Goal: Task Accomplishment & Management: Complete application form

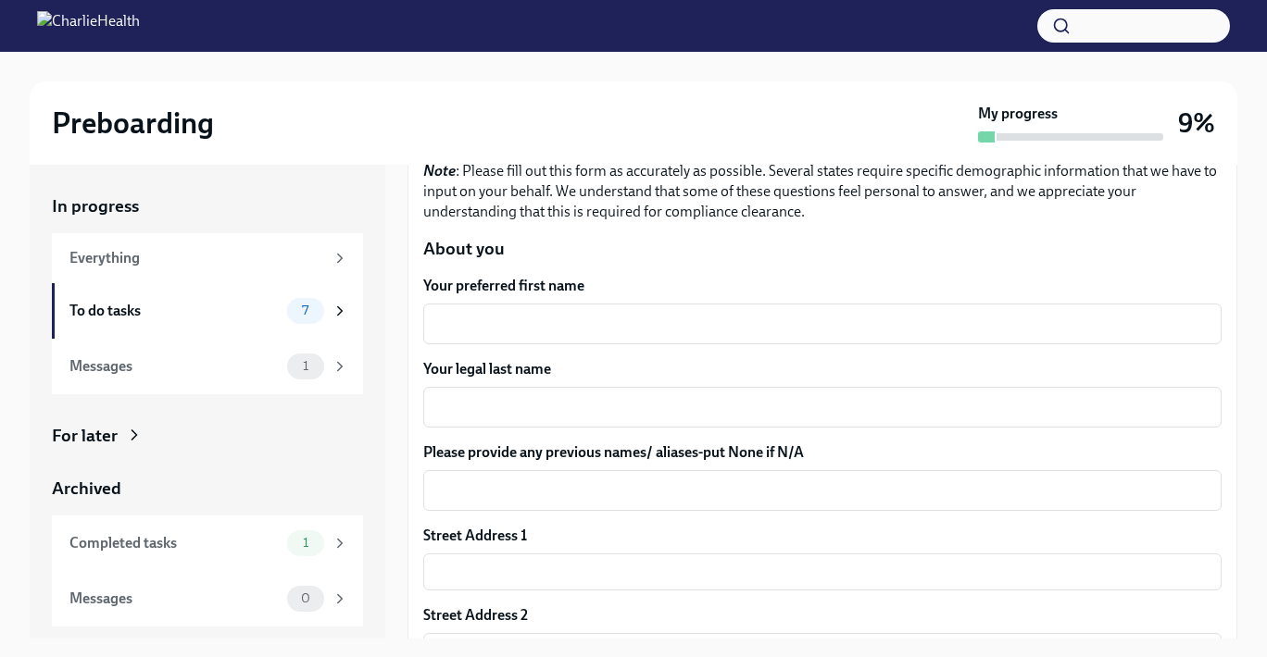
scroll to position [185, 0]
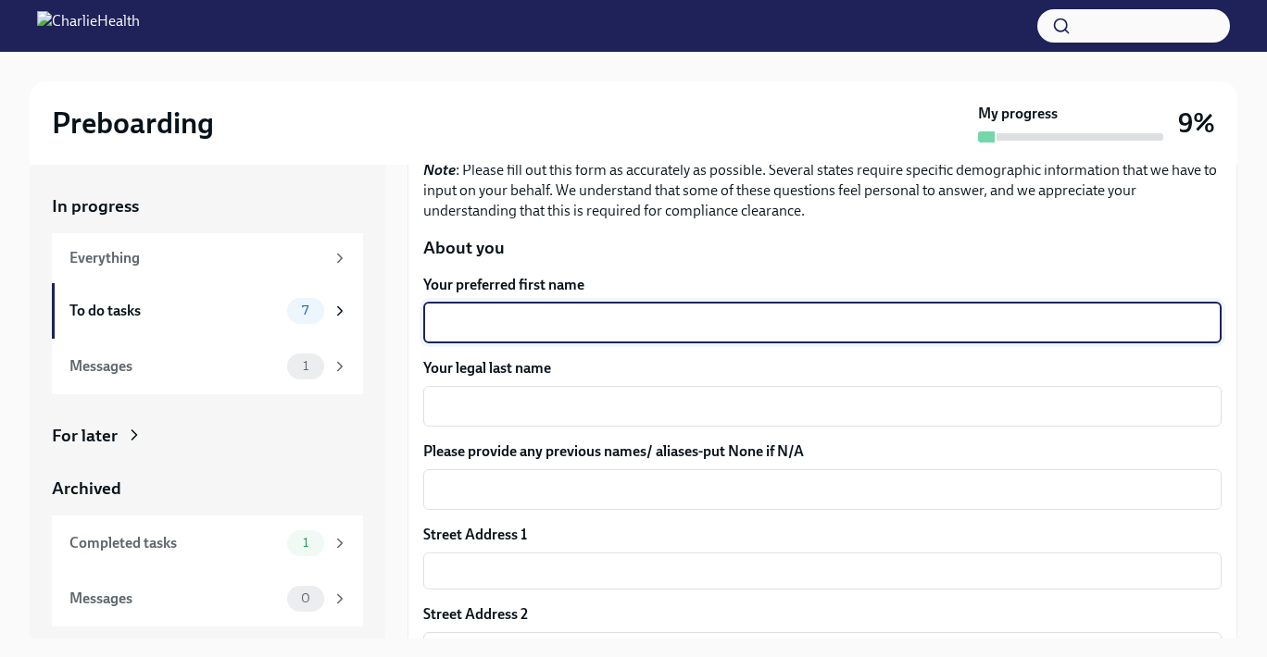
click at [539, 322] on textarea "Your preferred first name" at bounding box center [822, 323] width 776 height 22
type textarea "[PERSON_NAME]"
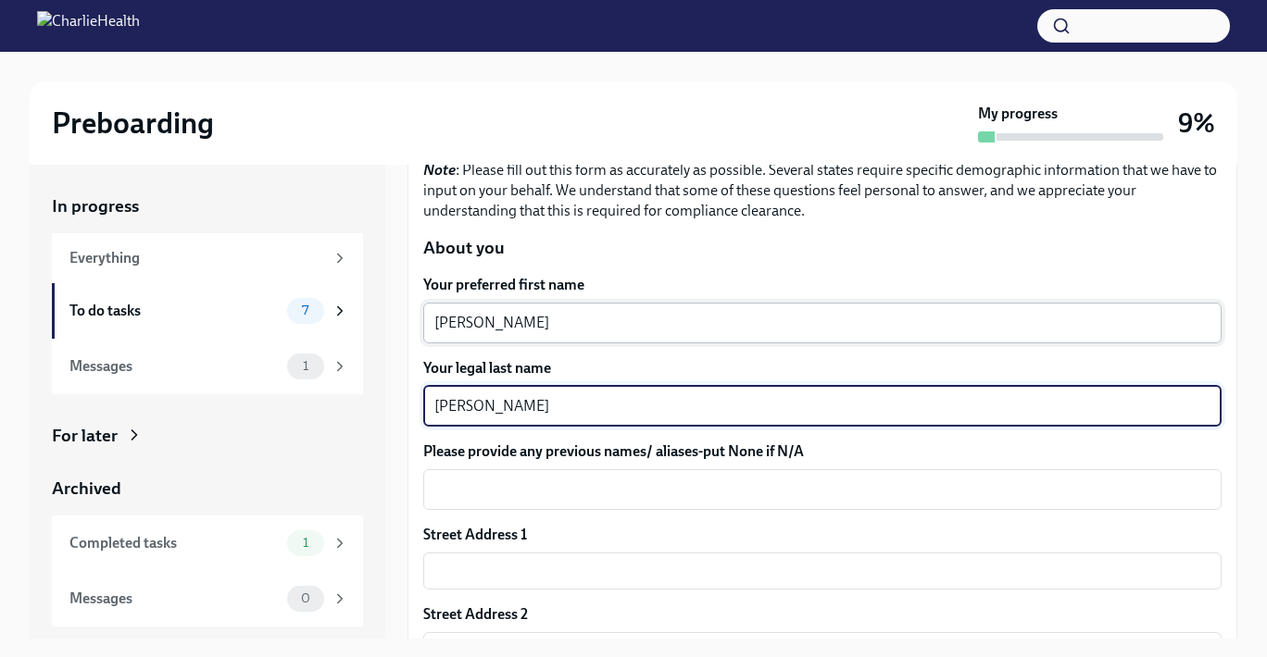
type textarea "[PERSON_NAME]"
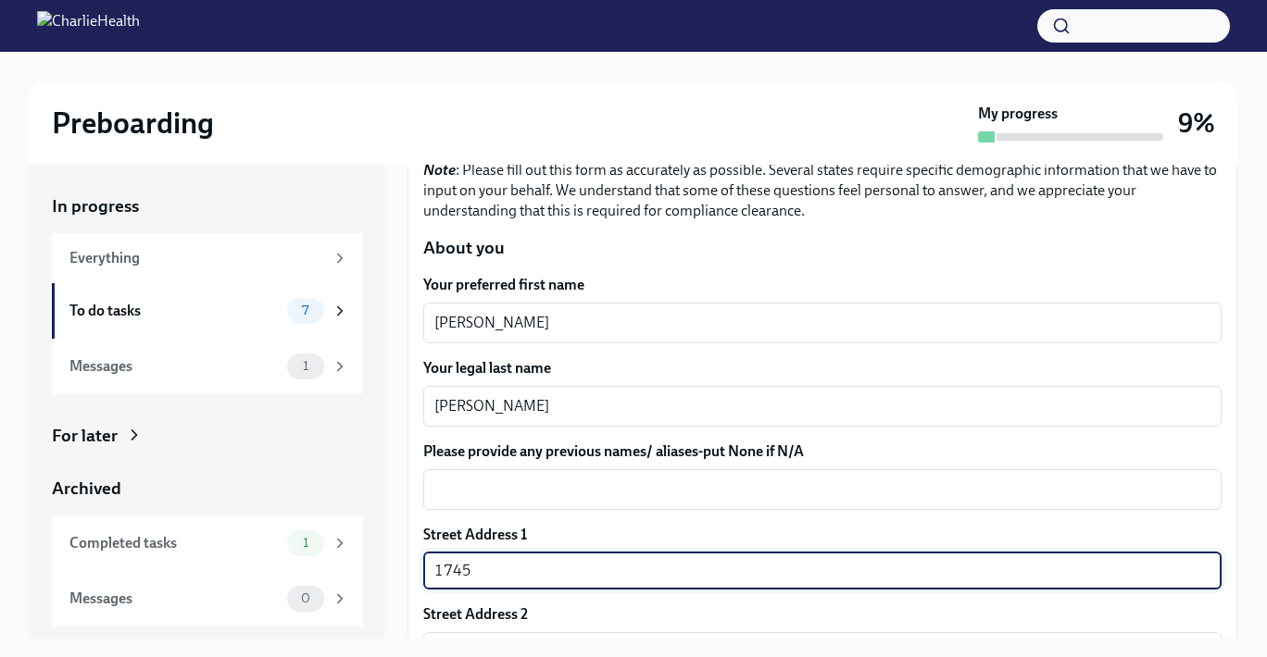
type input "[STREET_ADDRESS]"
type input "Fl 2nd"
type input "19145"
type input "[GEOGRAPHIC_DATA]"
type input "PA"
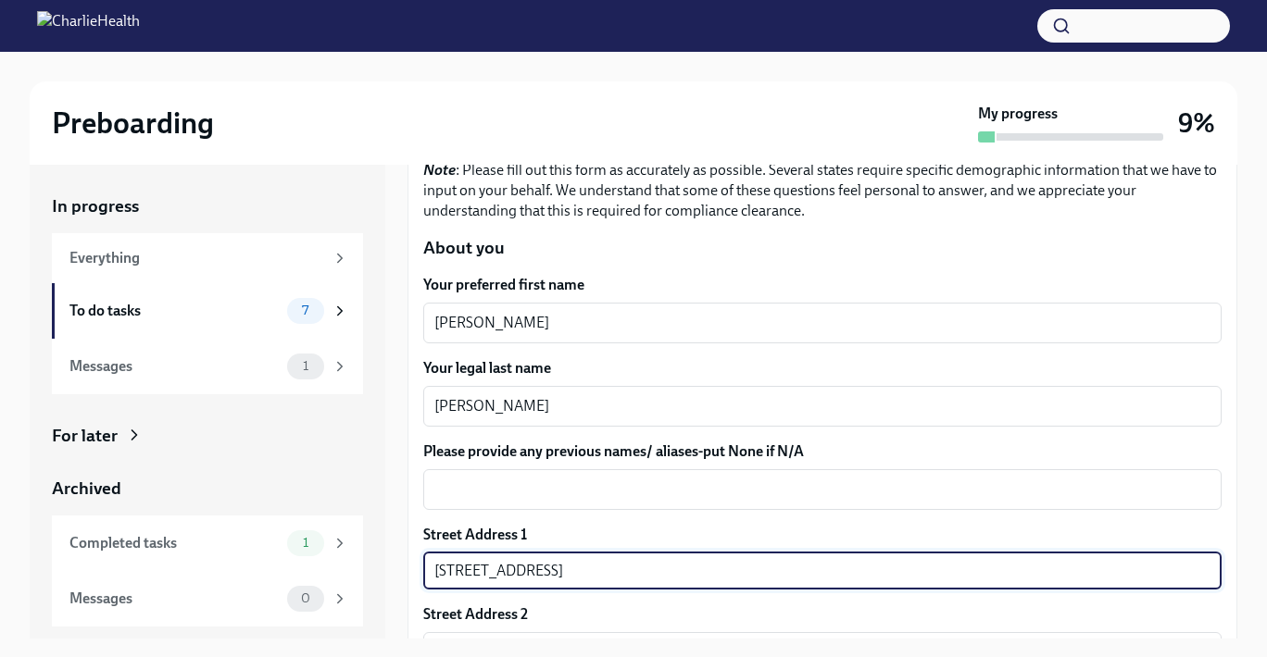
type input "US"
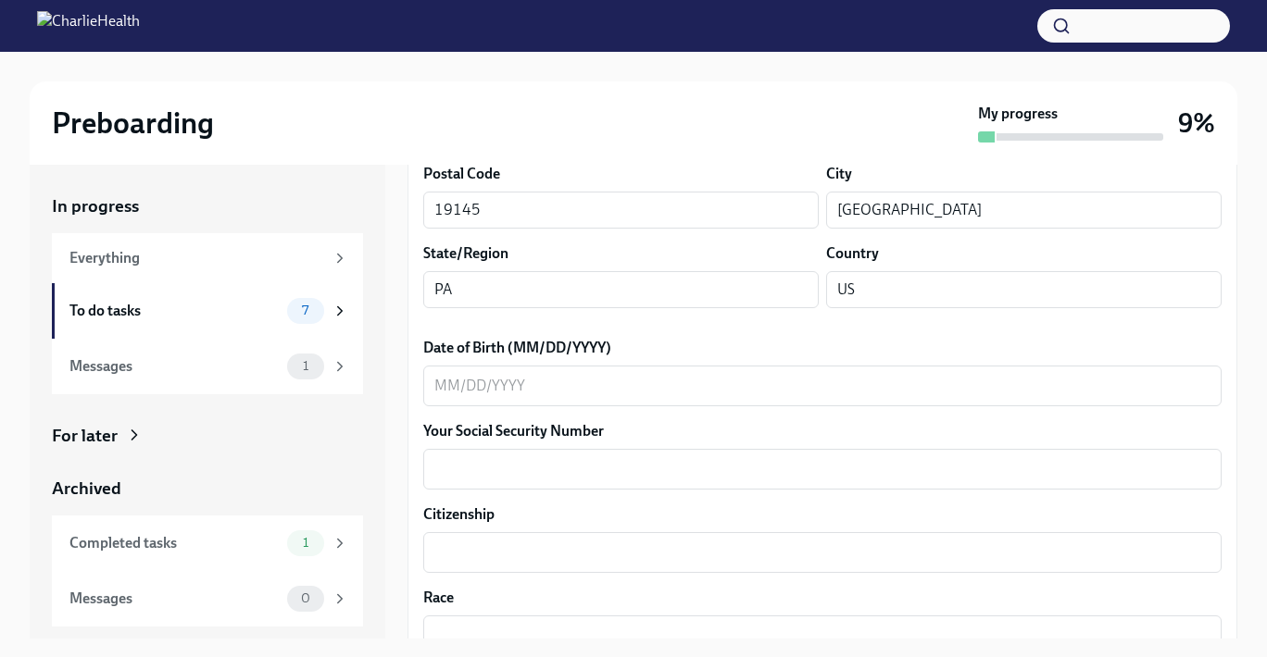
scroll to position [711, 0]
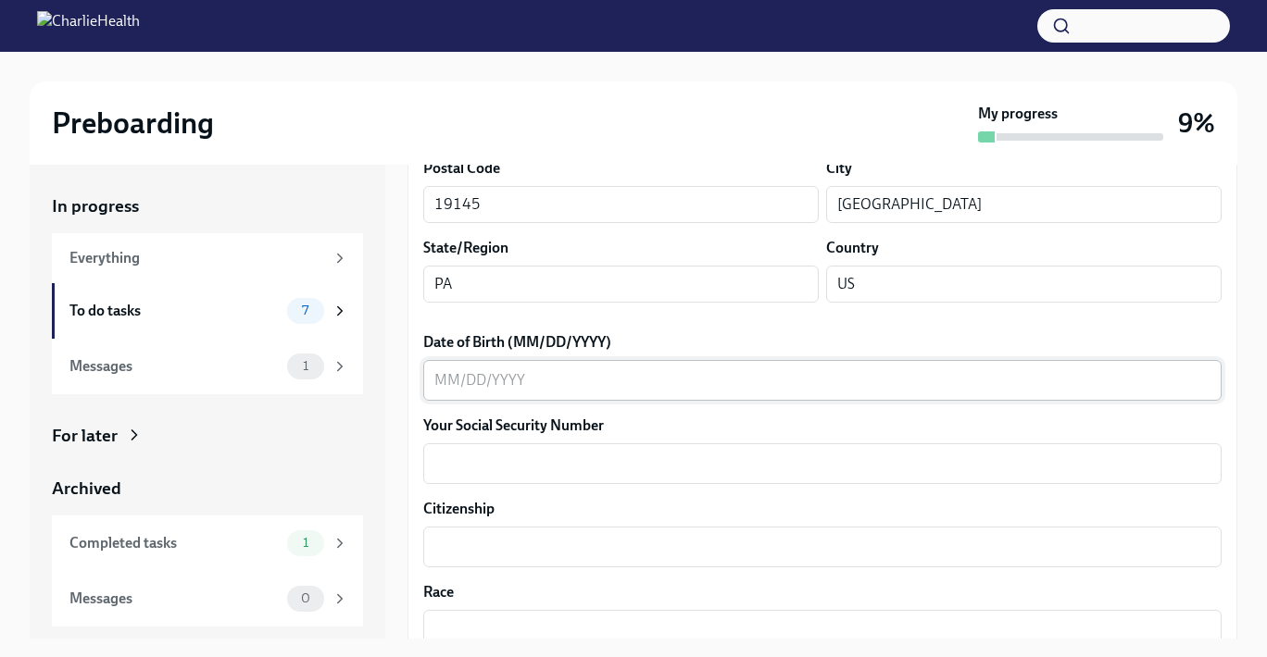
click at [548, 390] on textarea "Date of Birth (MM/DD/YYYY)" at bounding box center [822, 380] width 776 height 22
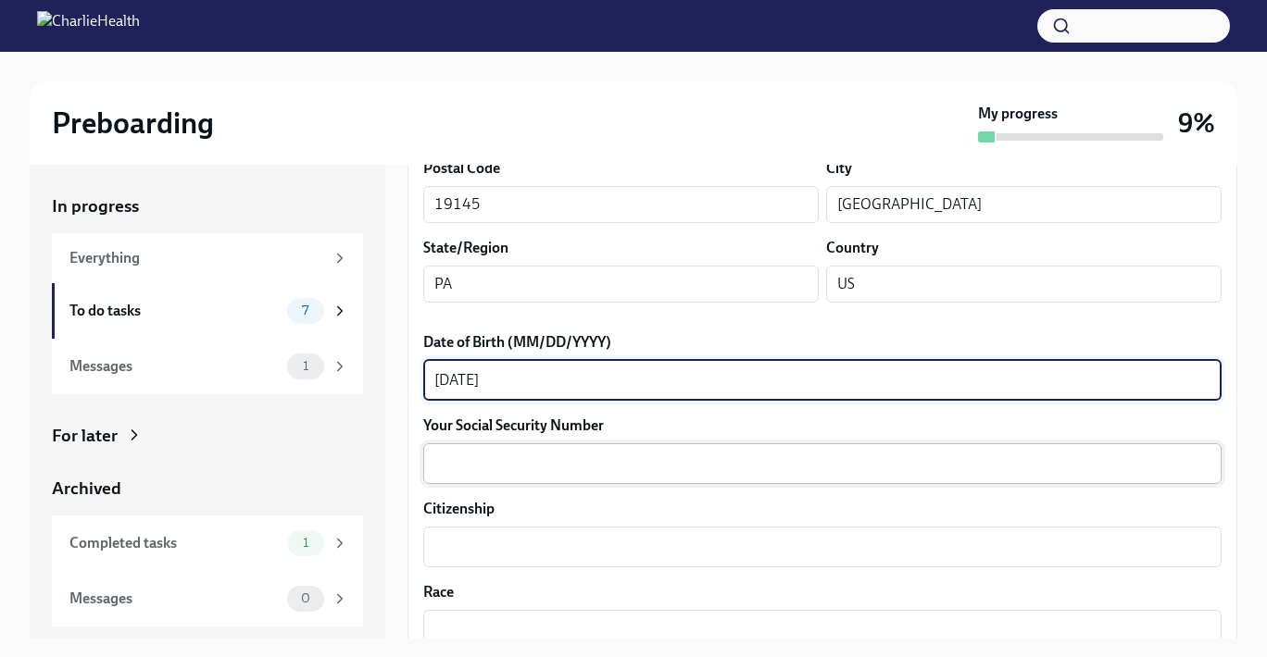
type textarea "[DATE]"
click at [550, 462] on textarea "Your Social Security Number" at bounding box center [822, 464] width 776 height 22
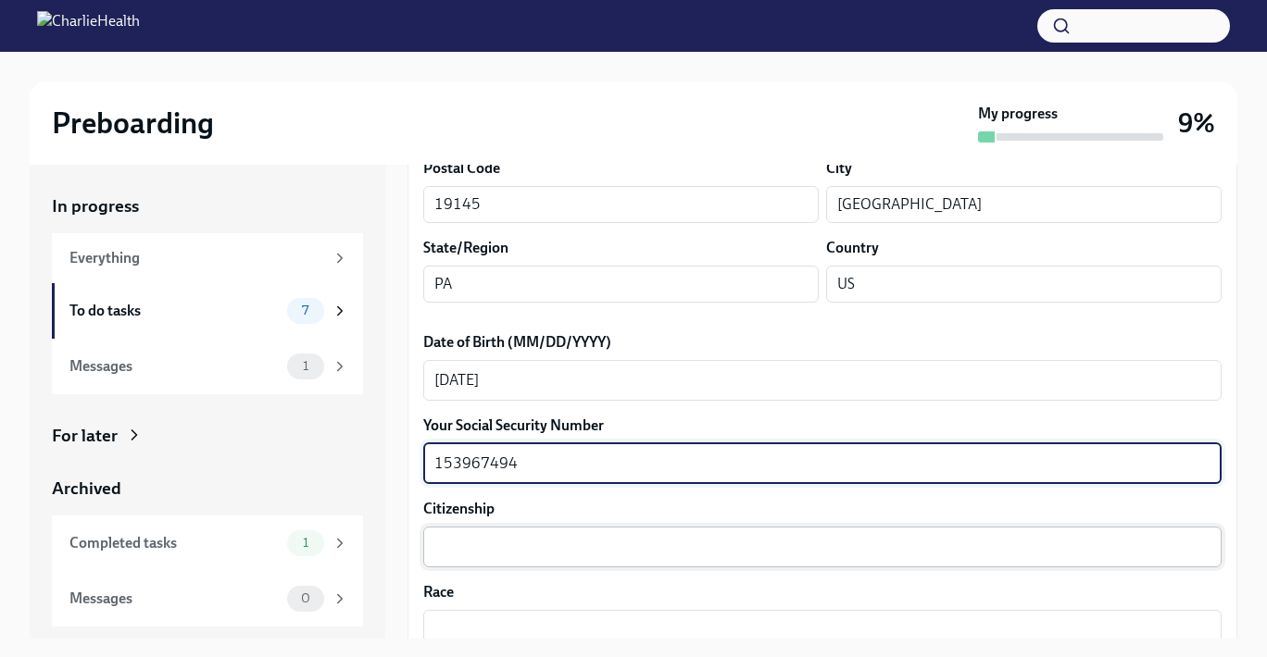
type textarea "153967494"
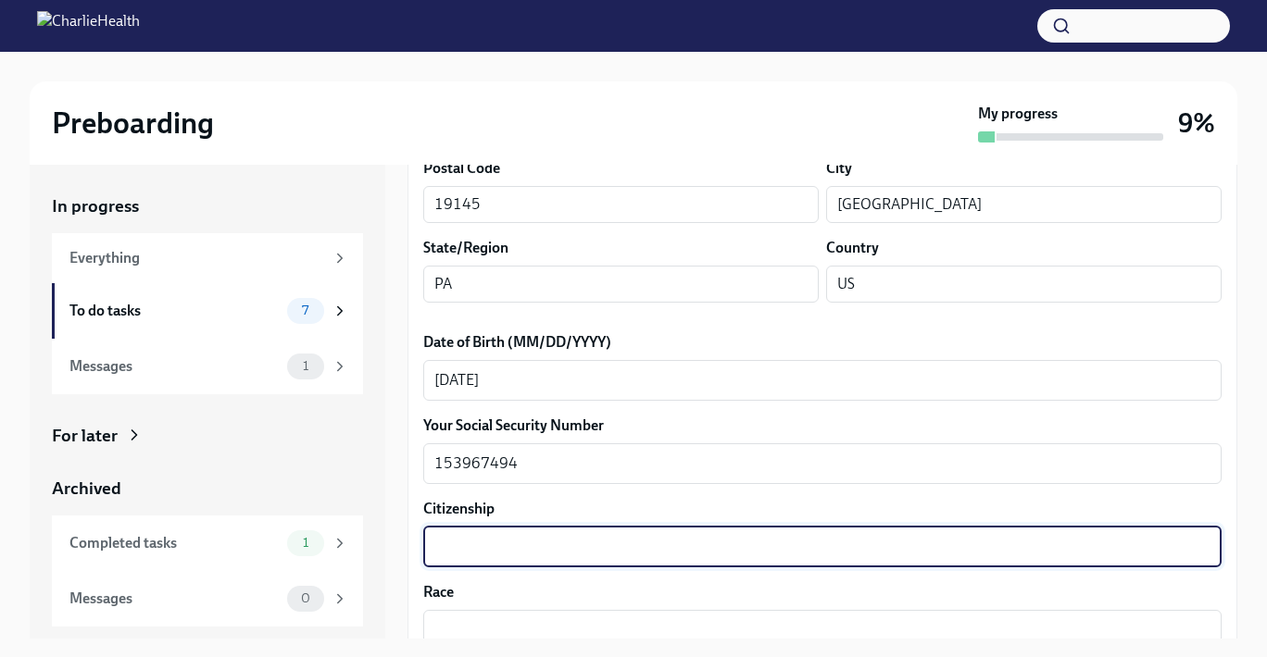
click at [503, 549] on textarea "Citizenship" at bounding box center [822, 547] width 776 height 22
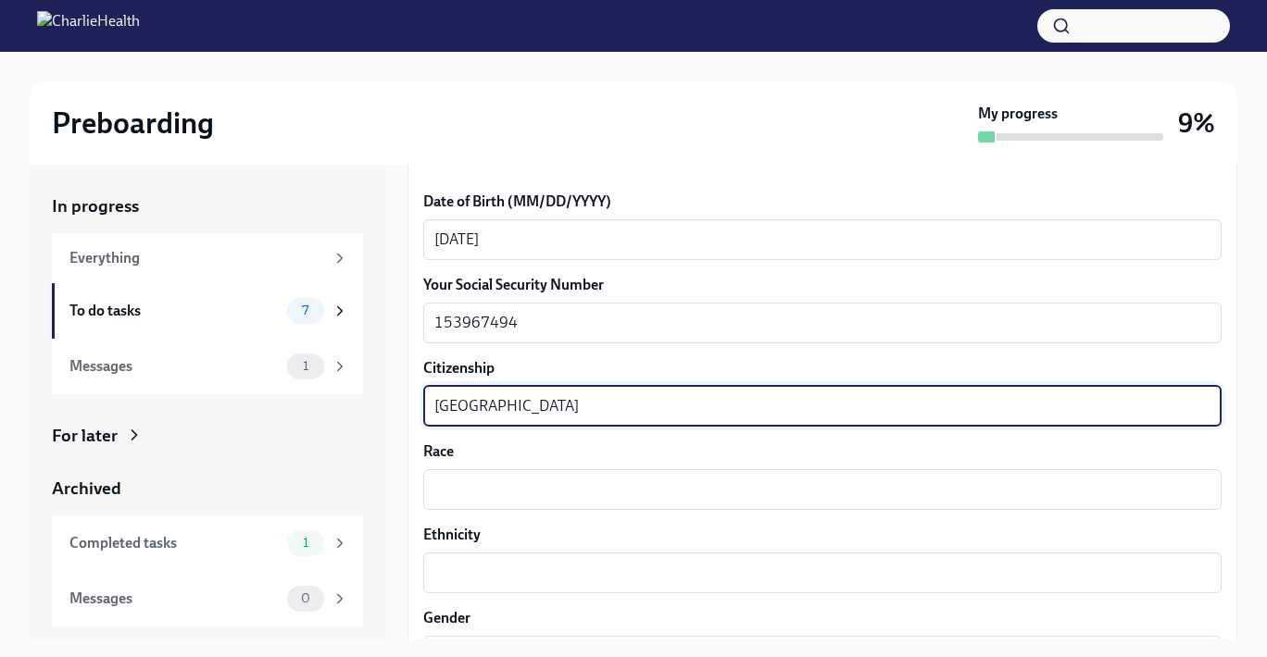
scroll to position [860, 0]
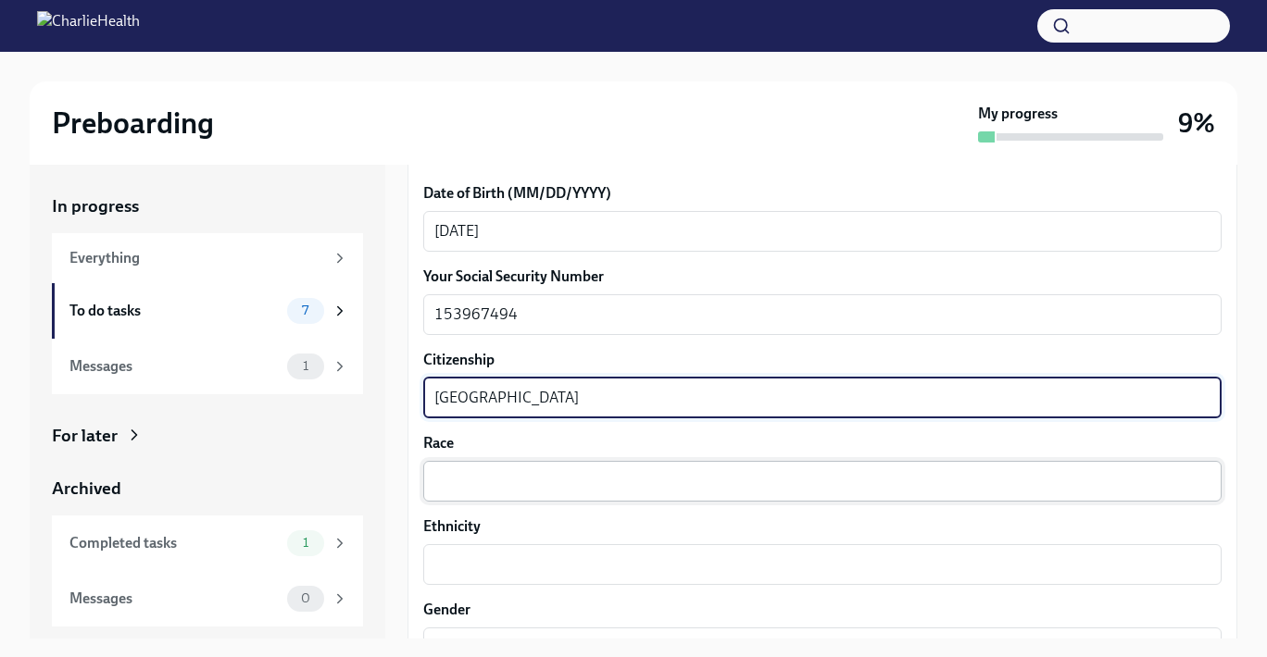
type textarea "[GEOGRAPHIC_DATA]"
click at [469, 489] on textarea "Race" at bounding box center [822, 481] width 776 height 22
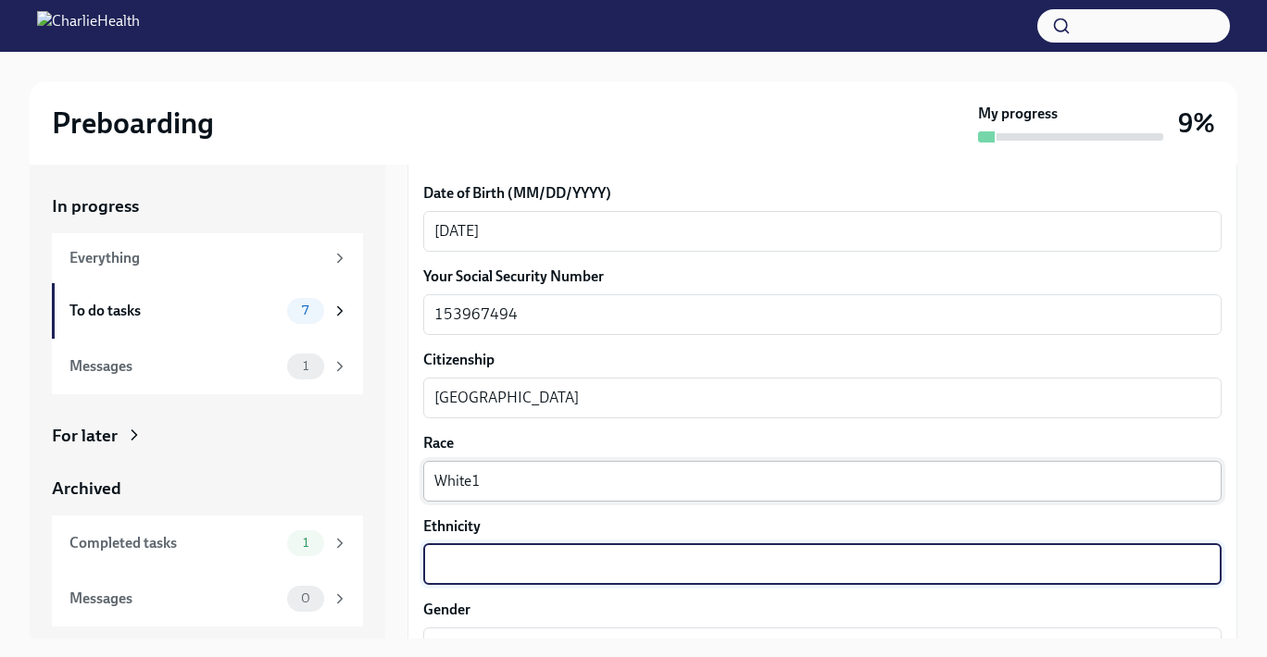
click at [489, 481] on textarea "White1" at bounding box center [822, 481] width 776 height 22
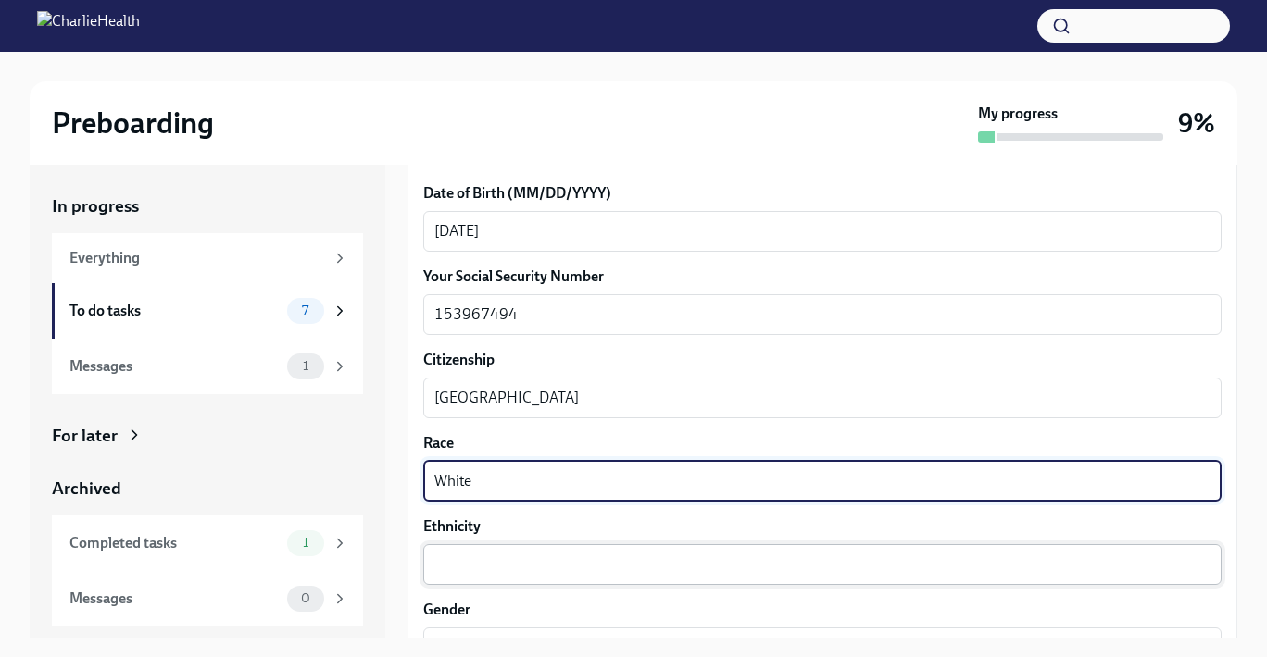
type textarea "White"
click at [485, 565] on textarea "Ethnicity" at bounding box center [822, 565] width 776 height 22
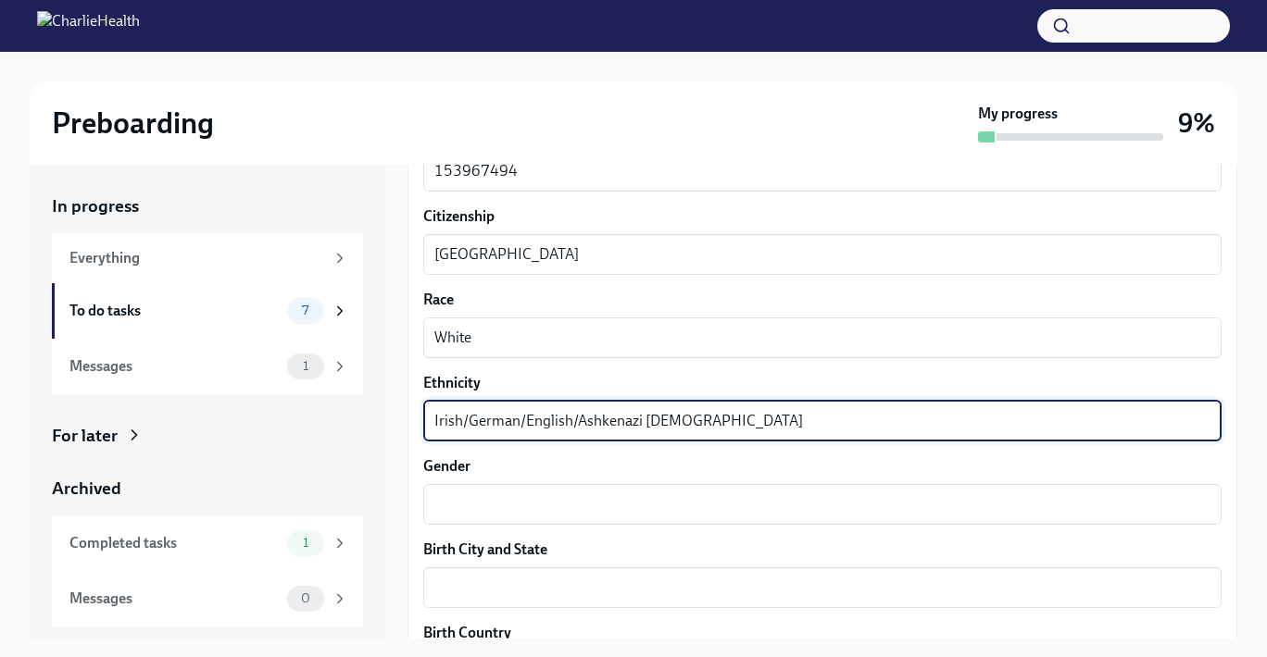
scroll to position [1005, 0]
type textarea "Irish/German/English/Ashkenazi [DEMOGRAPHIC_DATA]"
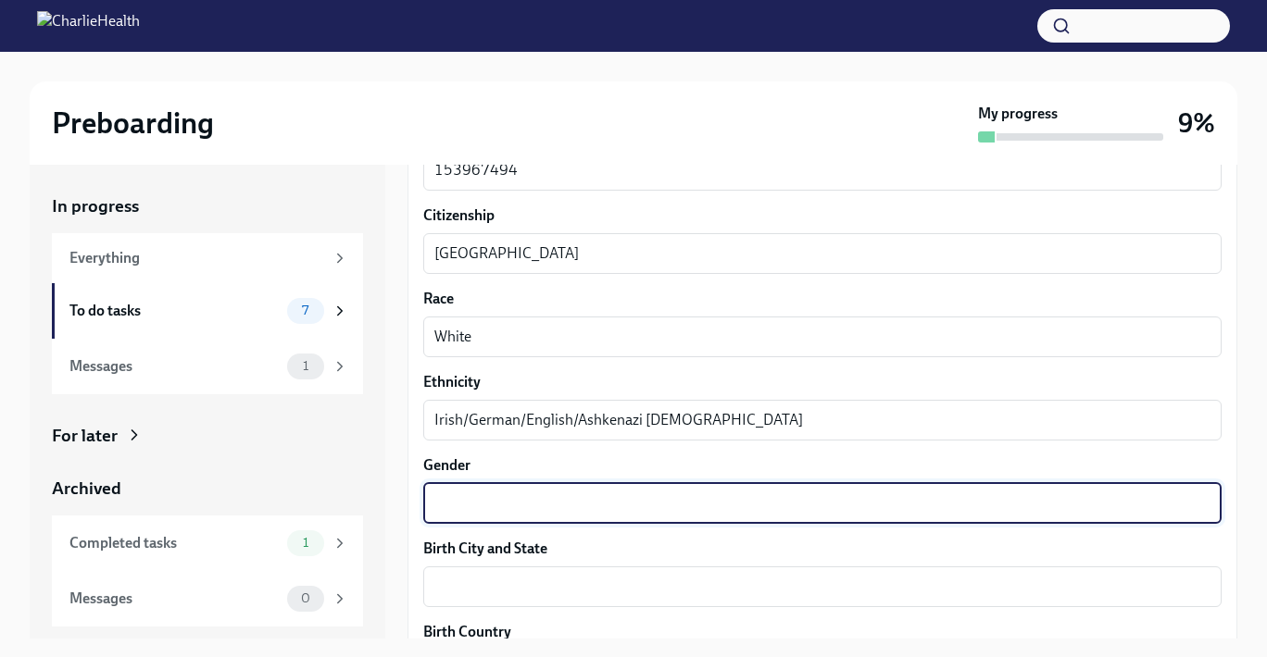
click at [455, 509] on textarea "Gender" at bounding box center [822, 504] width 776 height 22
type textarea "[DEMOGRAPHIC_DATA]"
click at [460, 581] on textarea "Birth City and State" at bounding box center [822, 587] width 776 height 22
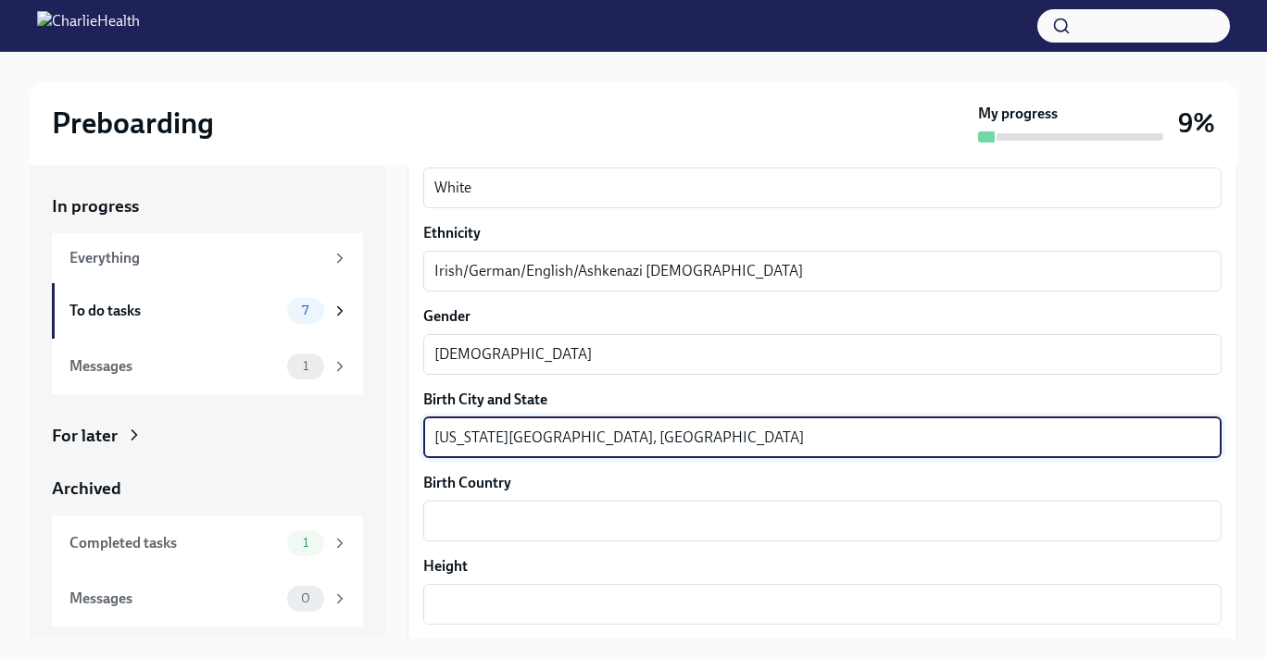
scroll to position [1184, 0]
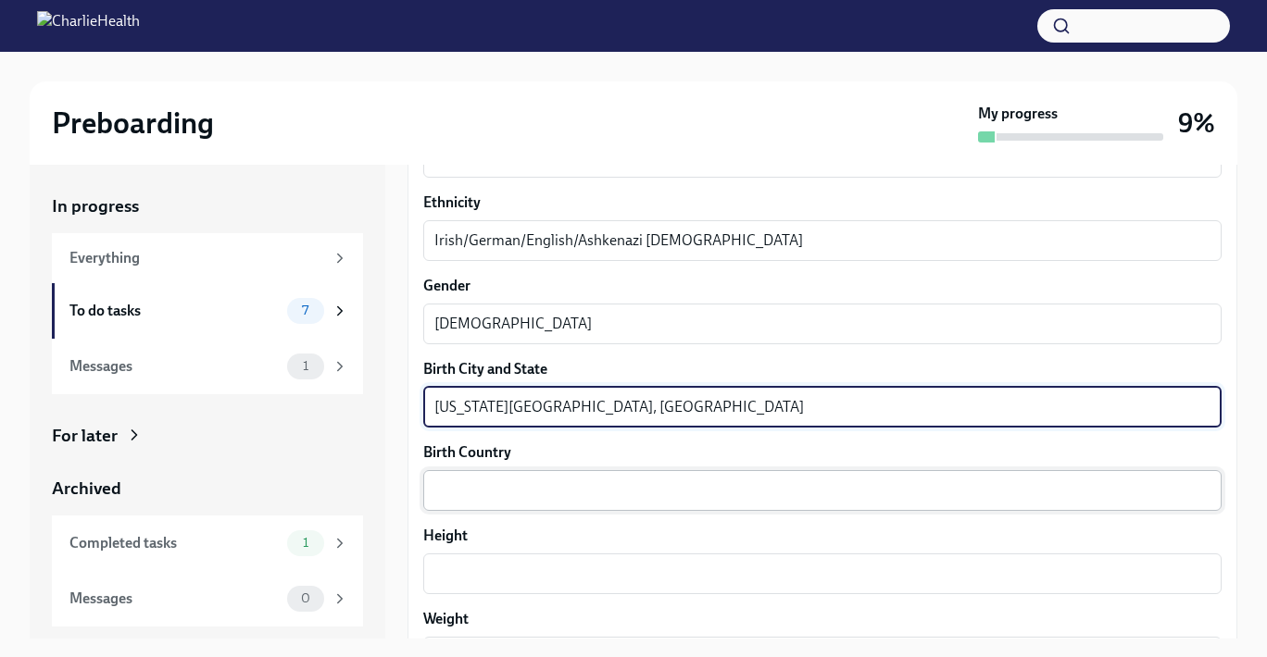
type textarea "[US_STATE][GEOGRAPHIC_DATA], [GEOGRAPHIC_DATA]"
click at [475, 496] on textarea "Birth Country" at bounding box center [822, 491] width 776 height 22
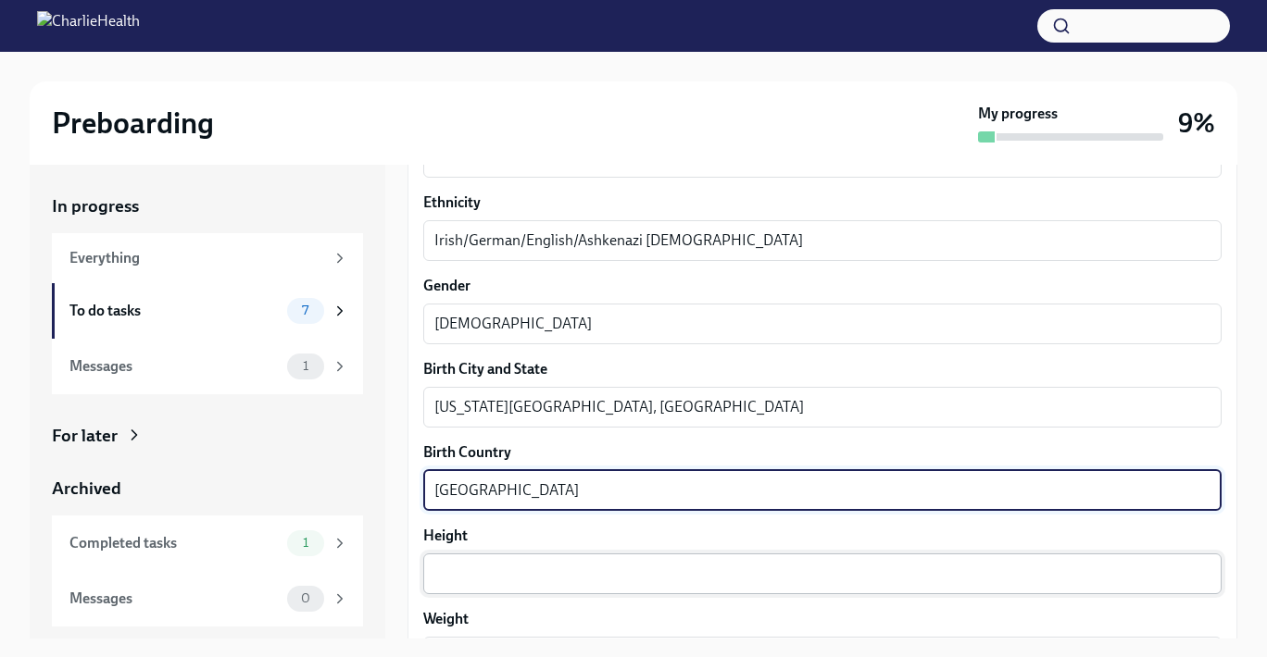
type textarea "[GEOGRAPHIC_DATA]"
click at [496, 576] on textarea "Height" at bounding box center [822, 574] width 776 height 22
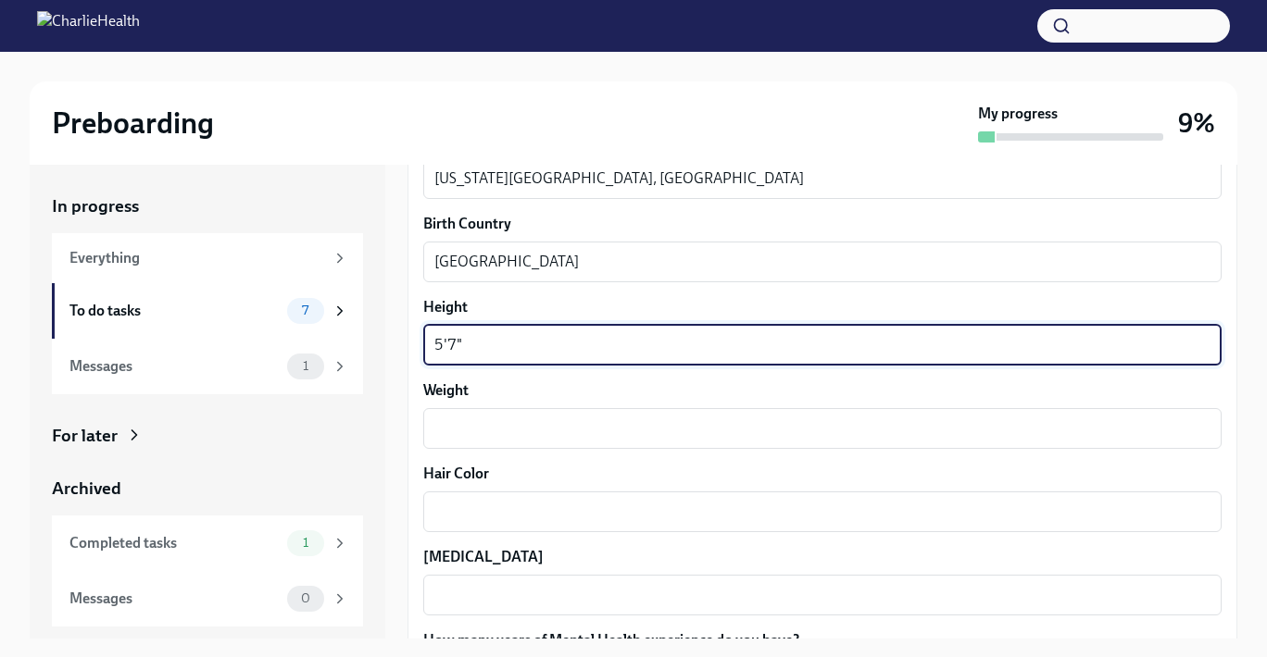
scroll to position [1429, 0]
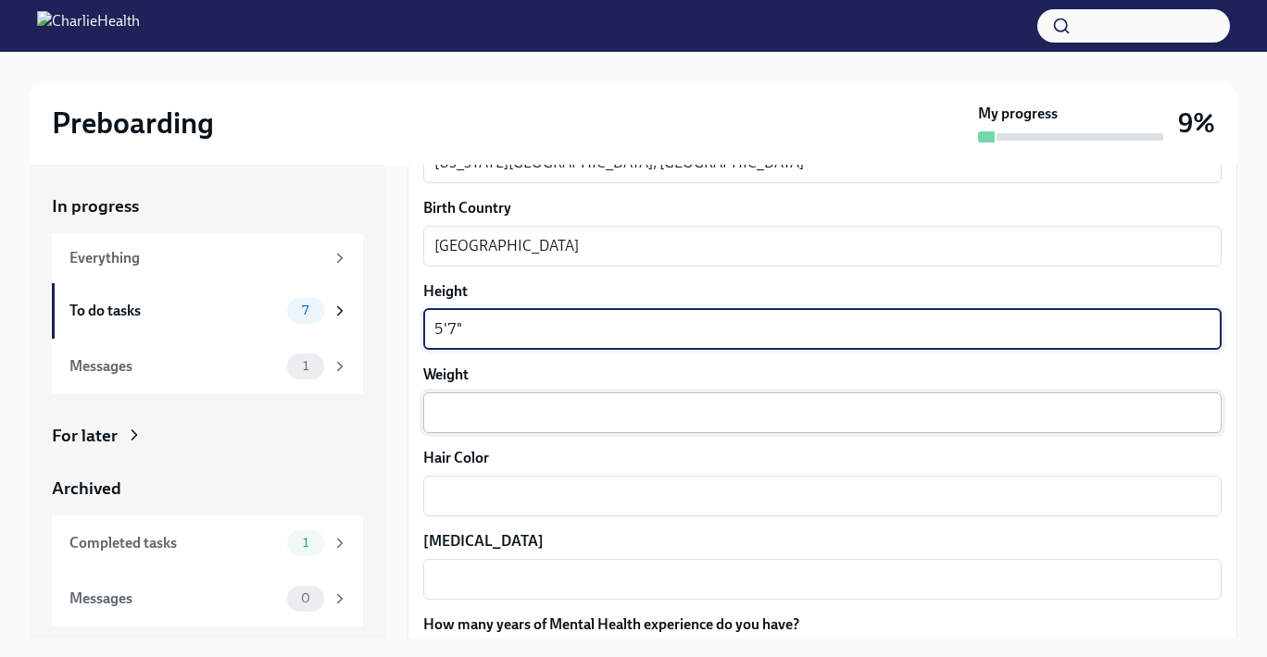
type textarea "5'7""
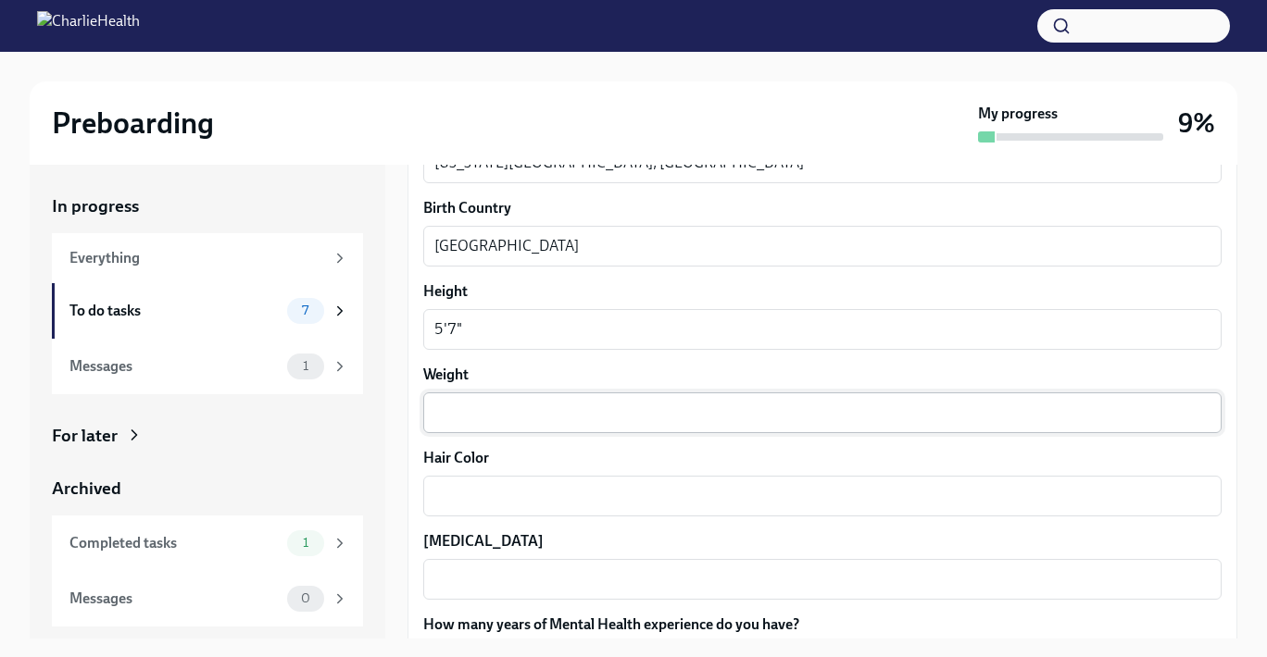
click at [544, 426] on div "x ​" at bounding box center [822, 413] width 798 height 41
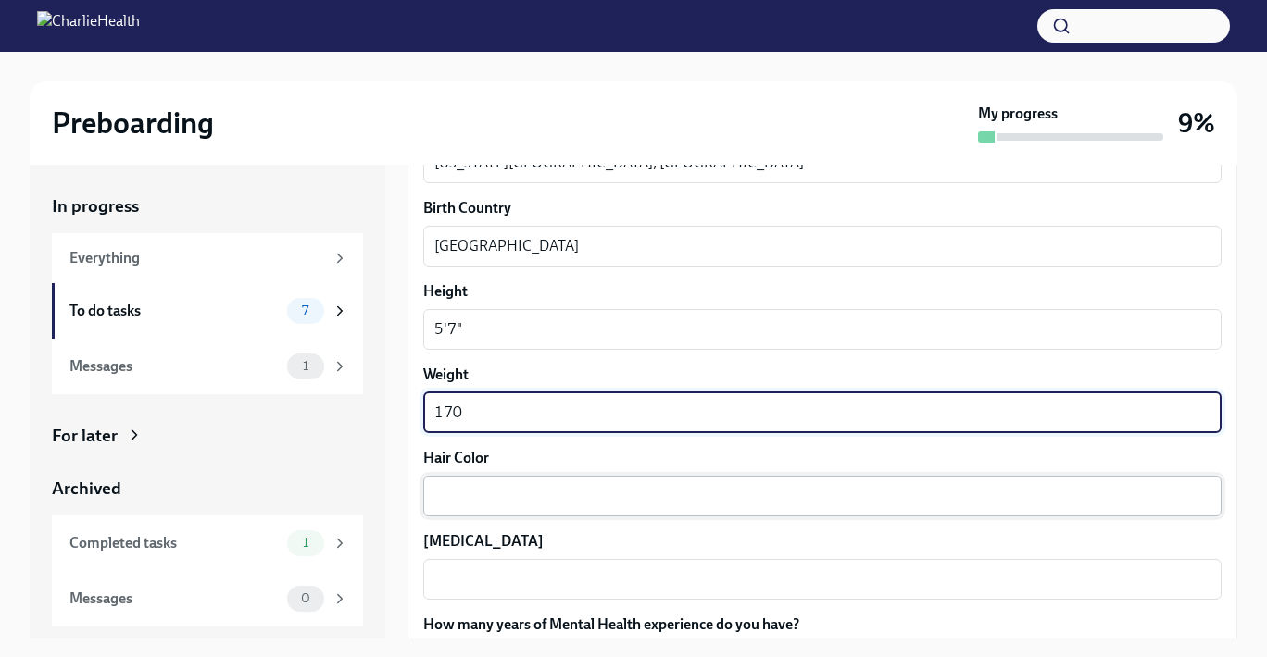
type textarea "170"
click at [493, 501] on textarea "Hair Color" at bounding box center [822, 496] width 776 height 22
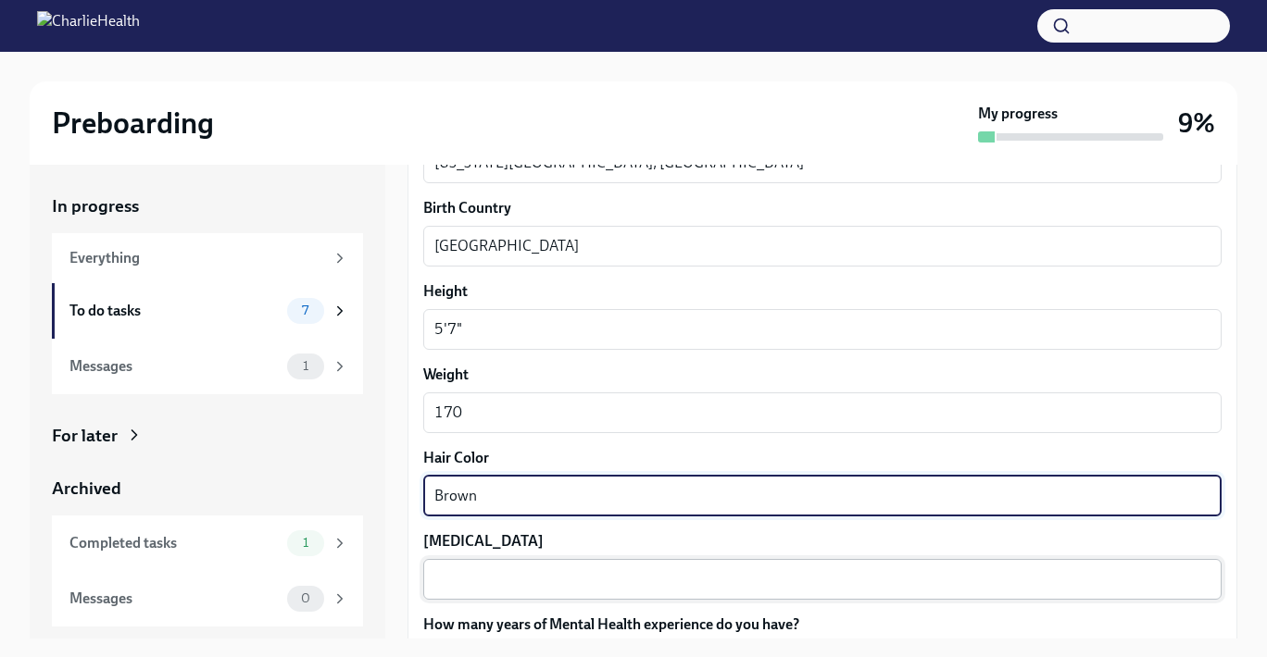
type textarea "Brown"
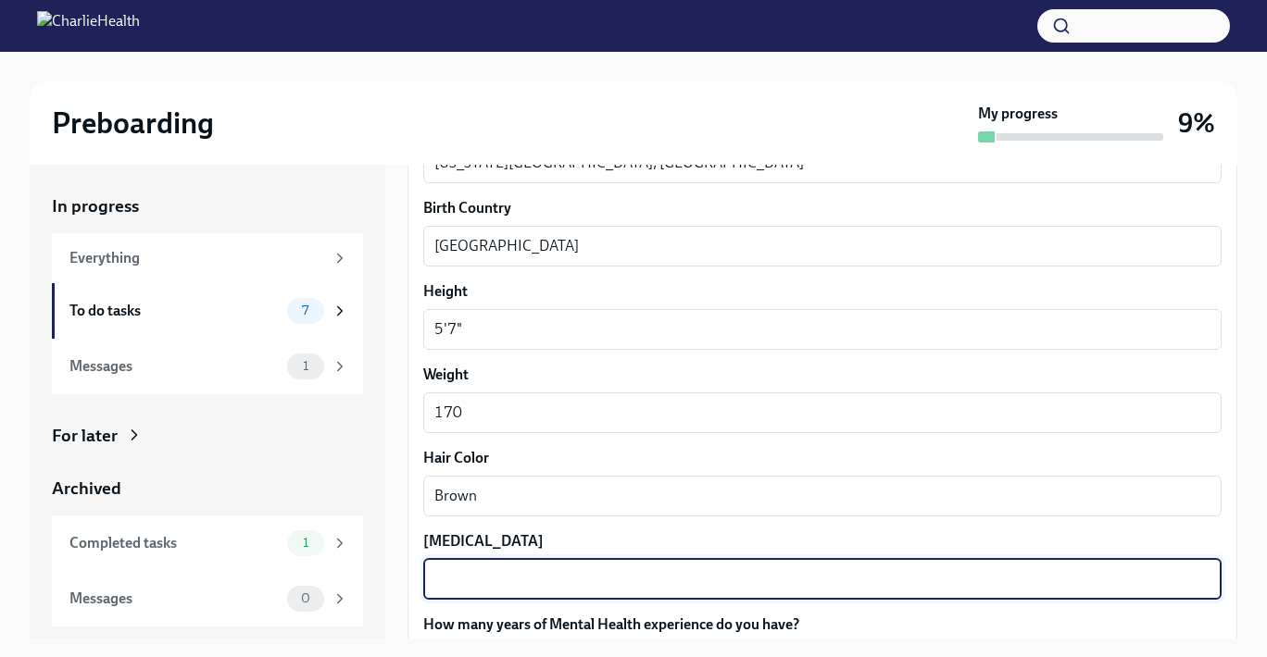
click at [462, 582] on textarea "[MEDICAL_DATA]" at bounding box center [822, 580] width 776 height 22
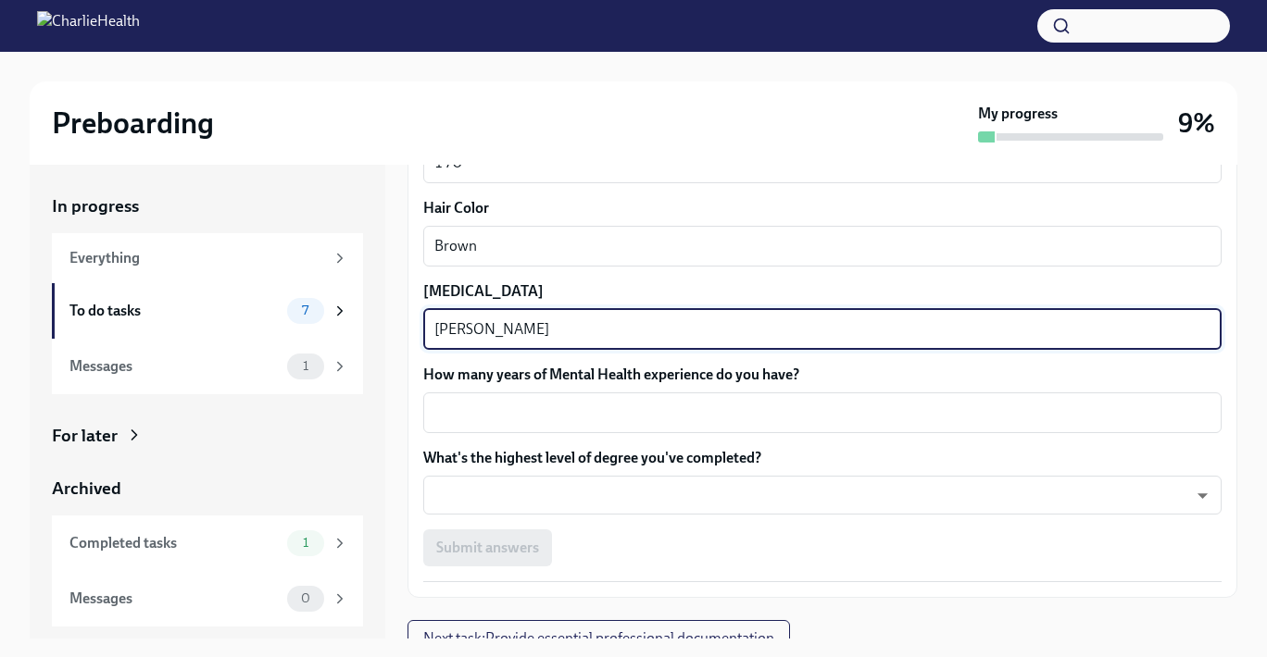
scroll to position [1692, 0]
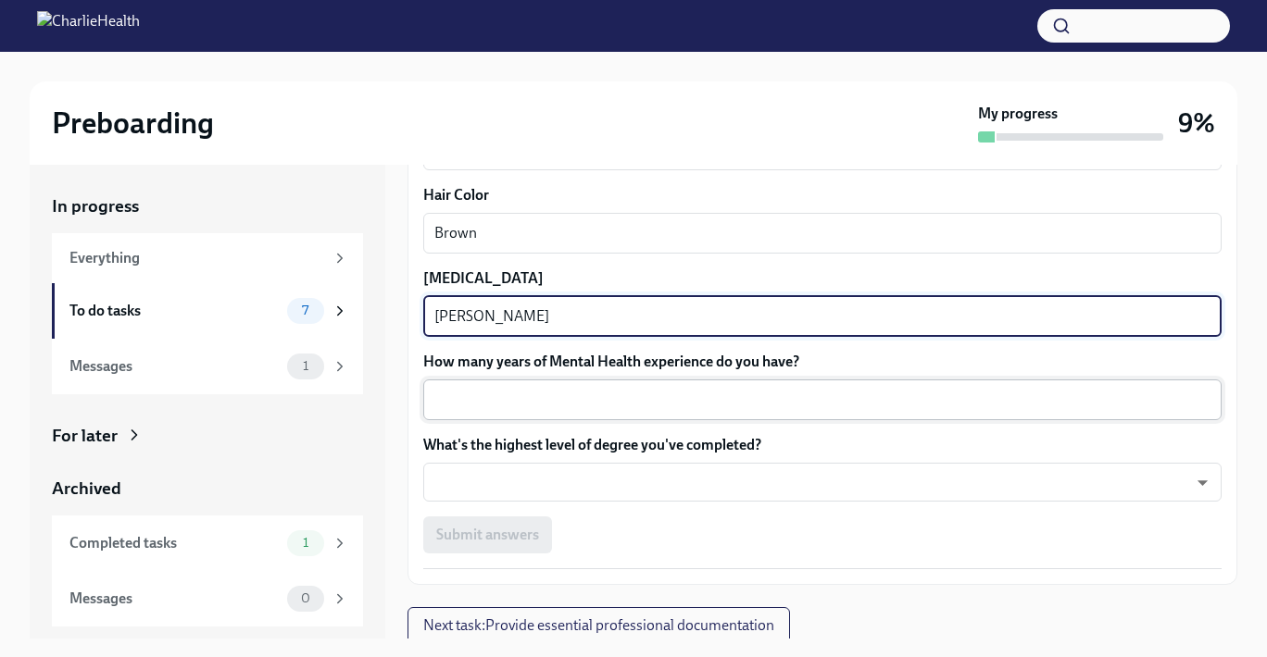
type textarea "[PERSON_NAME]"
click at [531, 389] on textarea "How many years of Mental Health experience do you have?" at bounding box center [822, 400] width 776 height 22
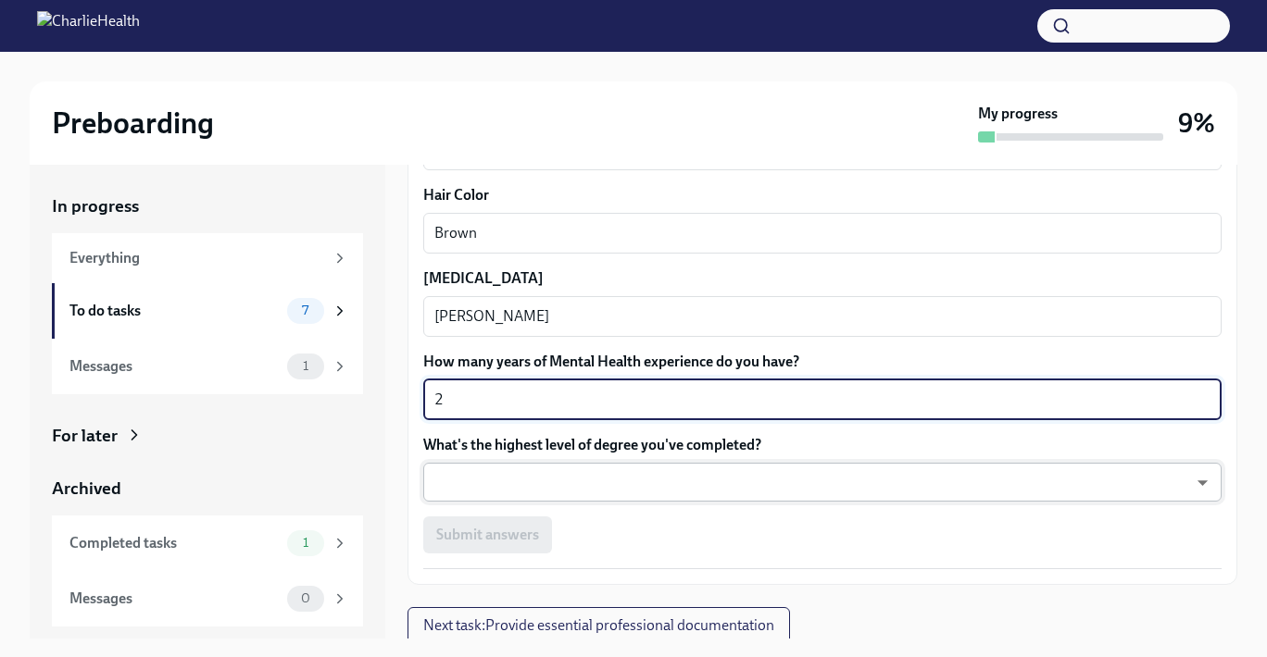
type textarea "2"
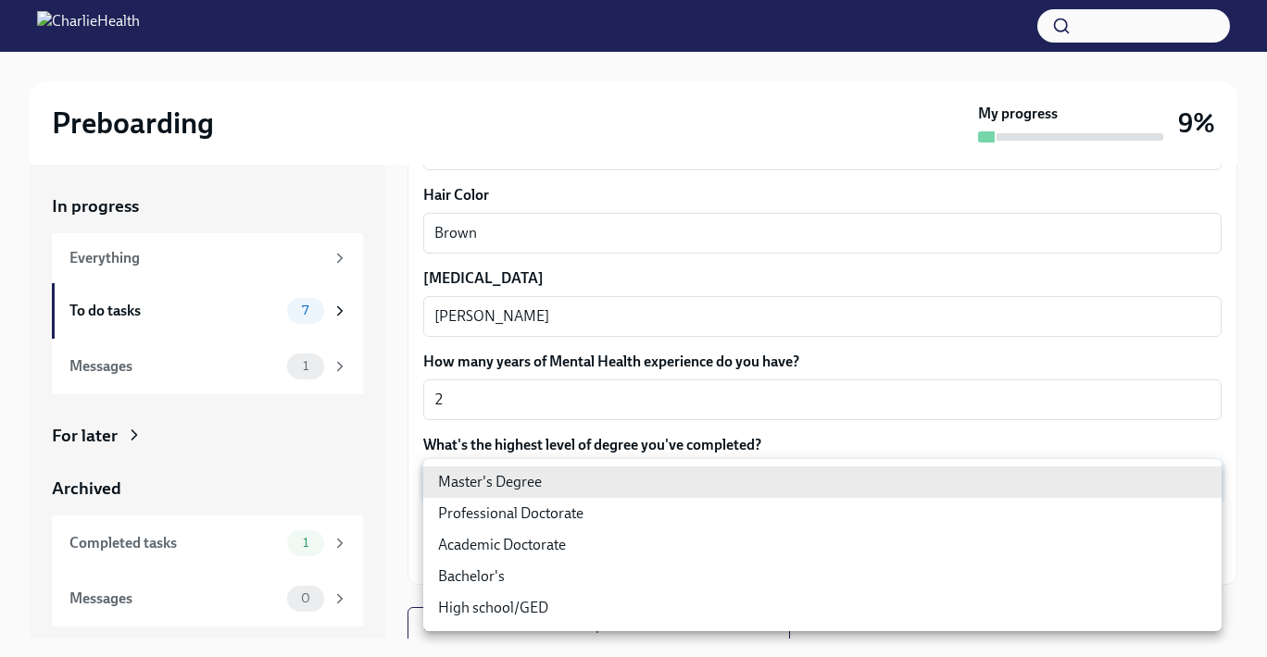
click at [514, 484] on body "Preboarding My progress 9% In progress Everything To do tasks 7 Messages 1 For …" at bounding box center [633, 345] width 1267 height 691
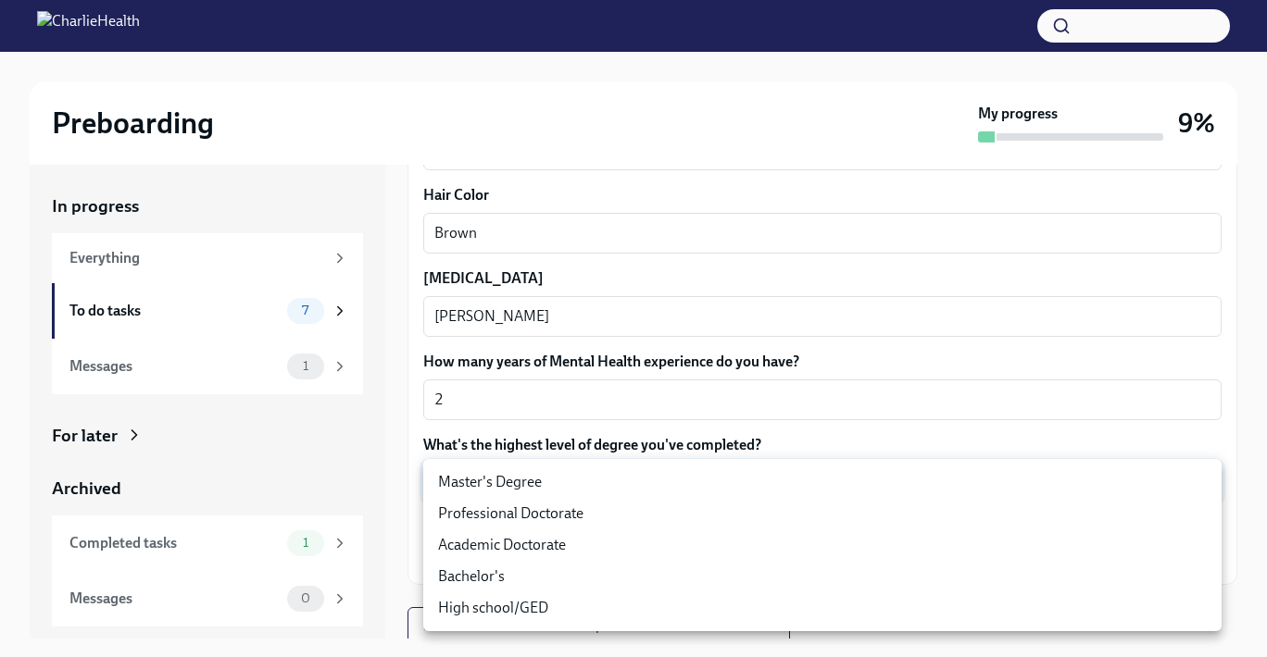
click at [513, 484] on li "Master's Degree" at bounding box center [822, 482] width 798 height 31
type input "2vBr-ghkD"
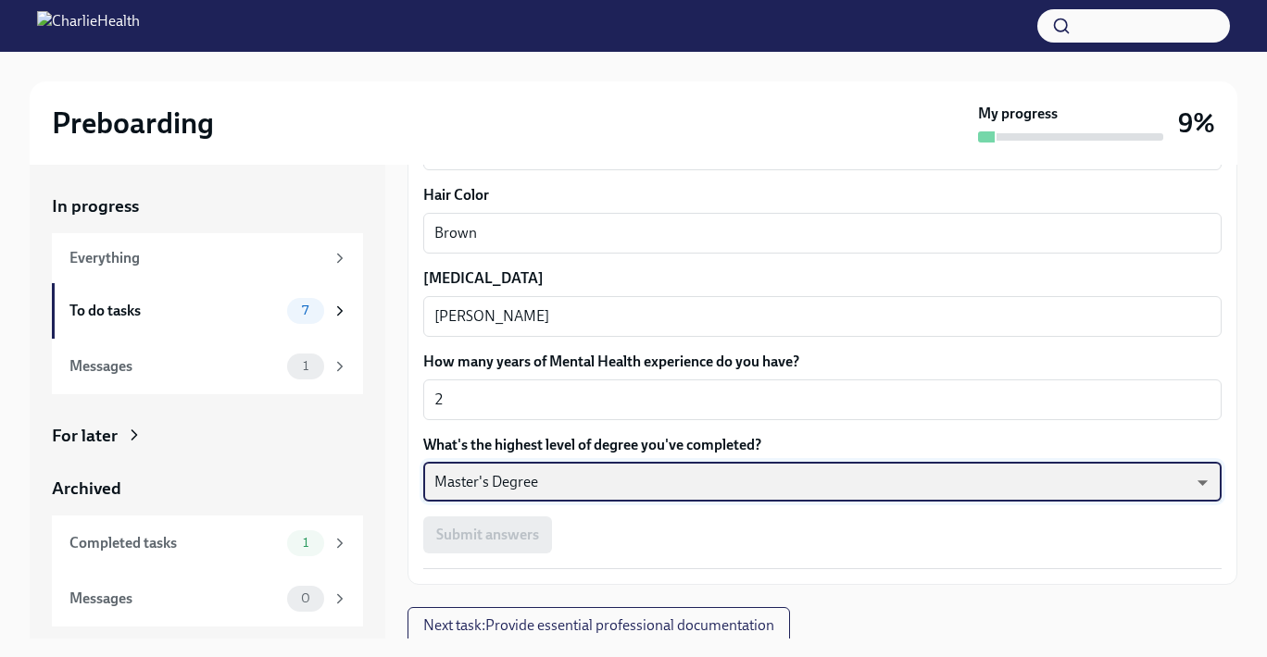
scroll to position [1697, 0]
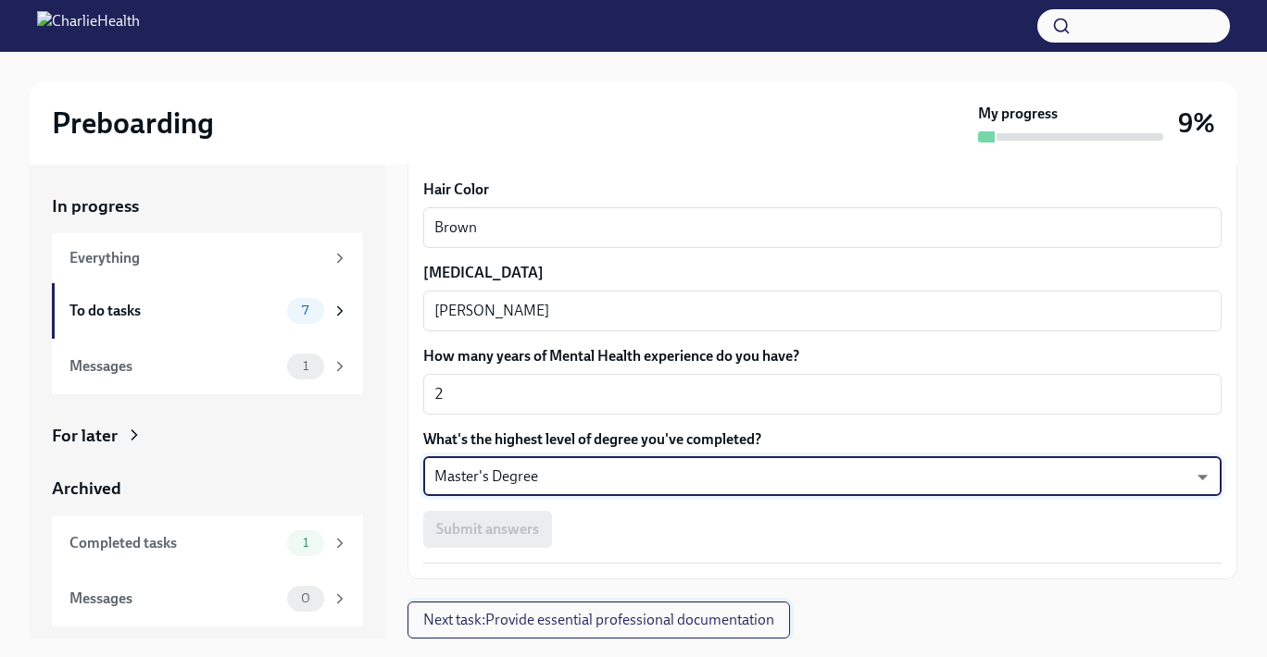
click at [557, 620] on span "Next task : Provide essential professional documentation" at bounding box center [598, 620] width 351 height 19
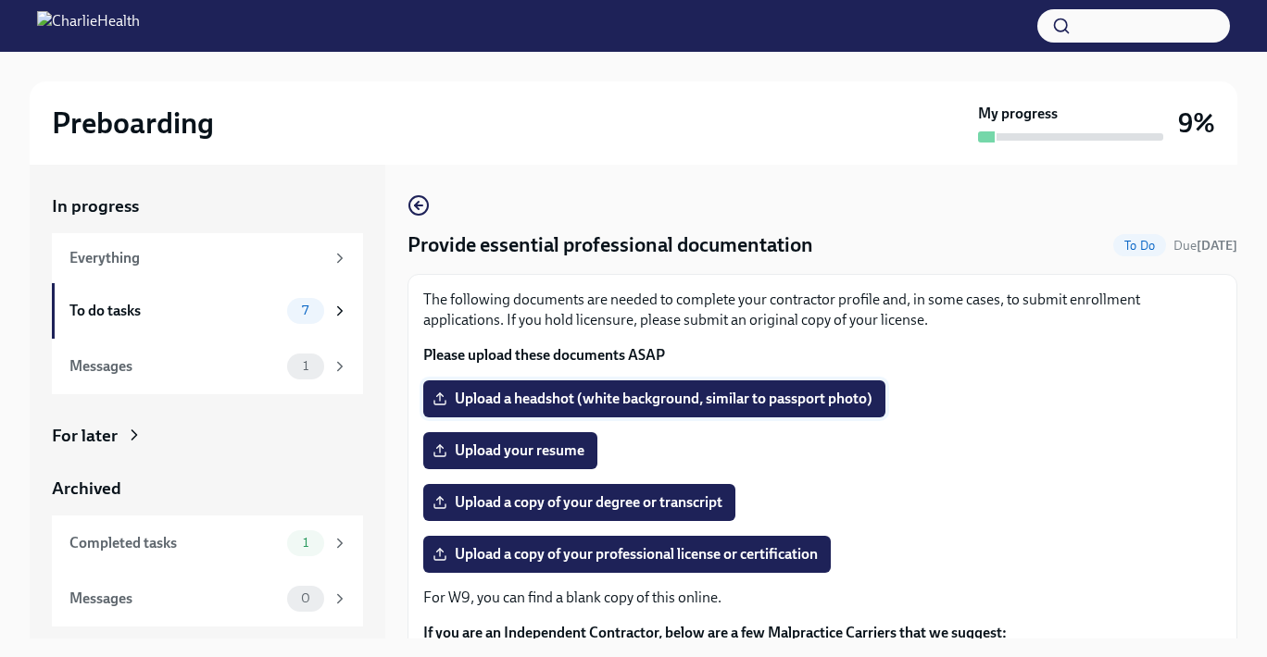
click at [634, 405] on span "Upload a headshot (white background, similar to passport photo)" at bounding box center [654, 399] width 436 height 19
click at [0, 0] on input "Upload a headshot (white background, similar to passport photo)" at bounding box center [0, 0] width 0 height 0
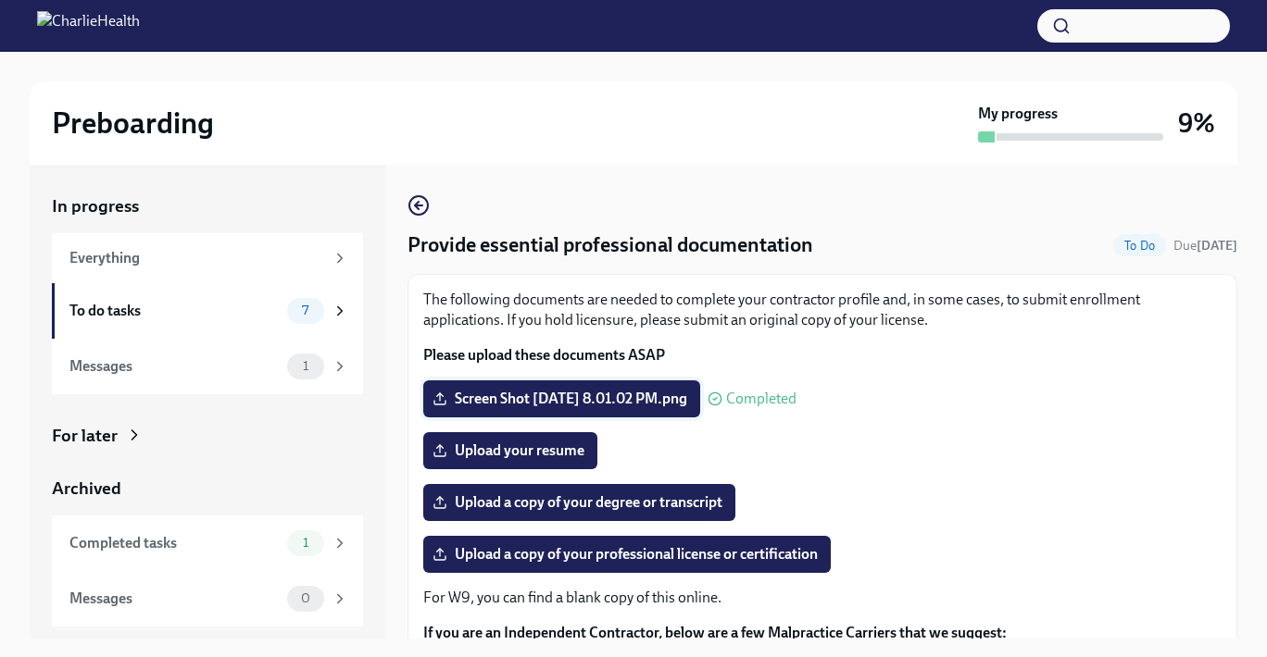
click at [687, 397] on span "Screen Shot [DATE] 8.01.02 PM.png" at bounding box center [561, 399] width 251 height 19
click at [0, 0] on input "Screen Shot [DATE] 8.01.02 PM.png" at bounding box center [0, 0] width 0 height 0
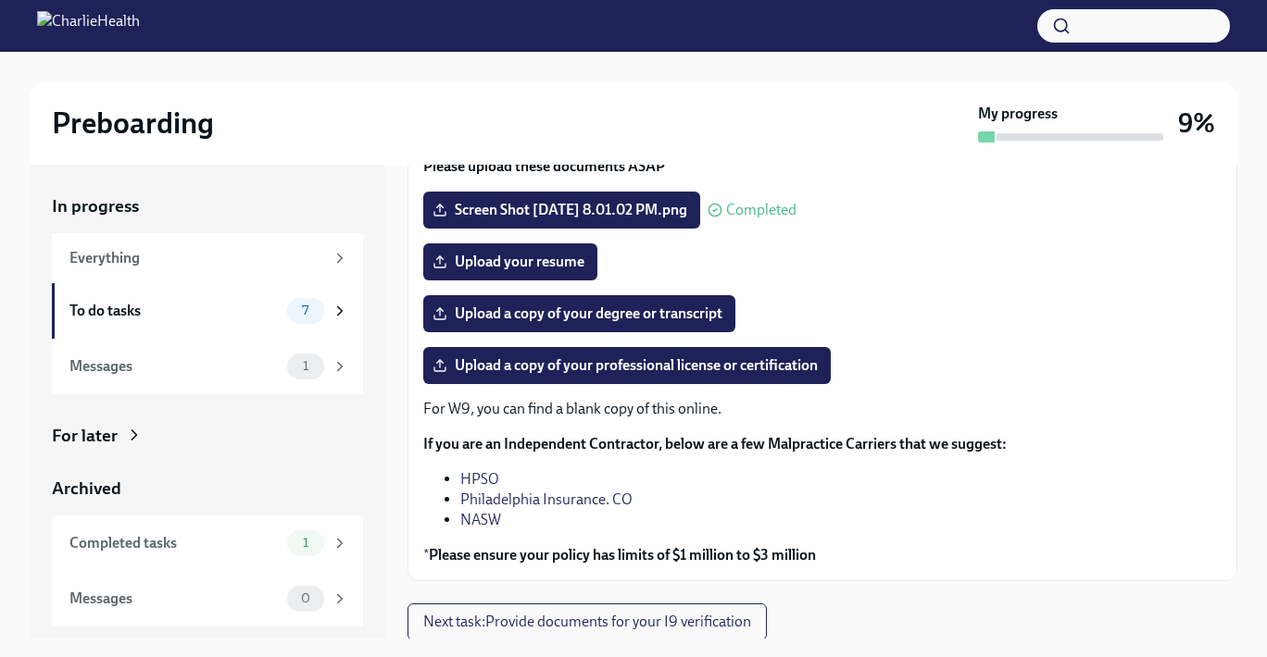
scroll to position [191, 0]
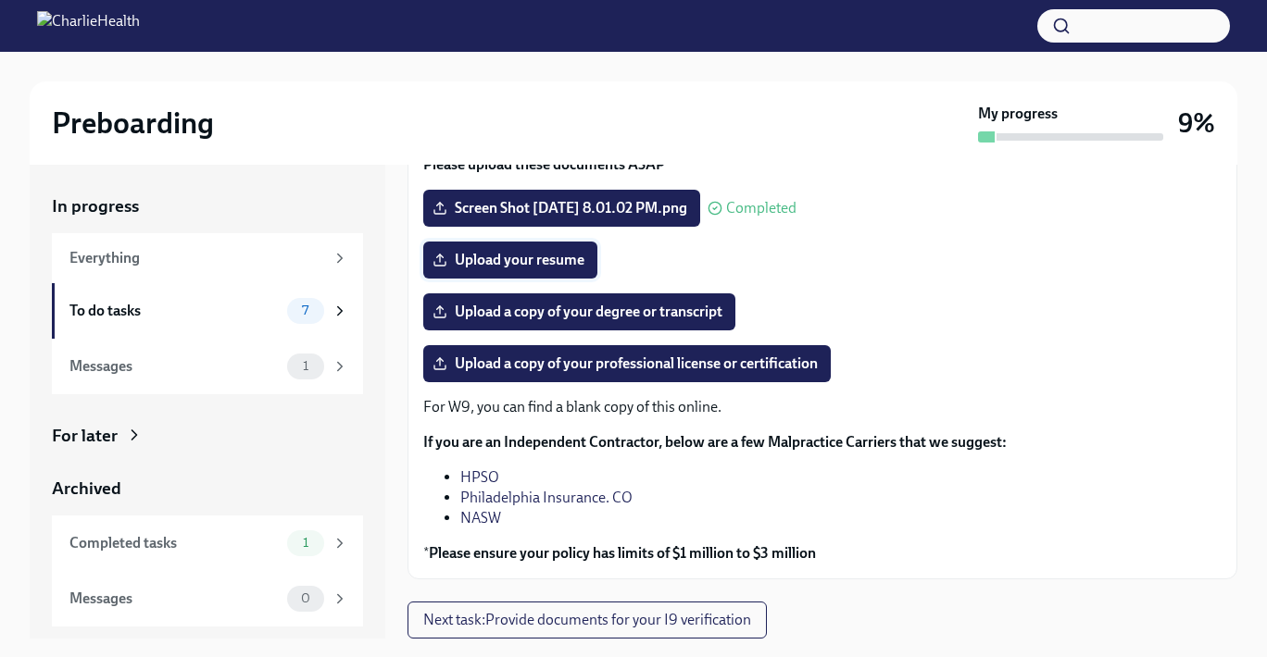
click at [528, 253] on span "Upload your resume" at bounding box center [510, 260] width 148 height 19
click at [0, 0] on input "Upload your resume" at bounding box center [0, 0] width 0 height 0
click at [538, 306] on span "Upload a copy of your degree or transcript" at bounding box center [579, 312] width 286 height 19
click at [0, 0] on input "Upload a copy of your degree or transcript" at bounding box center [0, 0] width 0 height 0
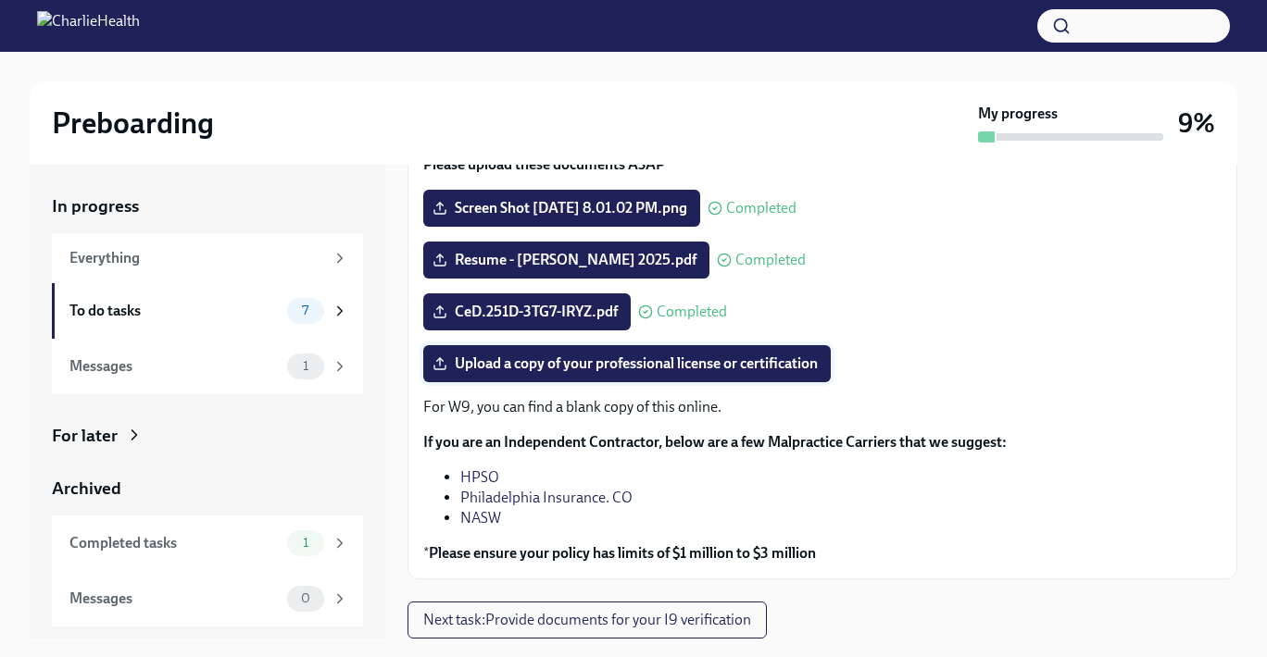
click at [606, 359] on span "Upload a copy of your professional license or certification" at bounding box center [626, 364] width 381 height 19
click at [0, 0] on input "Upload a copy of your professional license or certification" at bounding box center [0, 0] width 0 height 0
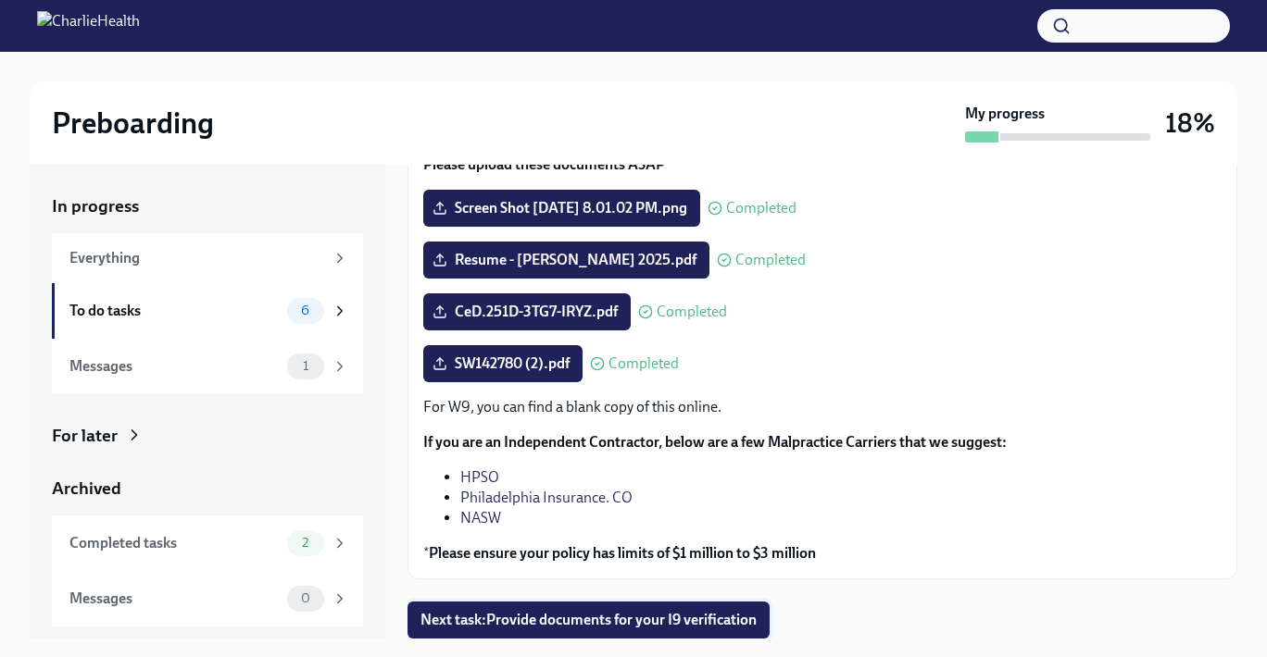
click at [644, 613] on span "Next task : Provide documents for your I9 verification" at bounding box center [588, 620] width 336 height 19
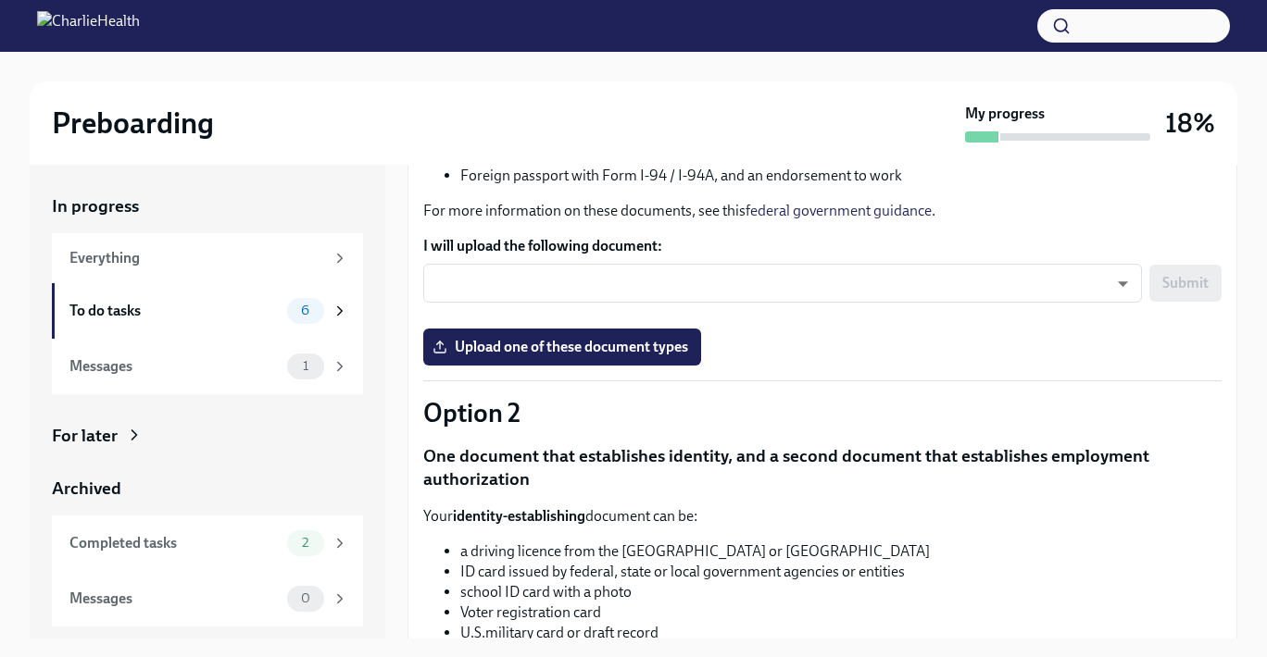
scroll to position [383, 0]
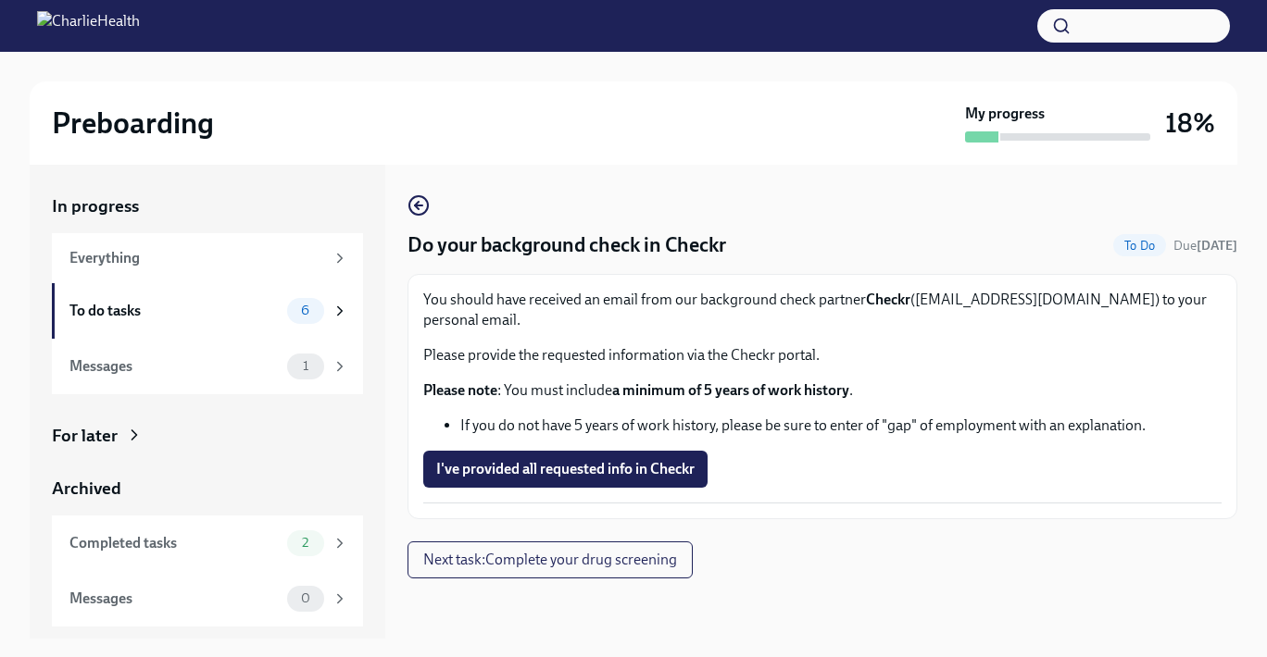
click at [407, 542] on button "Next task : Complete your drug screening" at bounding box center [549, 560] width 285 height 37
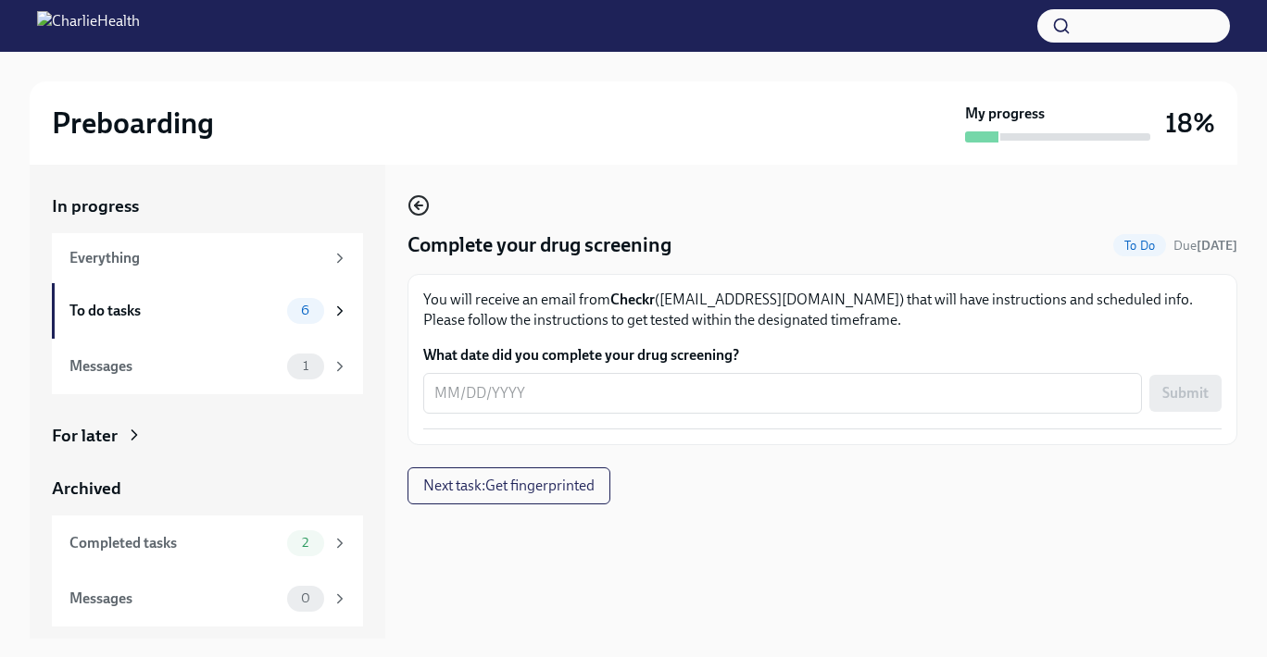
click at [416, 209] on icon "button" at bounding box center [418, 205] width 22 height 22
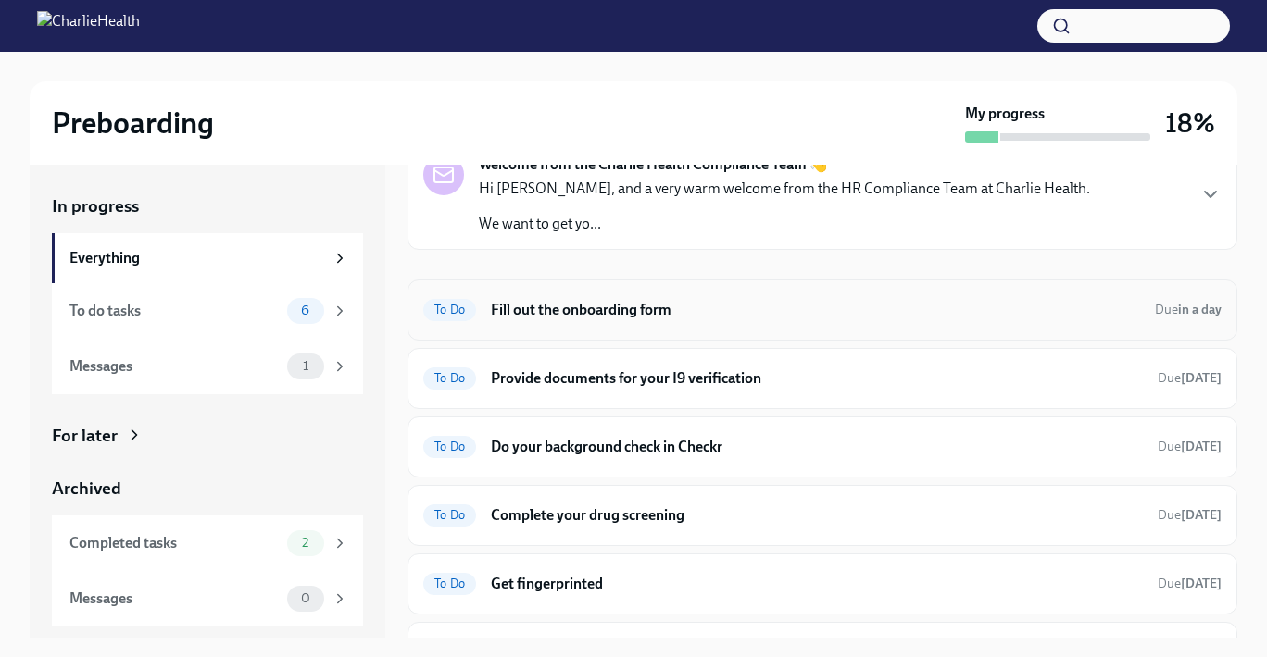
scroll to position [138, 0]
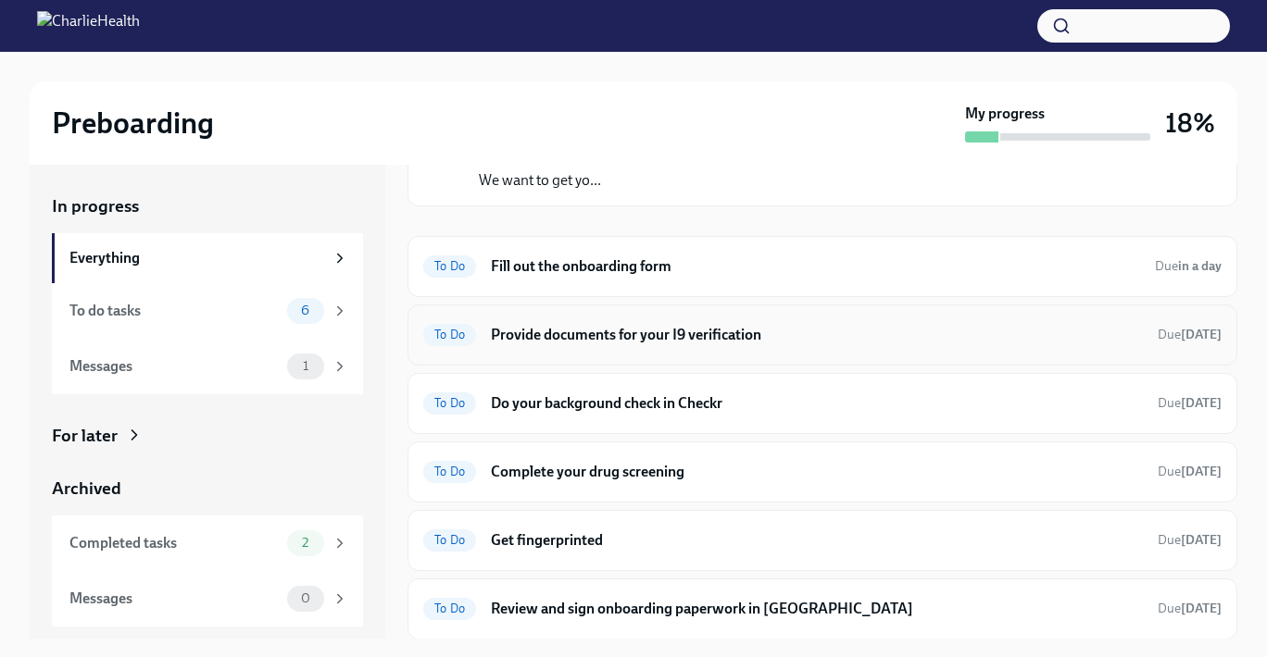
click at [606, 334] on h6 "Provide documents for your I9 verification" at bounding box center [817, 335] width 652 height 20
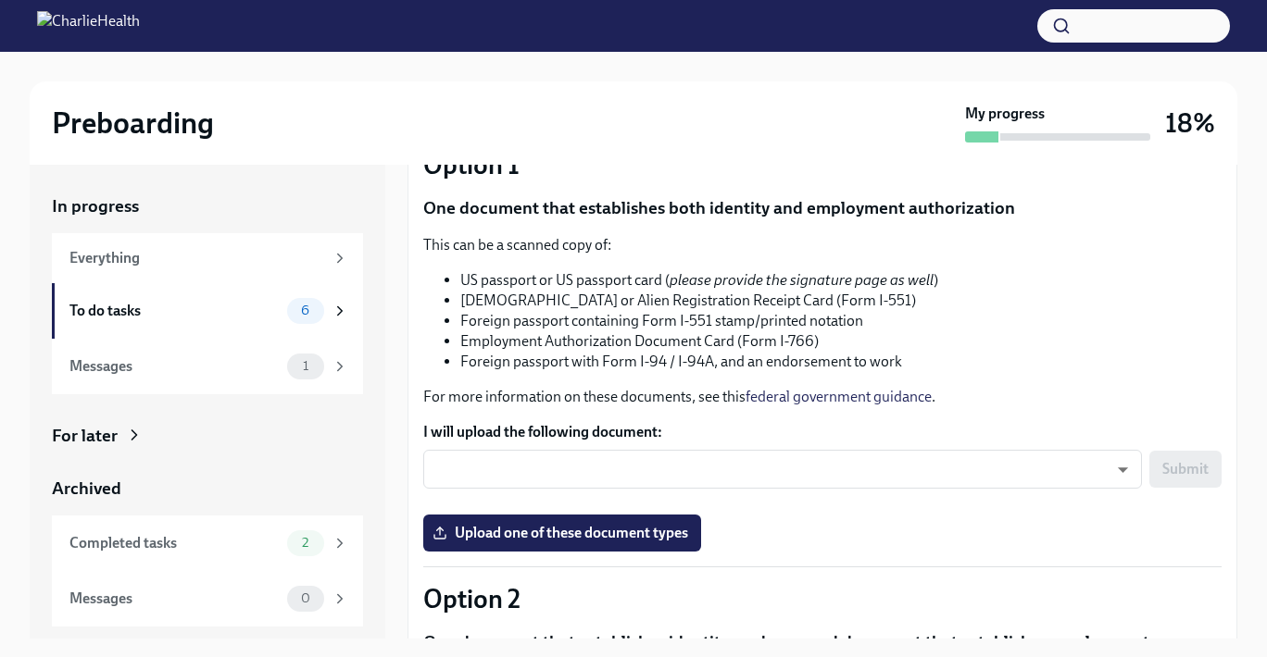
scroll to position [324, 0]
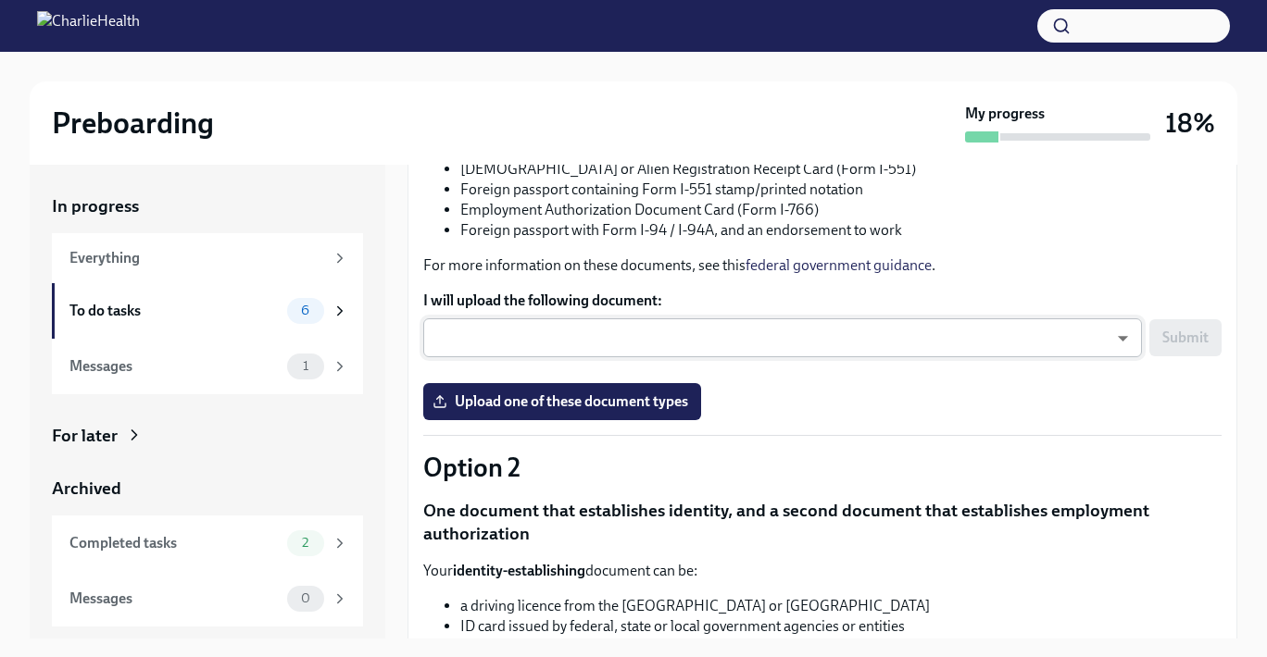
click at [625, 344] on body "Preboarding My progress 18% In progress Everything To do tasks 6 Messages 1 For…" at bounding box center [633, 345] width 1267 height 691
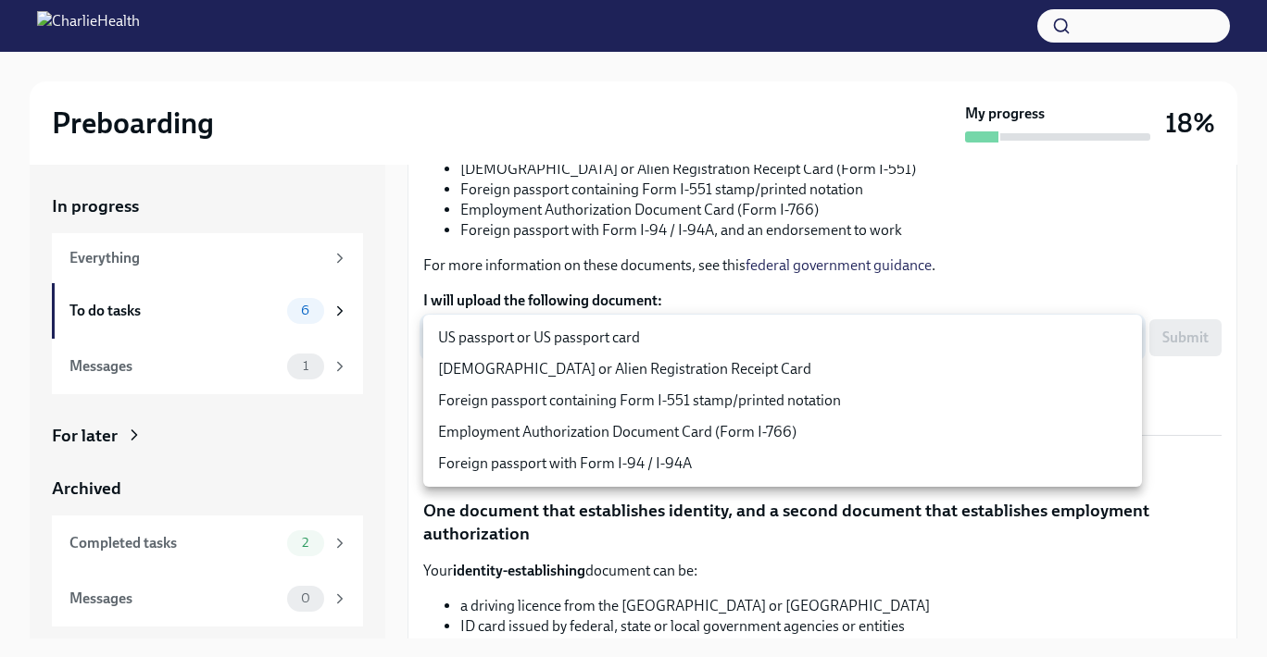
click at [624, 344] on li "US passport or US passport card" at bounding box center [782, 337] width 719 height 31
type input "KnYOjnC8x"
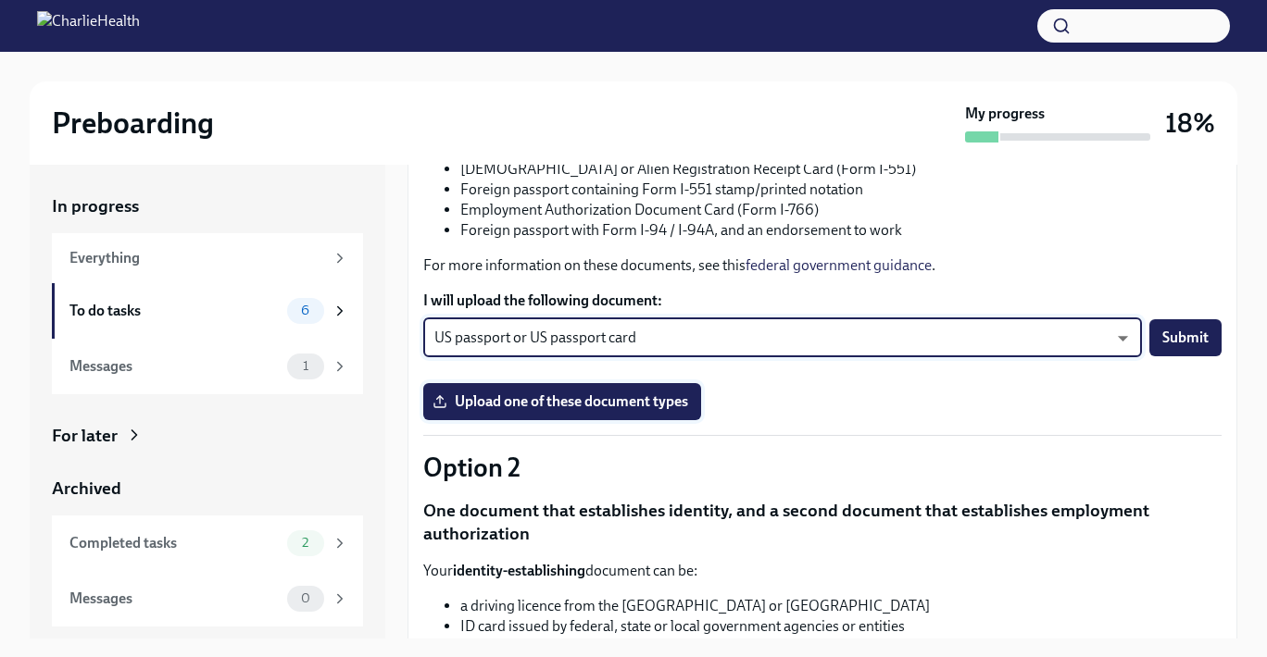
click at [649, 402] on span "Upload one of these document types" at bounding box center [562, 402] width 252 height 19
click at [0, 0] on input "Upload one of these document types" at bounding box center [0, 0] width 0 height 0
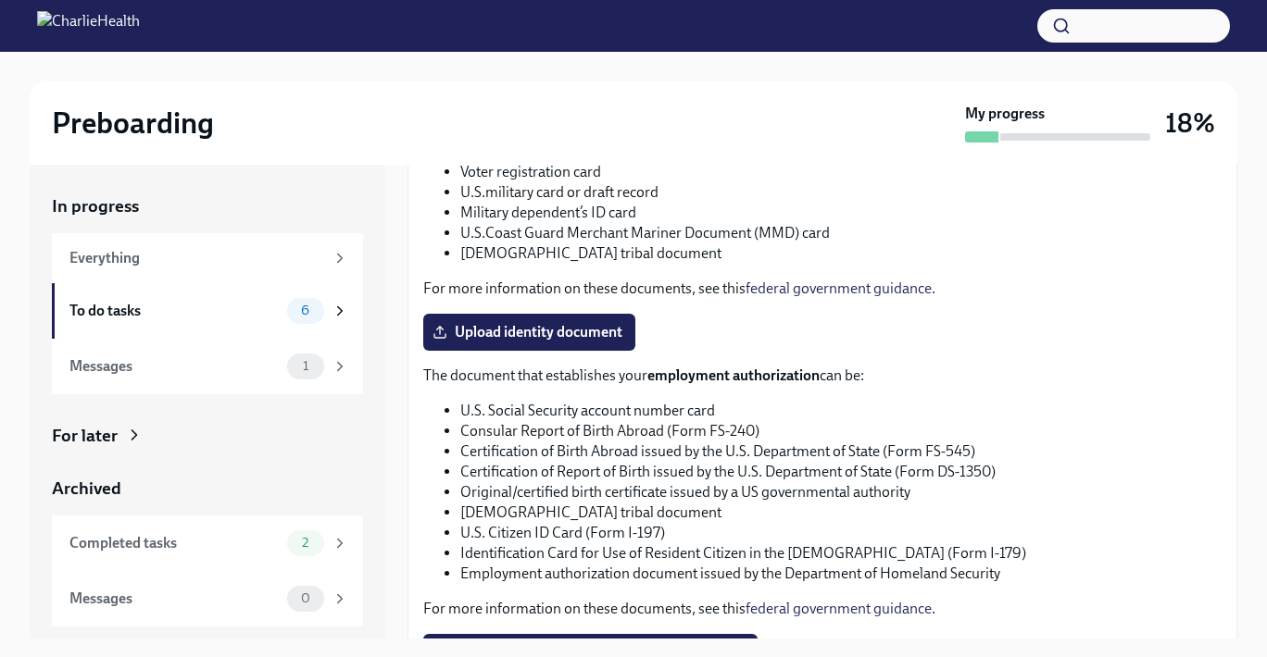
scroll to position [927, 0]
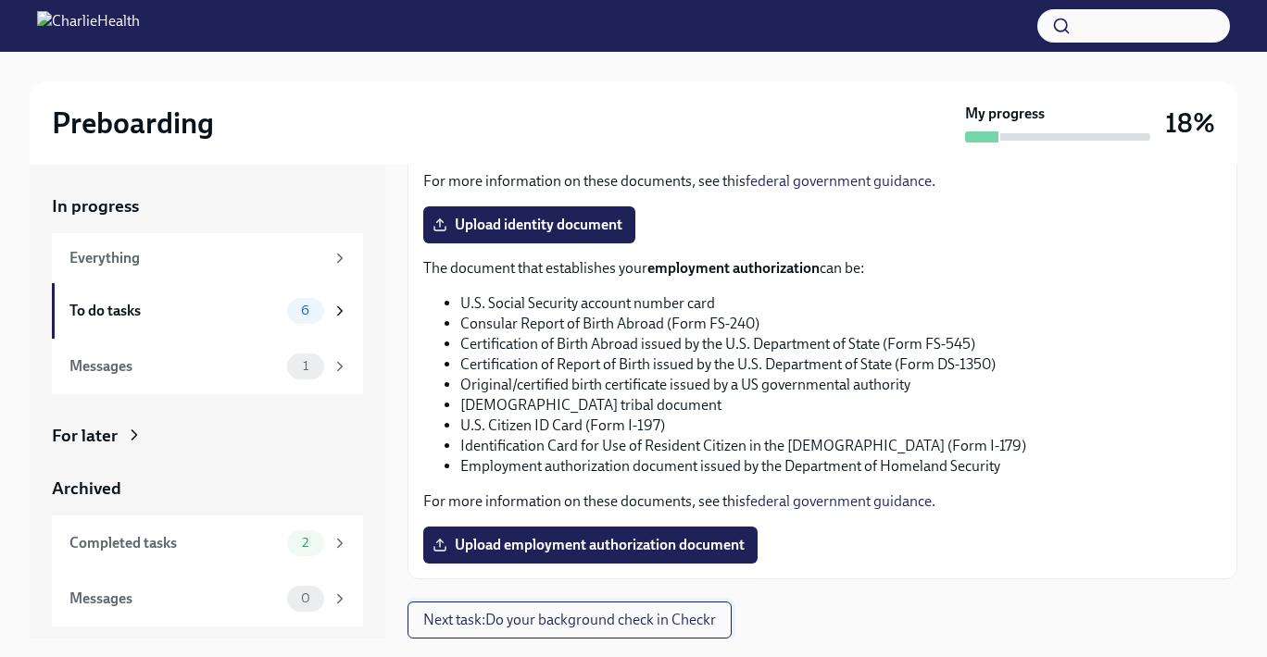
click at [707, 621] on span "Next task : Do your background check in Checkr" at bounding box center [569, 620] width 293 height 19
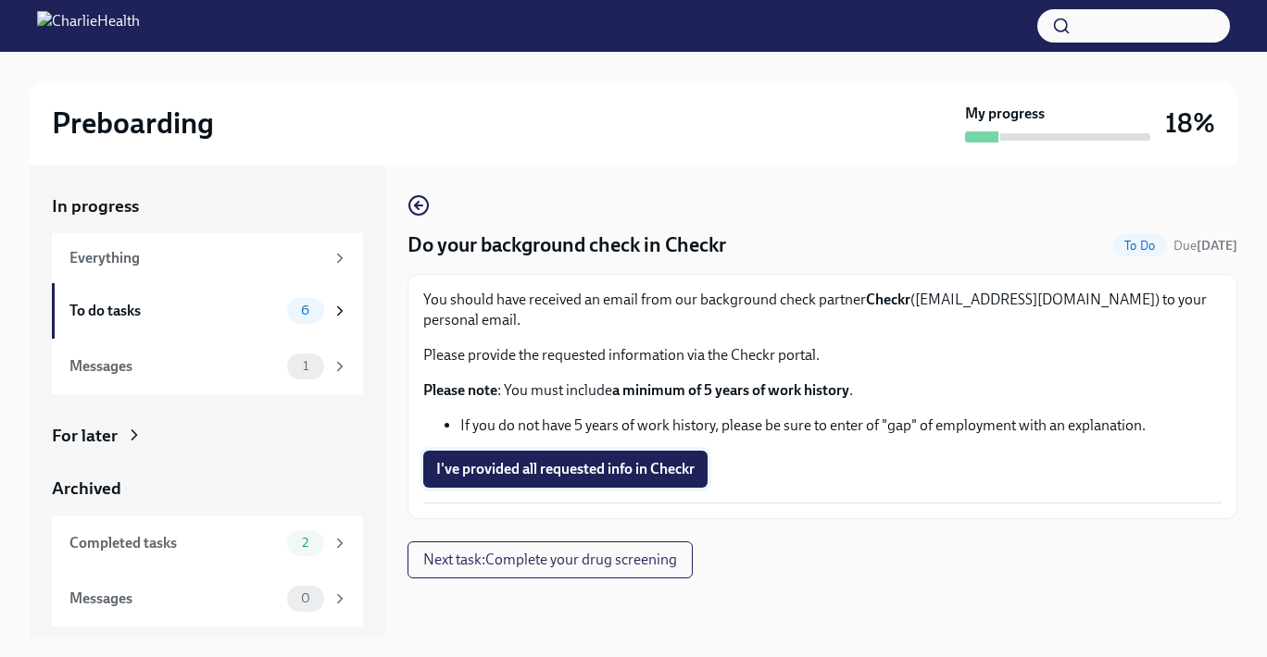
click at [667, 460] on span "I've provided all requested info in Checkr" at bounding box center [565, 469] width 258 height 19
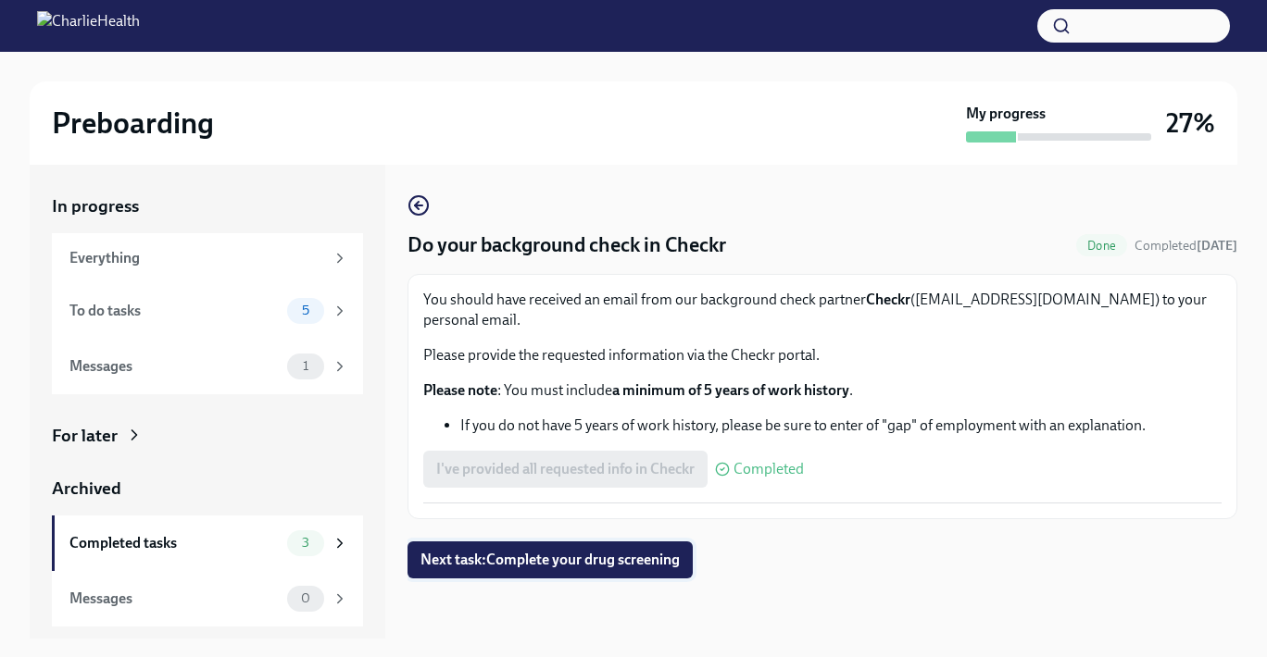
click at [496, 551] on span "Next task : Complete your drug screening" at bounding box center [549, 560] width 259 height 19
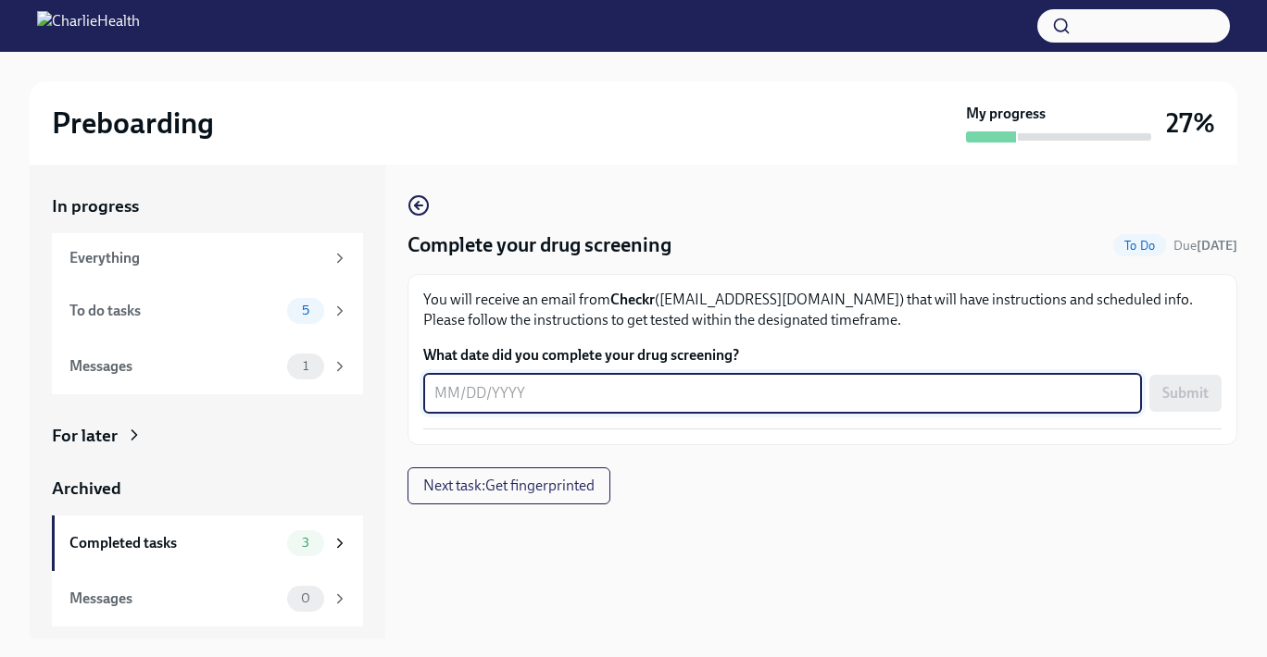
click at [494, 383] on textarea "What date did you complete your drug screening?" at bounding box center [782, 393] width 696 height 22
type textarea "[DATE]"
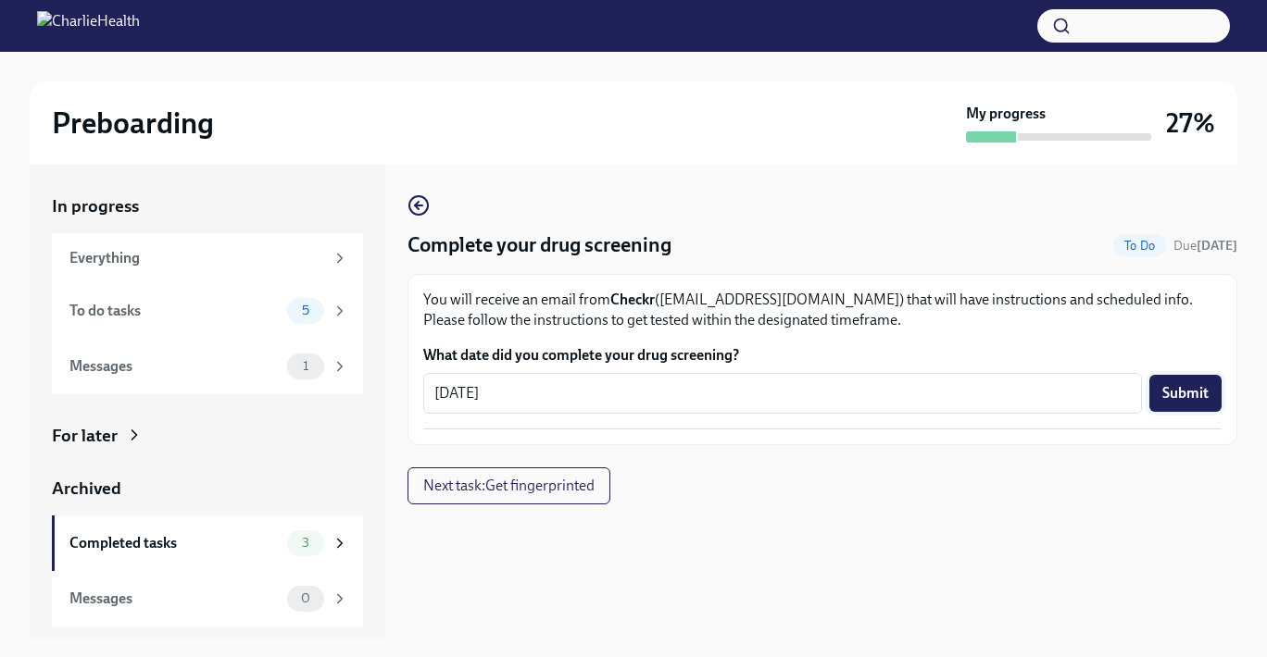
click at [1201, 394] on span "Submit" at bounding box center [1185, 393] width 46 height 19
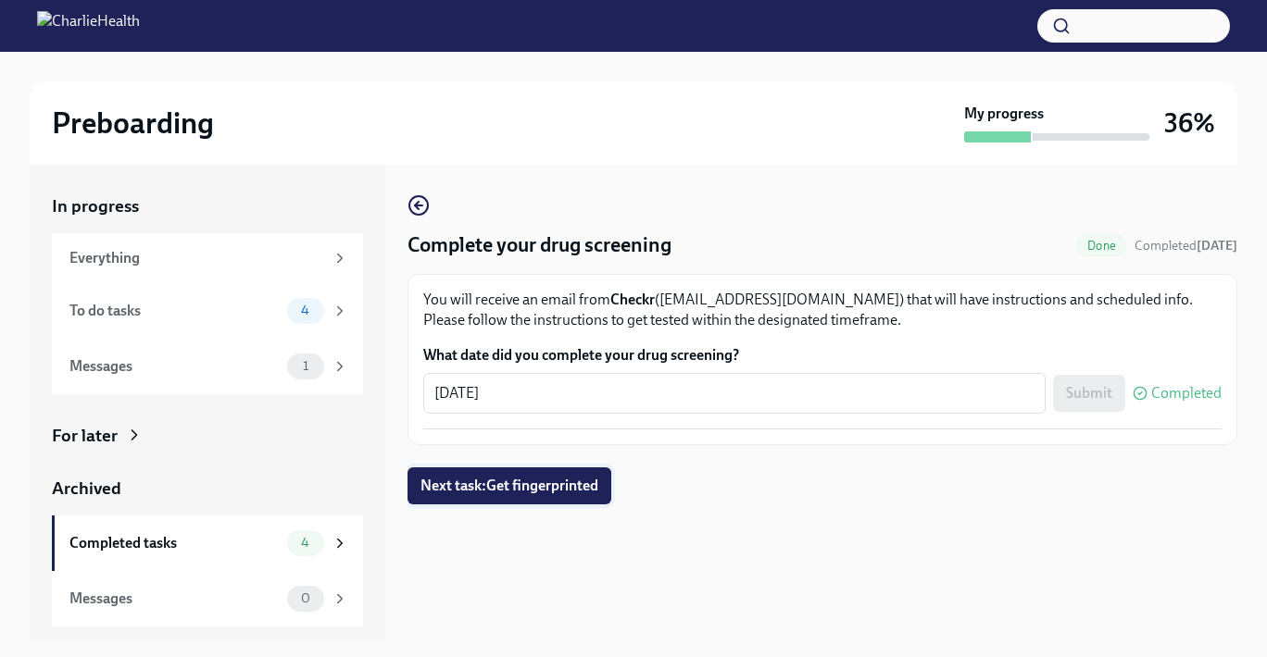
click at [515, 490] on span "Next task : Get fingerprinted" at bounding box center [509, 486] width 178 height 19
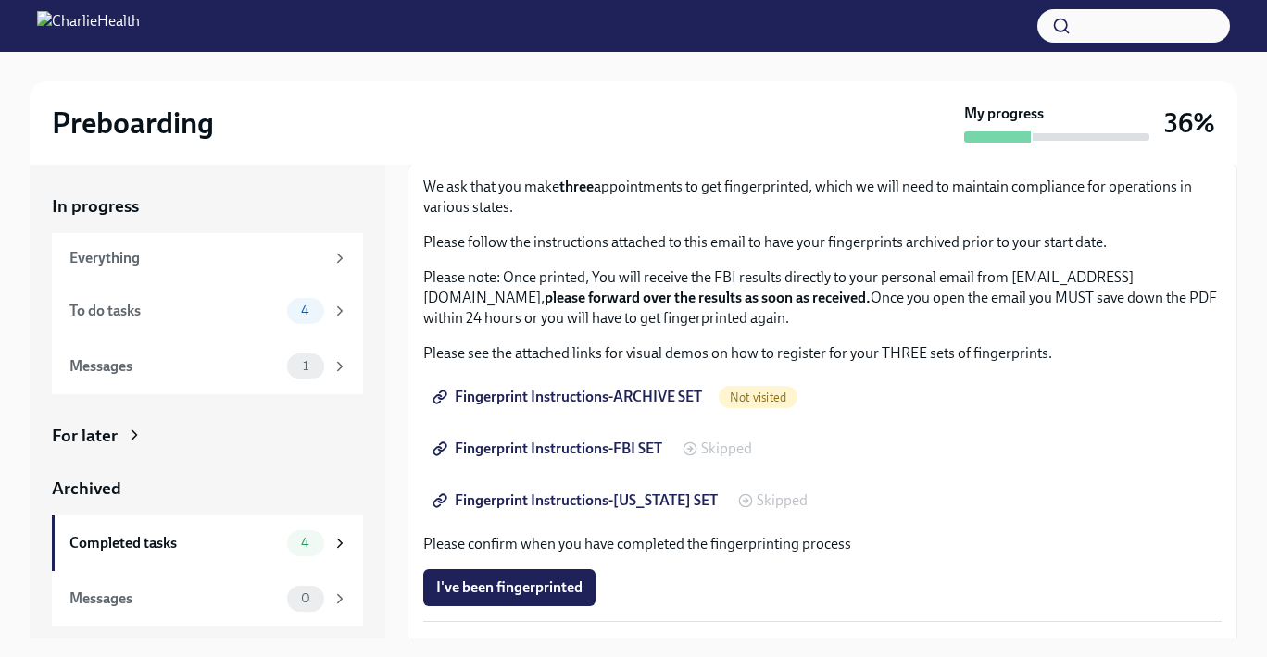
scroll to position [114, 0]
click at [644, 399] on span "Fingerprint Instructions-ARCHIVE SET" at bounding box center [569, 396] width 266 height 19
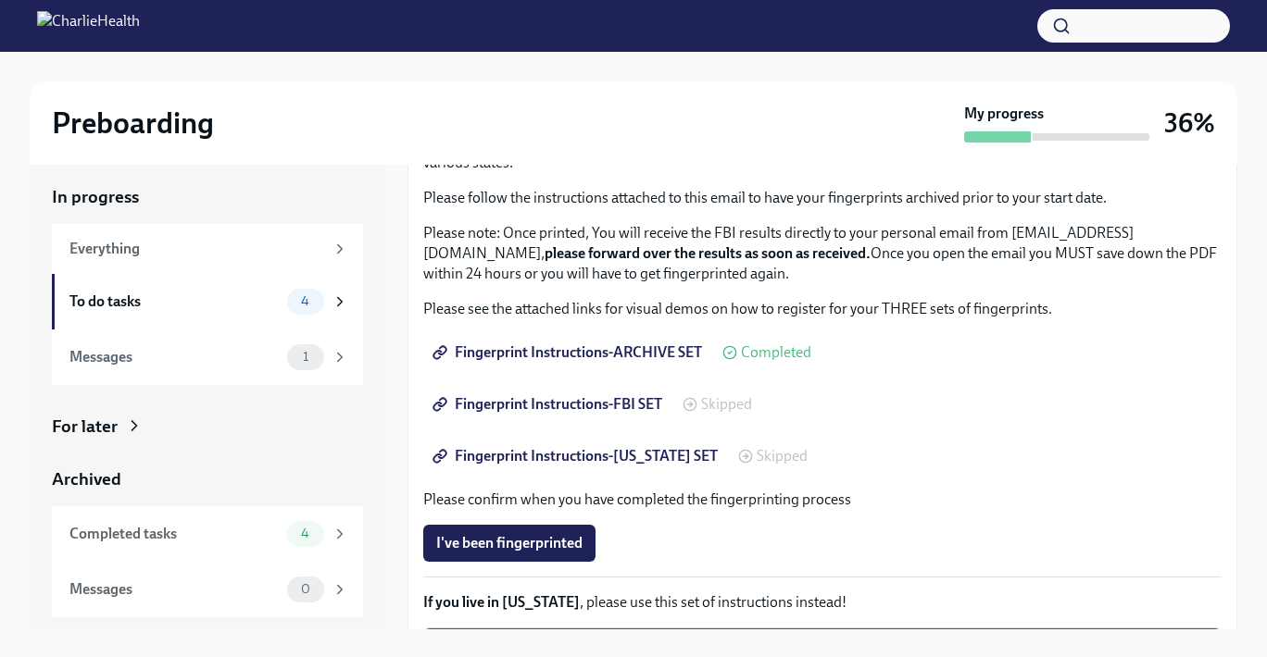
scroll to position [144, 0]
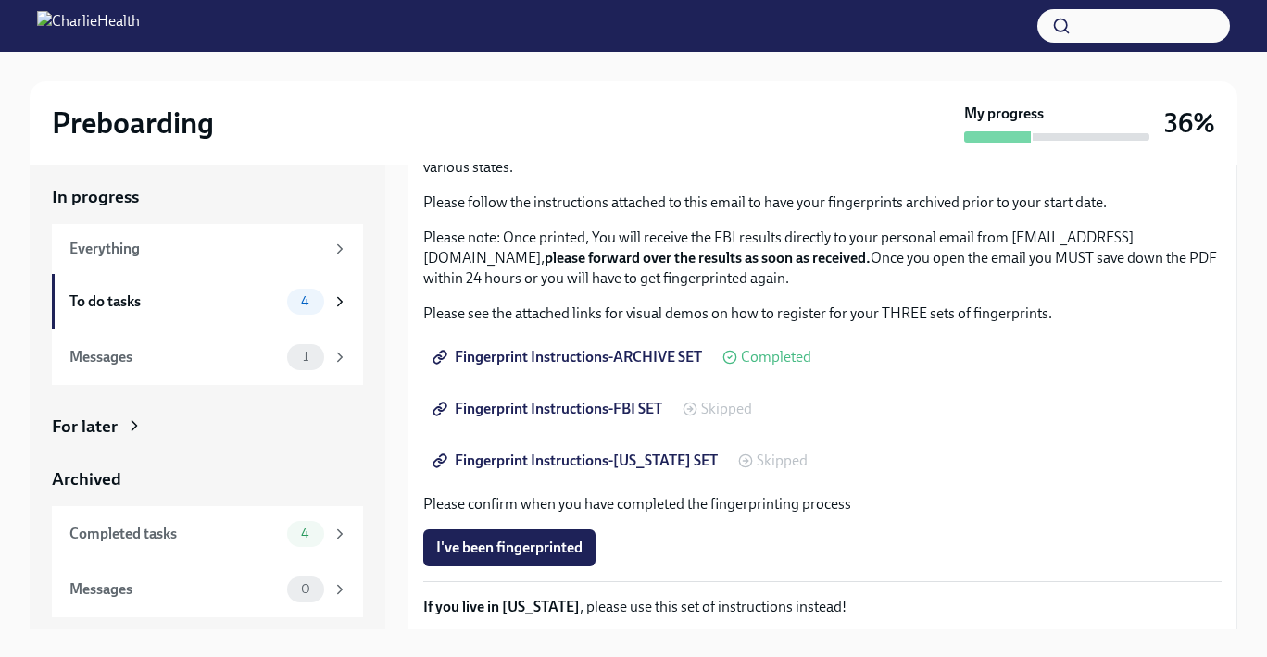
click at [697, 415] on icon at bounding box center [689, 409] width 15 height 15
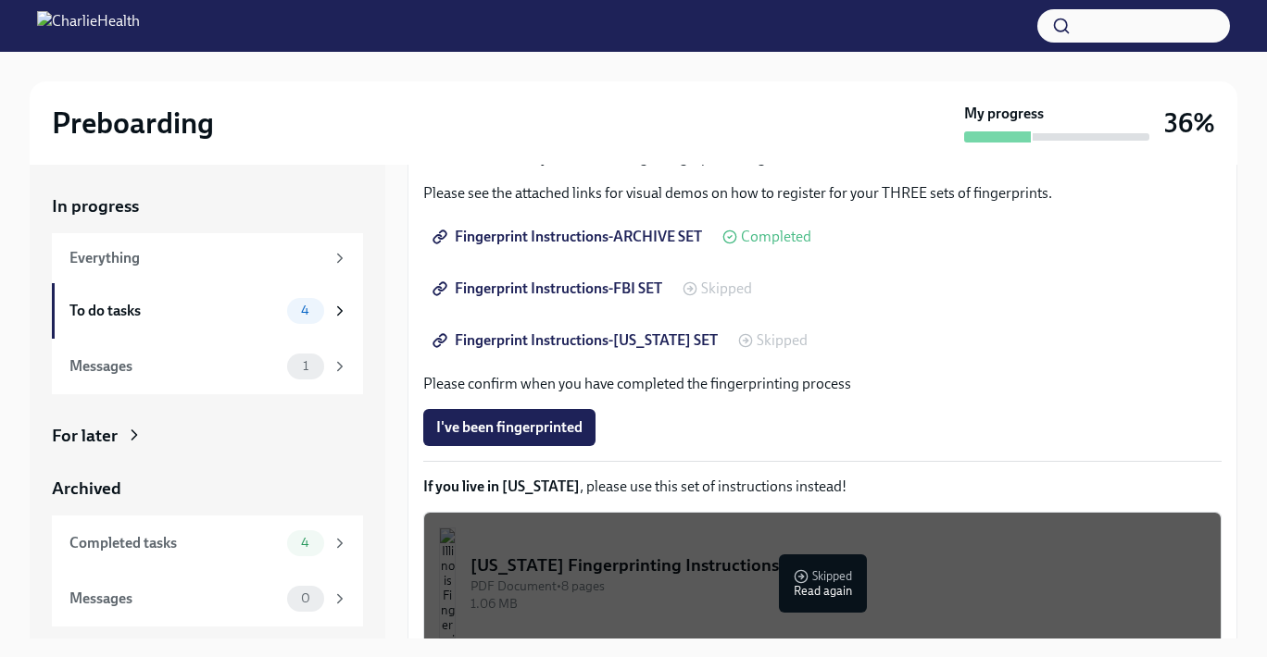
scroll to position [274, 0]
click at [269, 306] on div "To do tasks" at bounding box center [174, 311] width 210 height 20
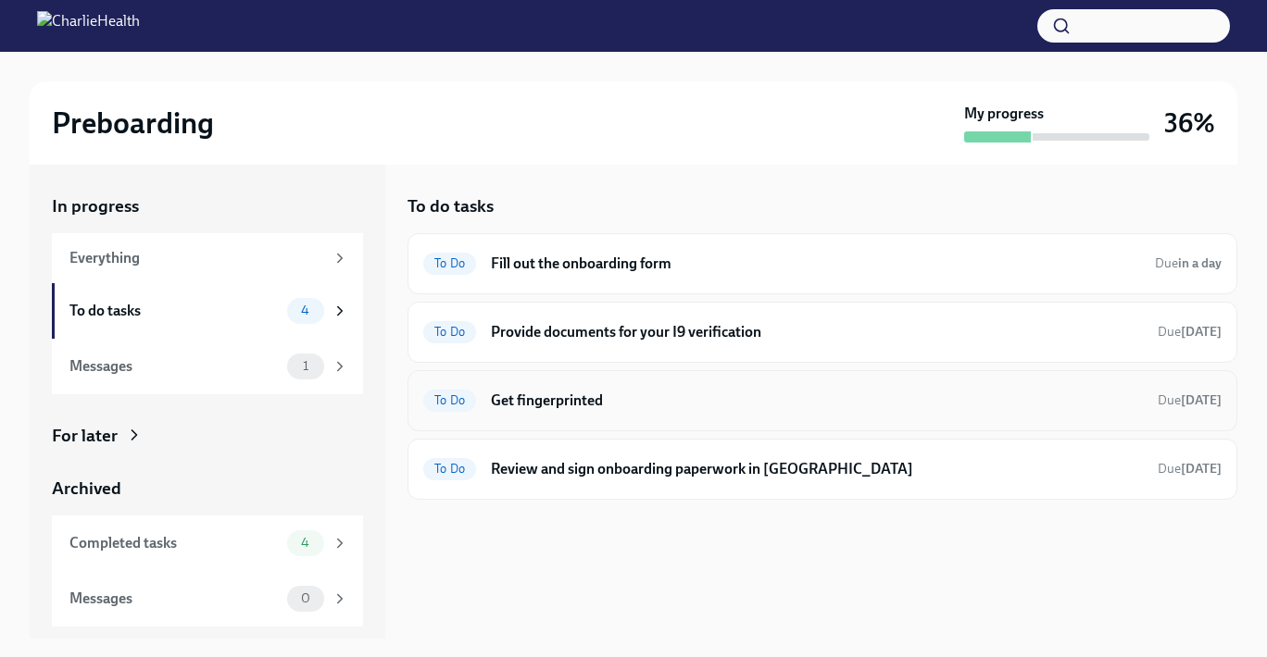
click at [531, 419] on div "To Do Get fingerprinted Due [DATE]" at bounding box center [822, 400] width 830 height 61
click at [538, 401] on h6 "Get fingerprinted" at bounding box center [817, 401] width 652 height 20
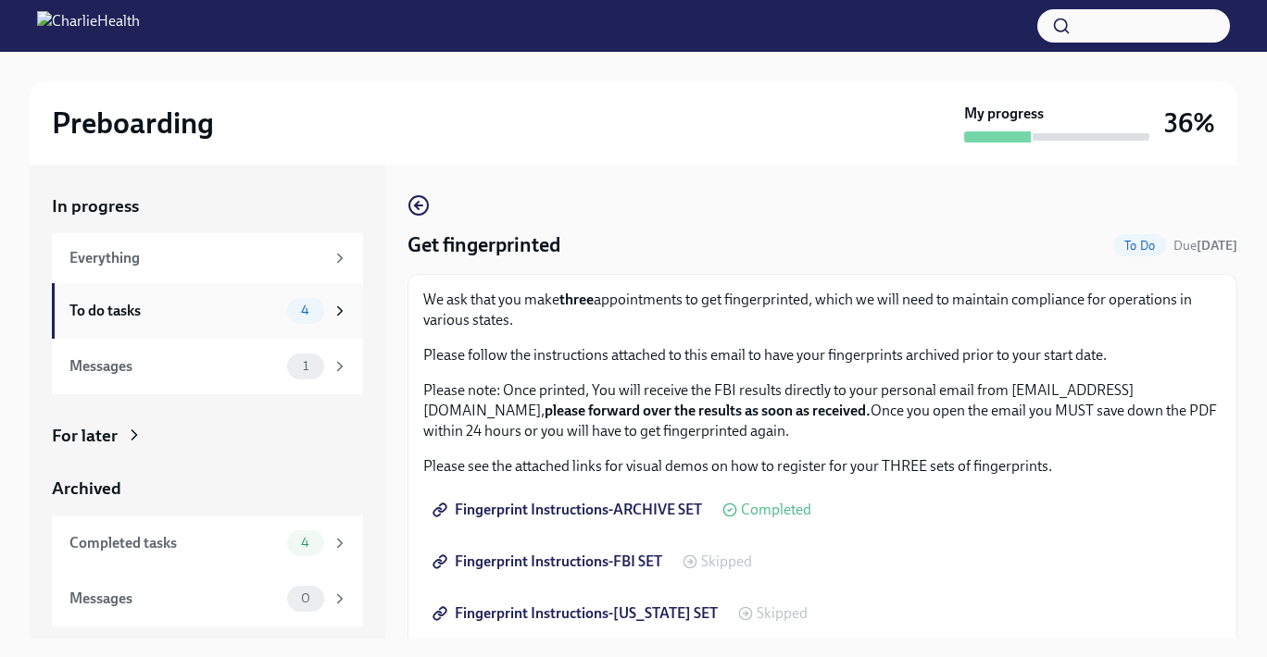
click at [249, 315] on div "To do tasks" at bounding box center [174, 311] width 210 height 20
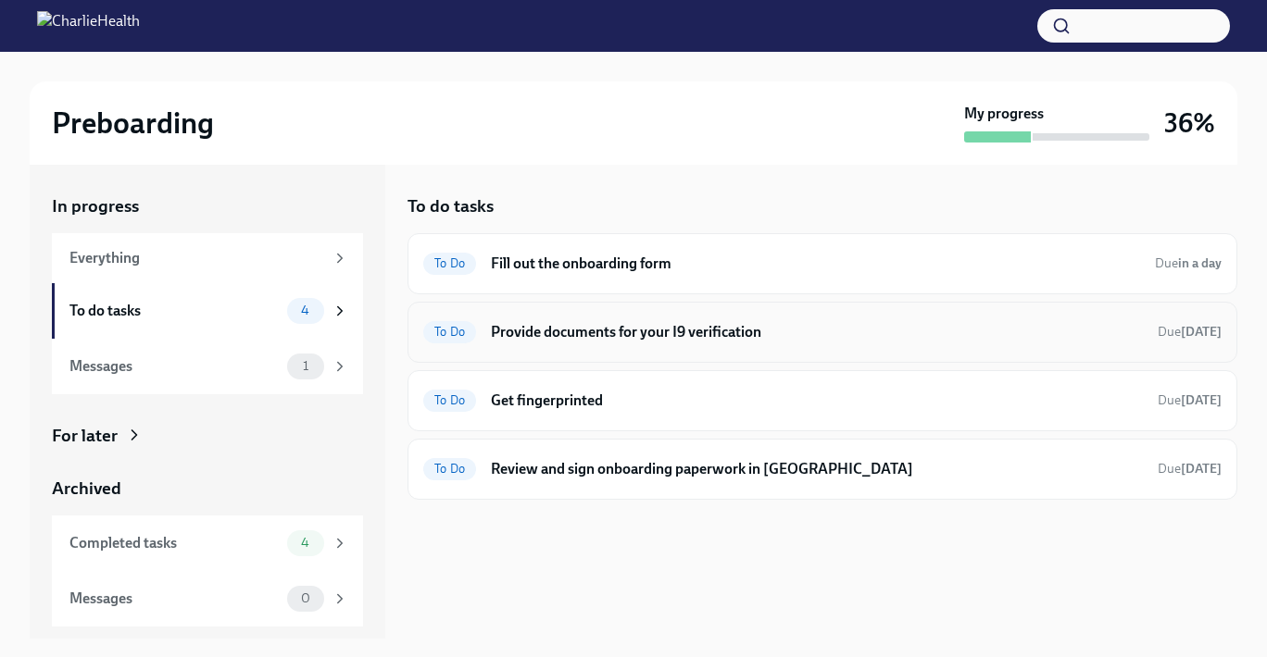
click at [557, 343] on div "To Do Provide documents for your I9 verification Due [DATE]" at bounding box center [822, 333] width 798 height 30
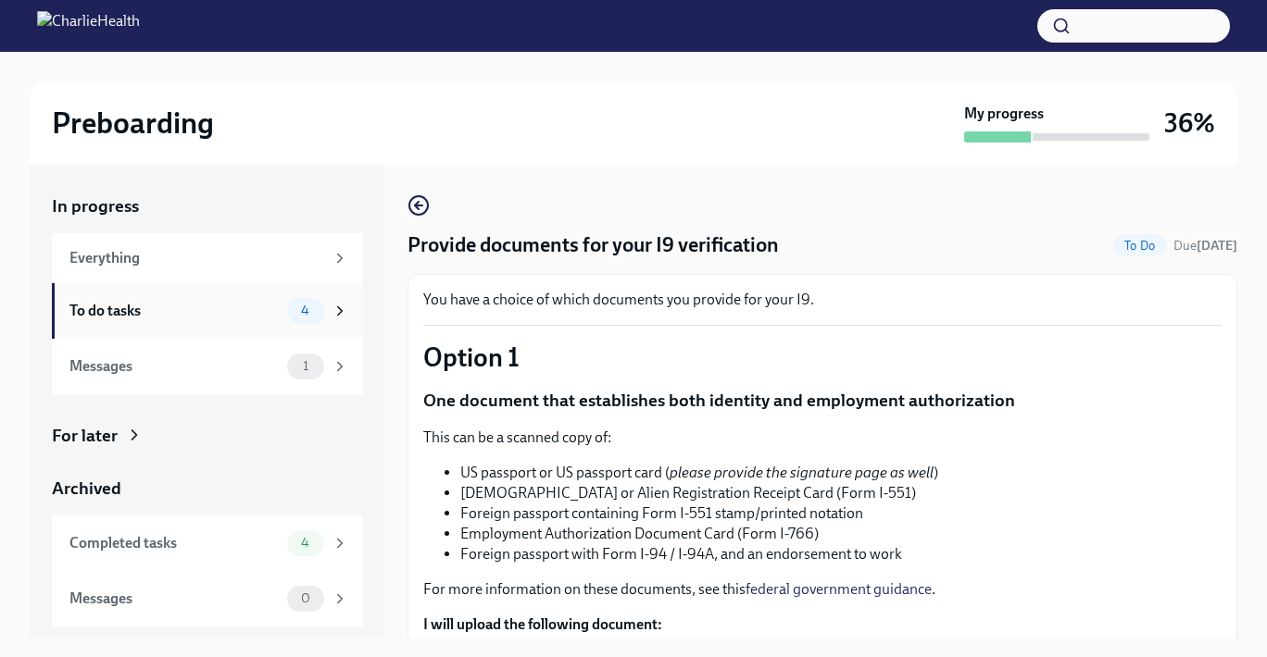
click at [231, 320] on div "To do tasks 4" at bounding box center [208, 311] width 279 height 26
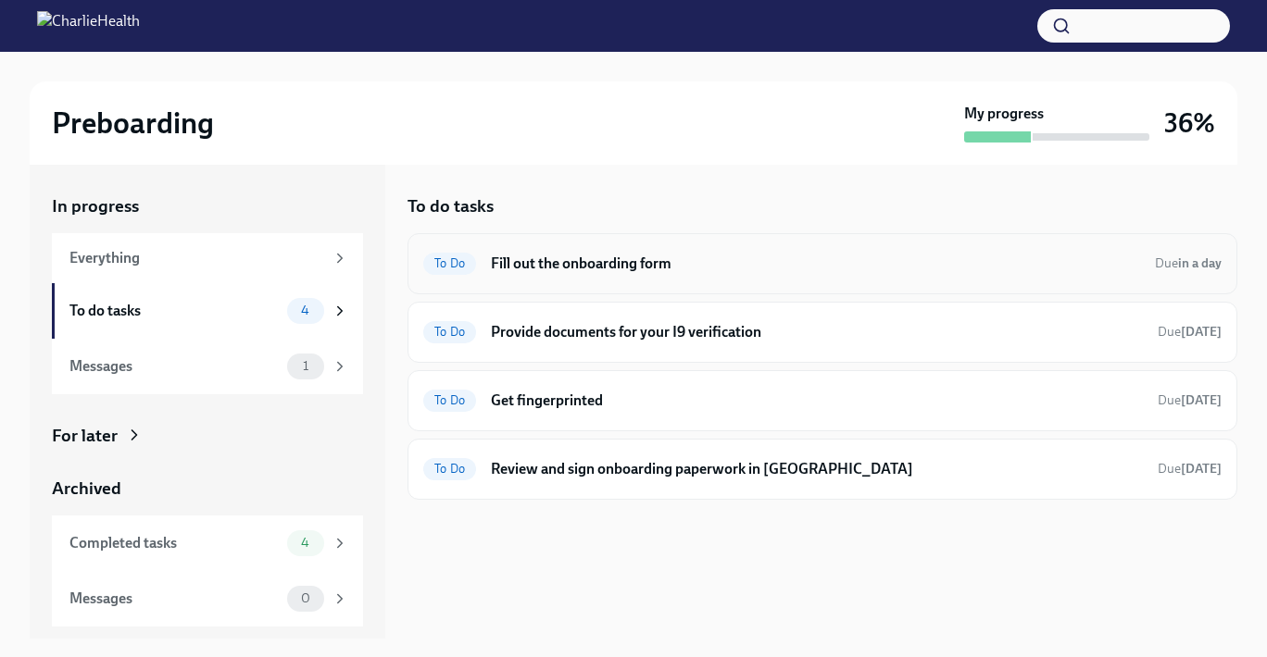
click at [526, 271] on h6 "Fill out the onboarding form" at bounding box center [815, 264] width 649 height 20
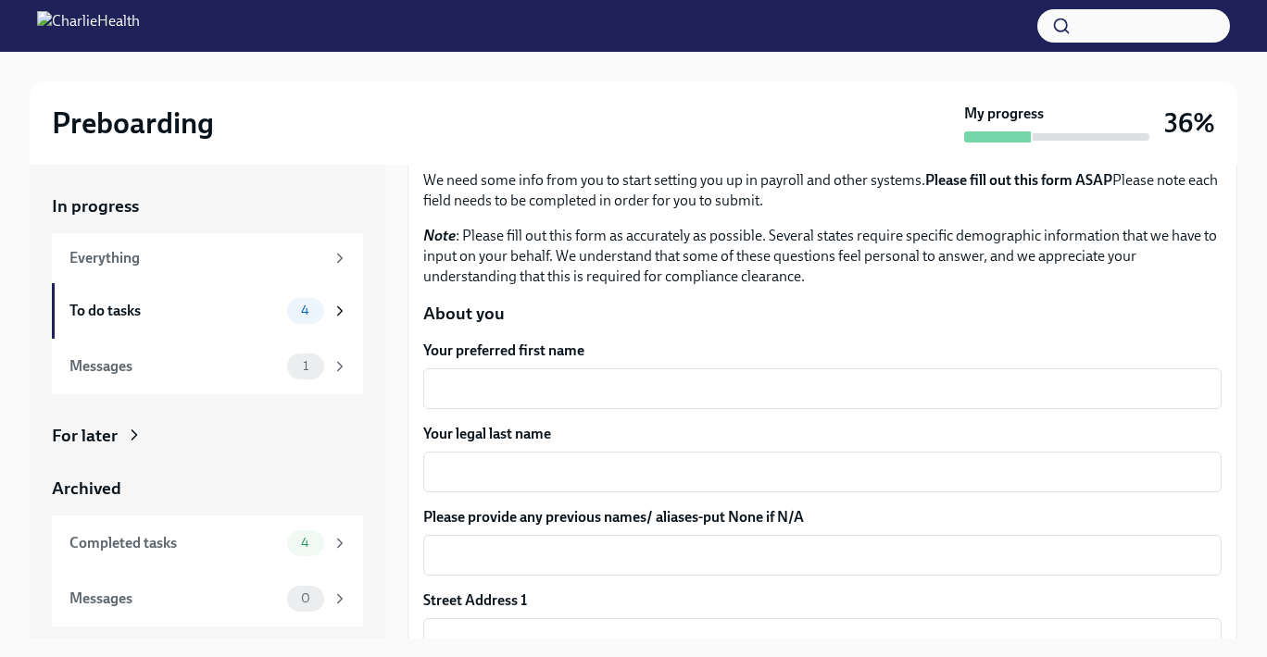
scroll to position [133, 0]
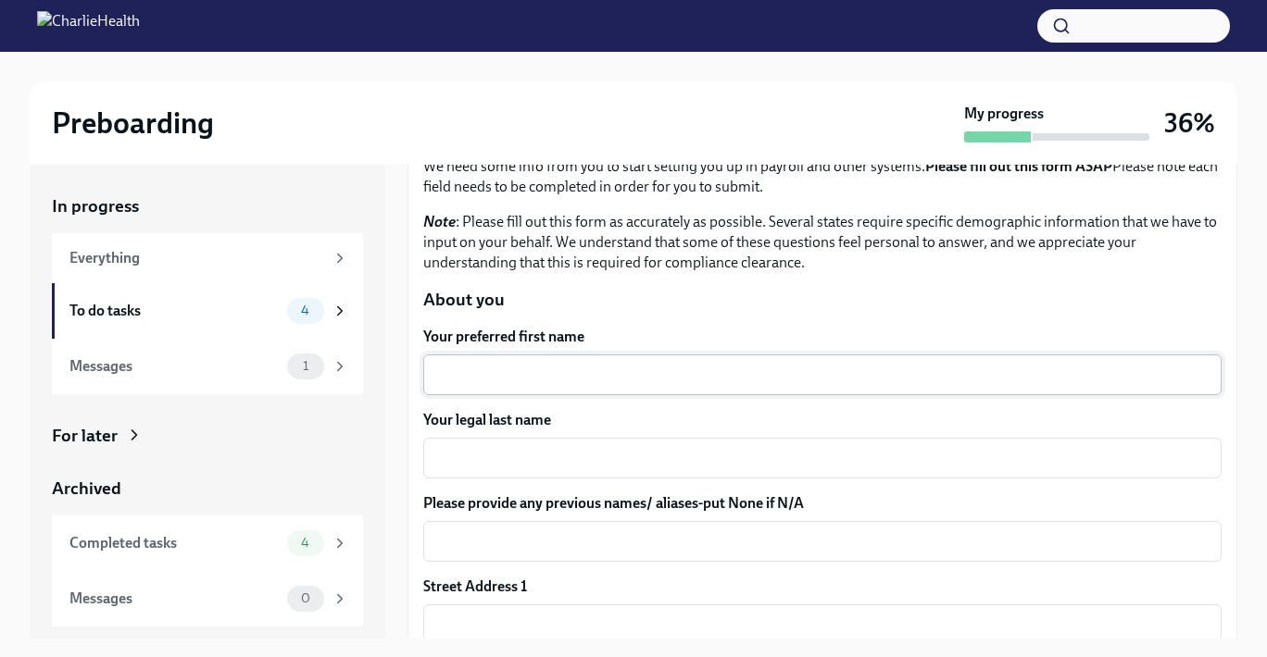
click at [522, 356] on div "x ​" at bounding box center [822, 375] width 798 height 41
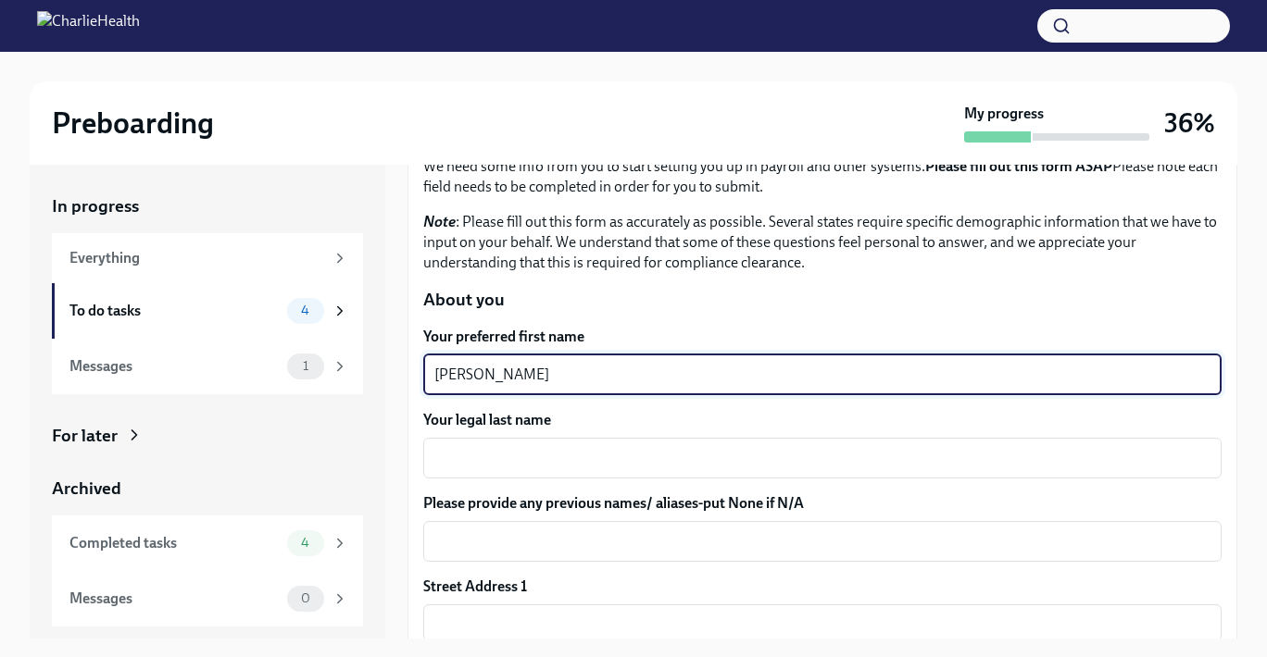
type textarea "[PERSON_NAME]"
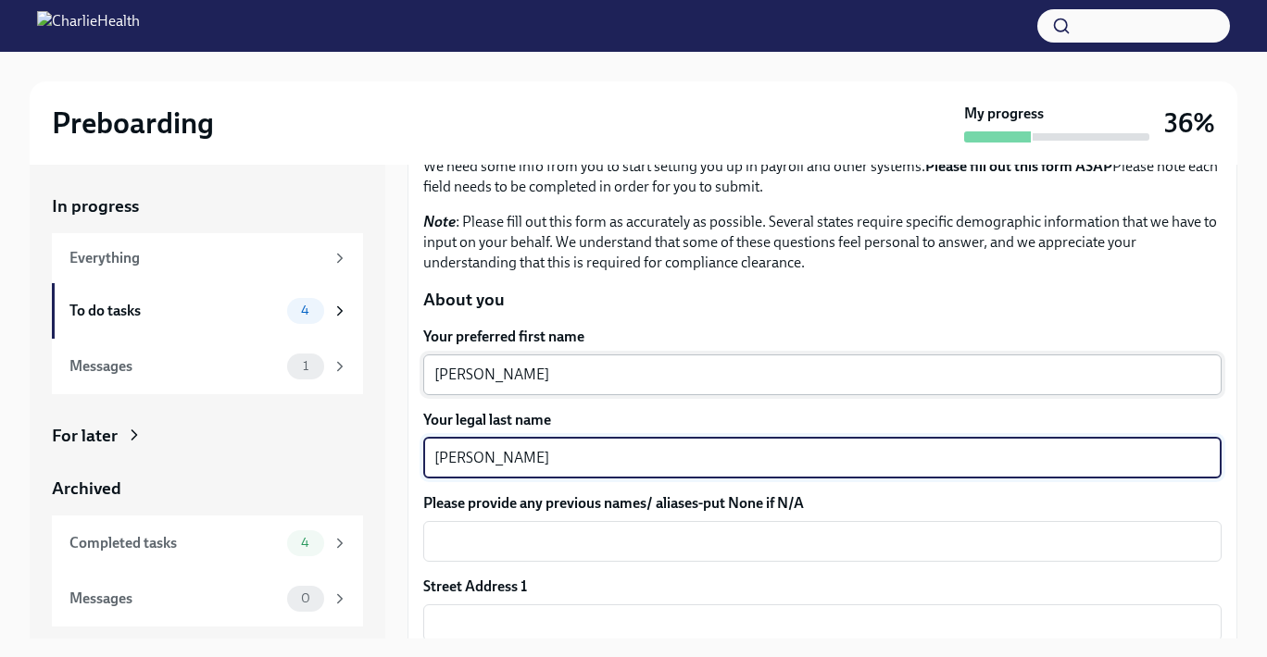
type textarea "[PERSON_NAME]"
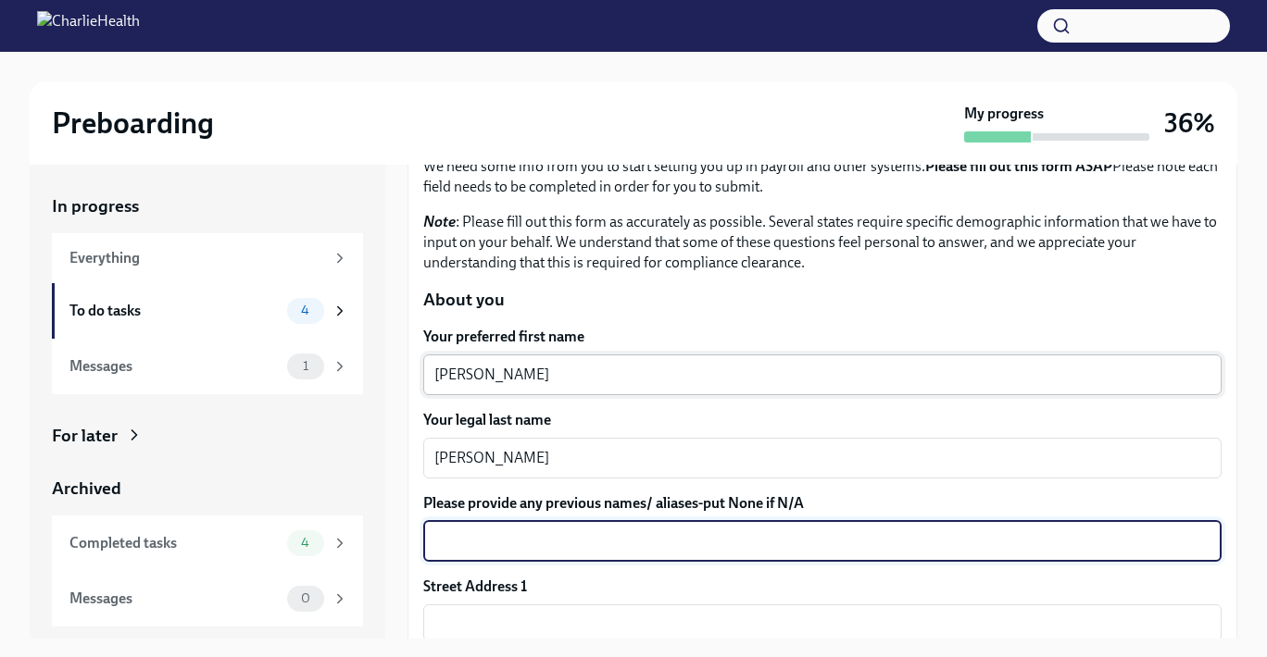
scroll to position [136, 0]
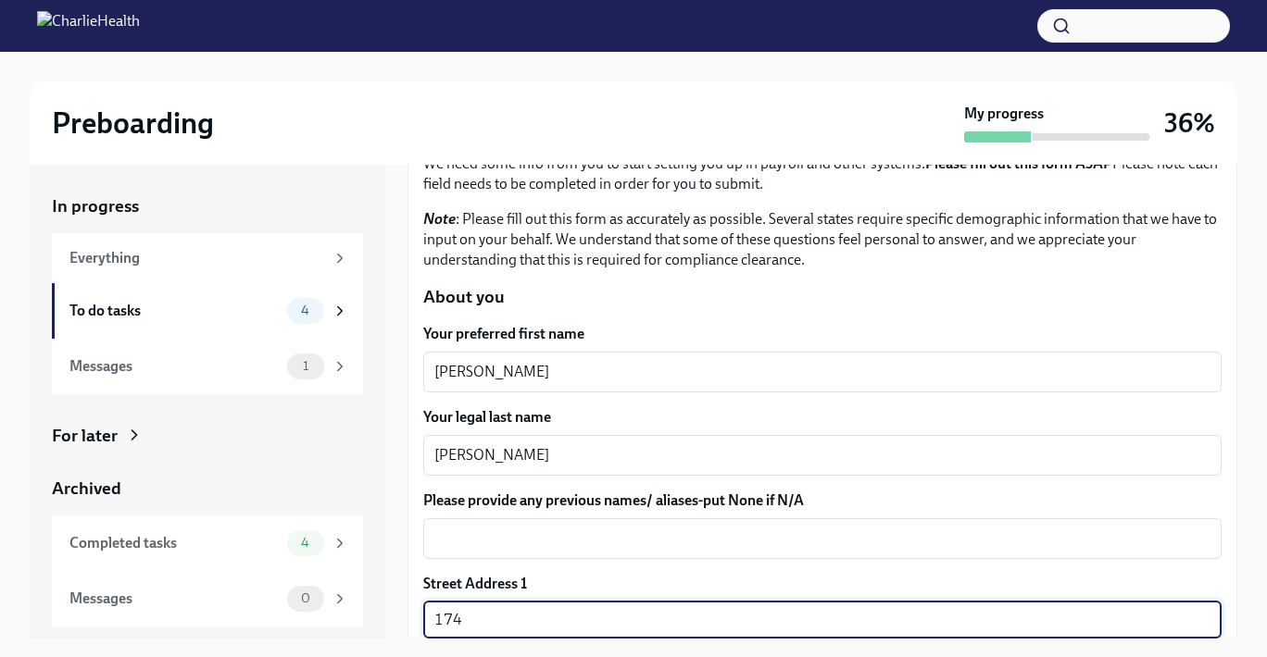
type input "[STREET_ADDRESS]"
type input "Fl 2nd"
type input "19145"
type input "[GEOGRAPHIC_DATA]"
type input "PA"
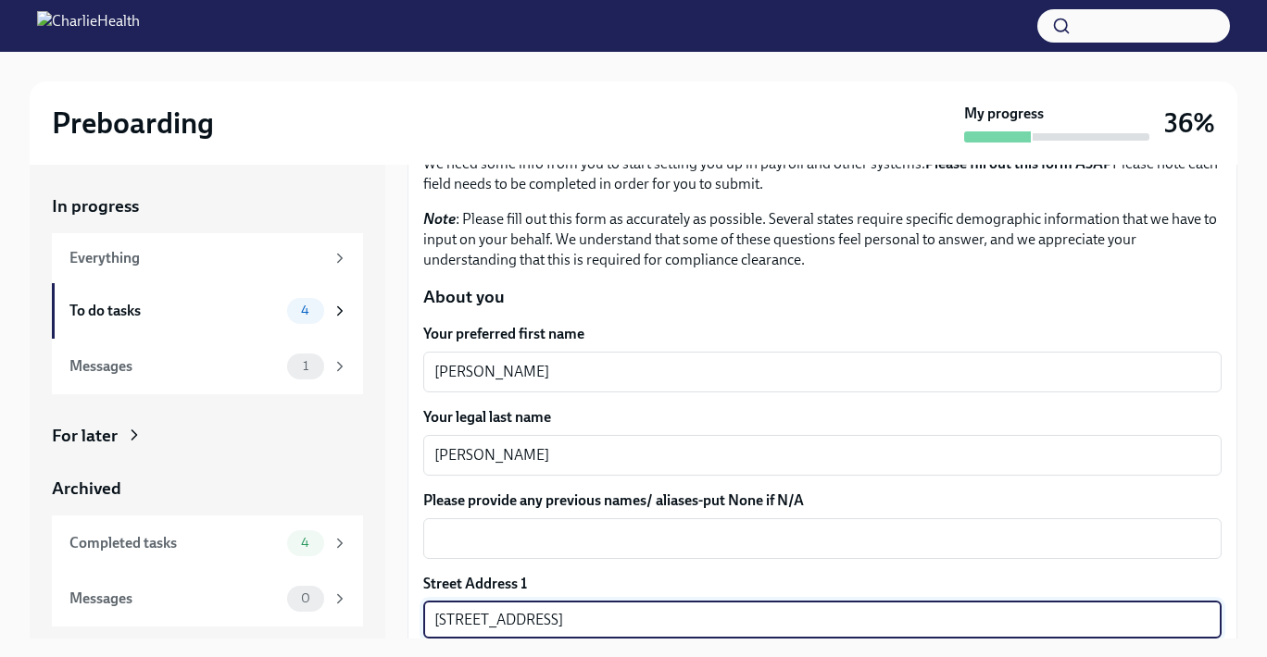
type input "US"
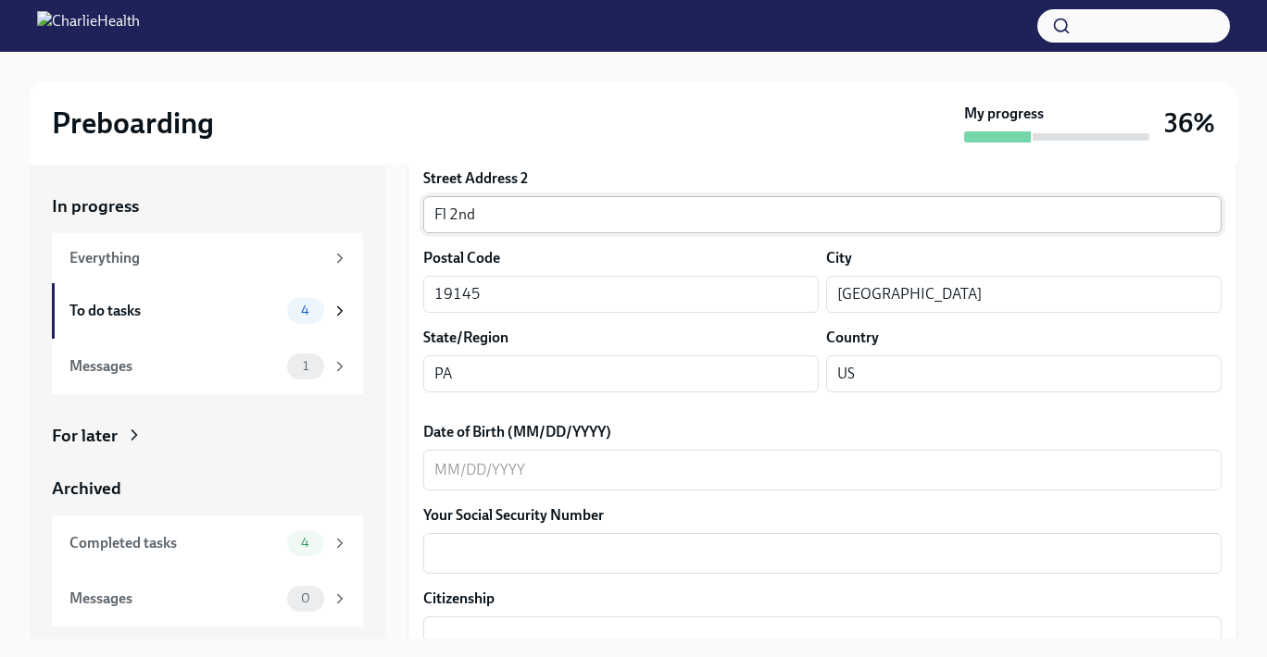
scroll to position [631, 0]
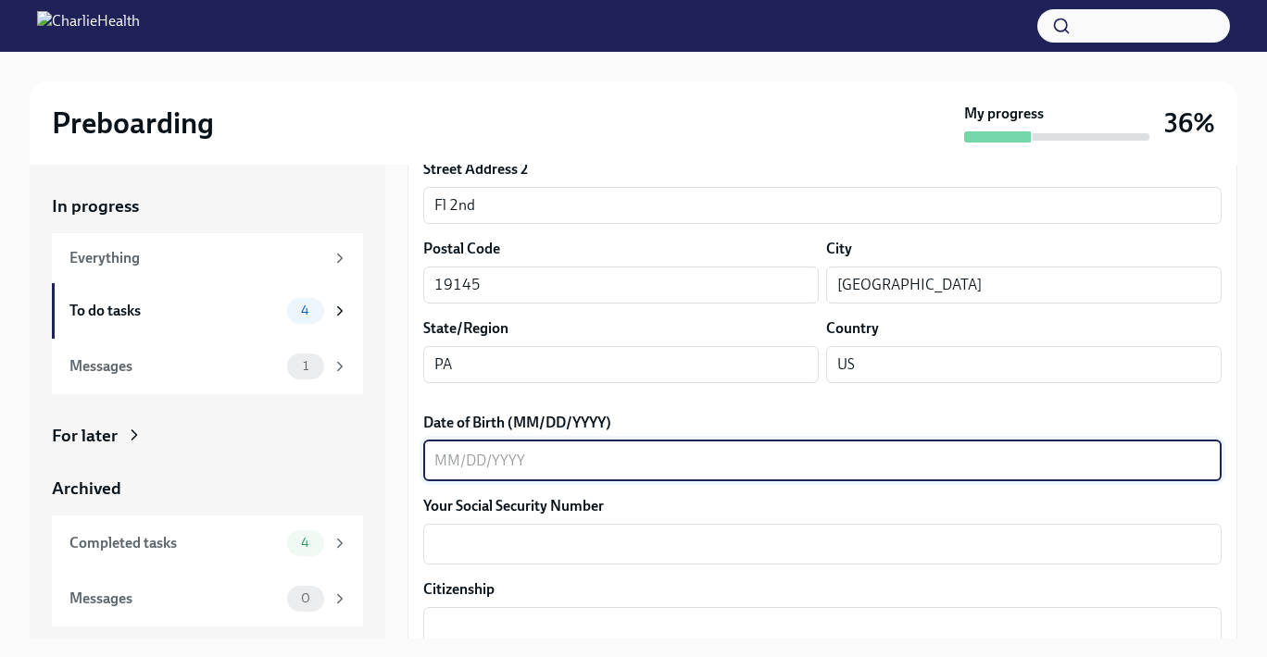
click at [563, 464] on textarea "Date of Birth (MM/DD/YYYY)" at bounding box center [822, 461] width 776 height 22
type textarea "[DATE]"
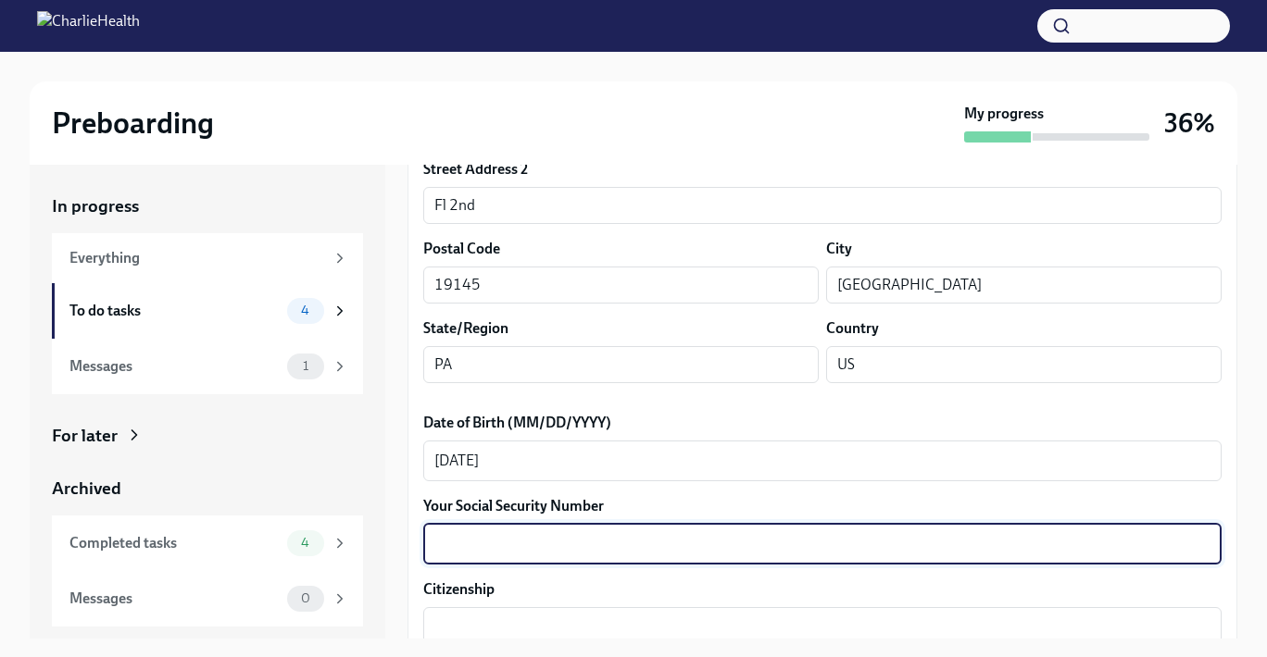
click at [577, 552] on textarea "Your Social Security Number" at bounding box center [822, 544] width 776 height 22
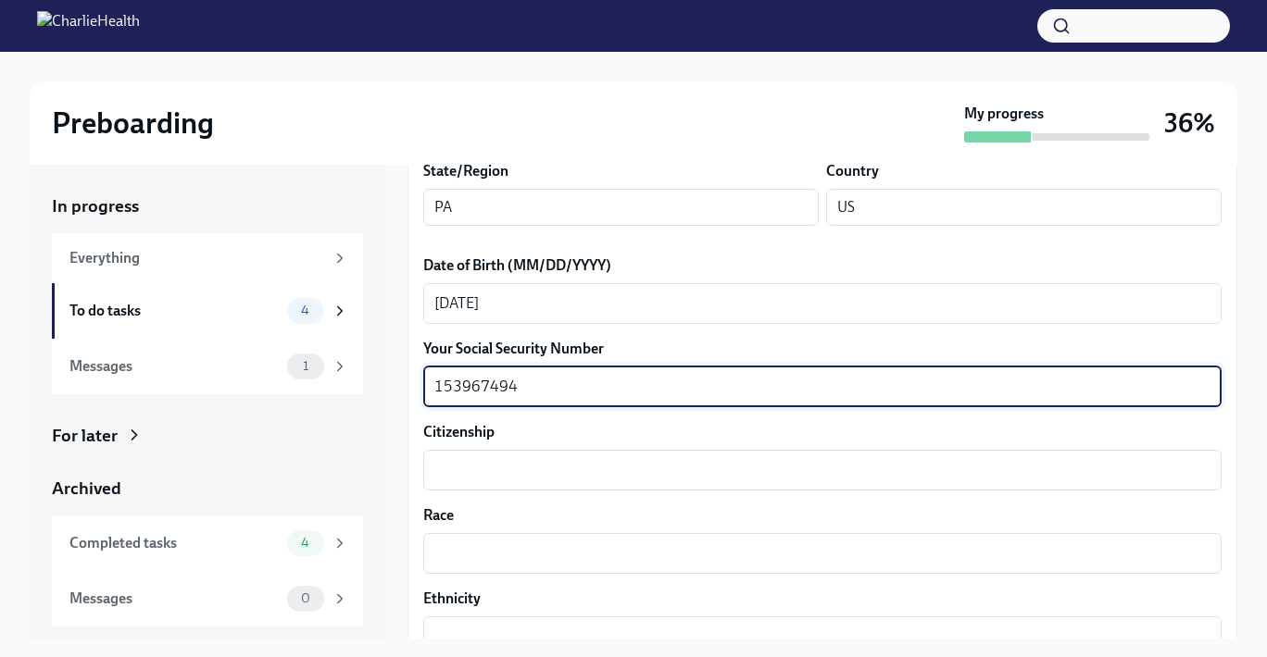
scroll to position [809, 0]
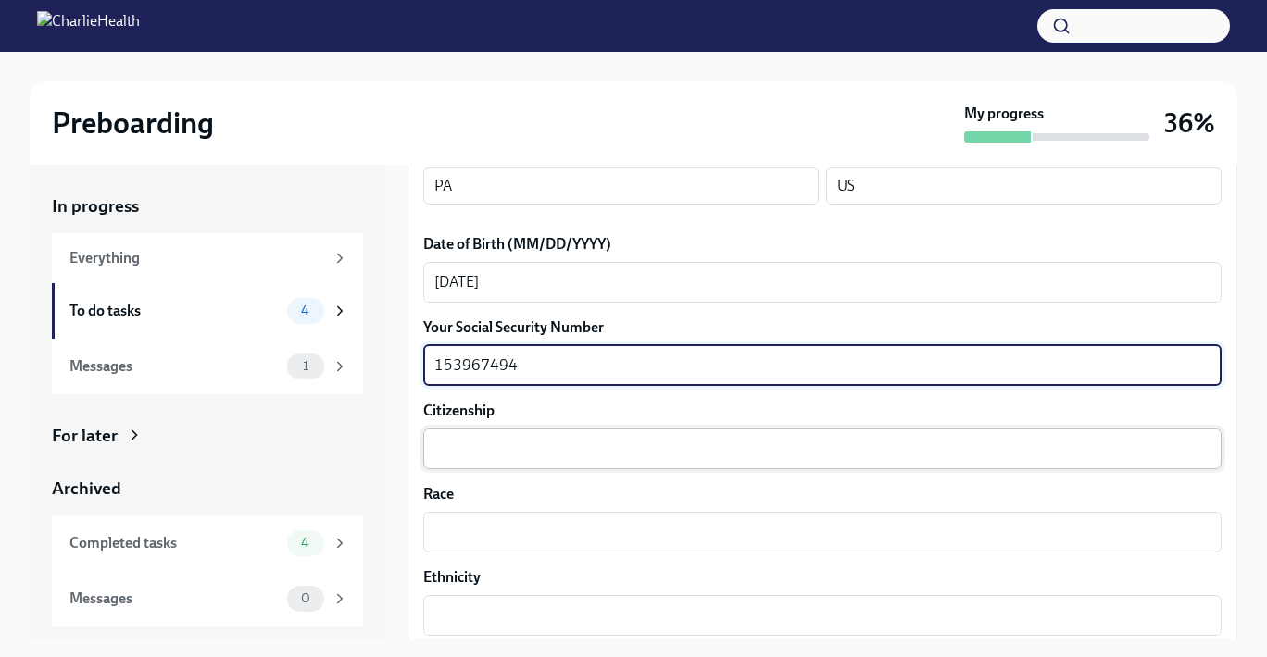
type textarea "153967494"
click at [553, 447] on textarea "Citizenship" at bounding box center [822, 449] width 776 height 22
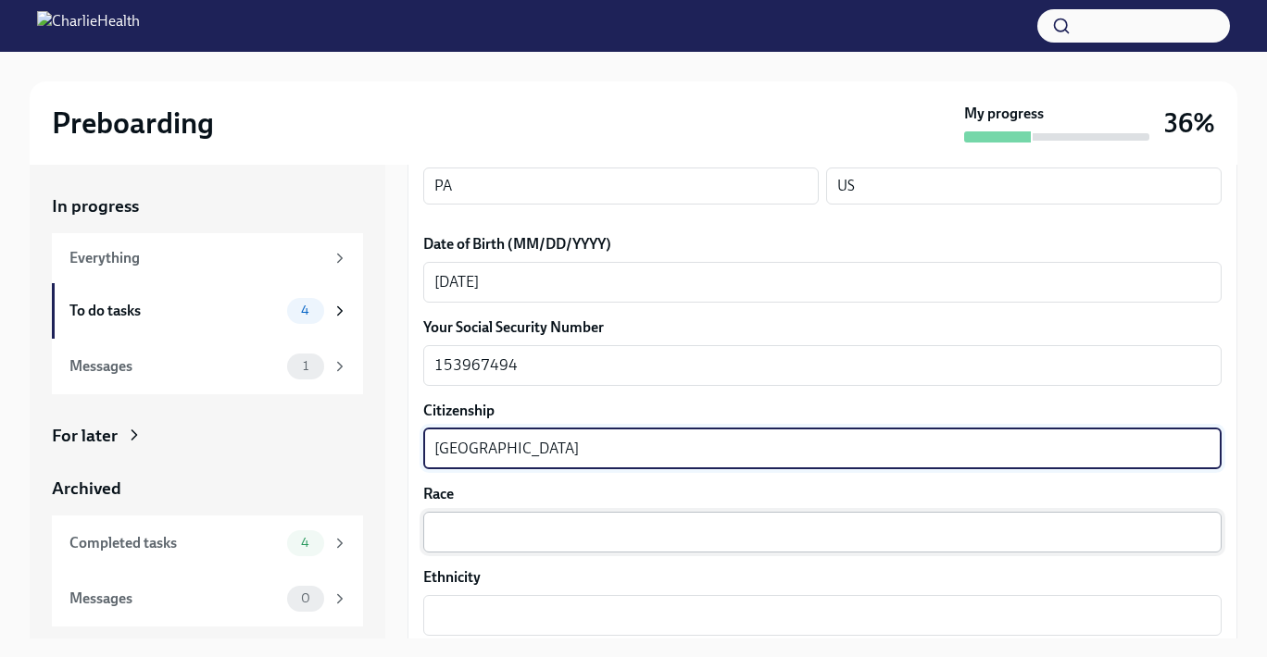
type textarea "[GEOGRAPHIC_DATA]"
click at [537, 526] on textarea "Race" at bounding box center [822, 532] width 776 height 22
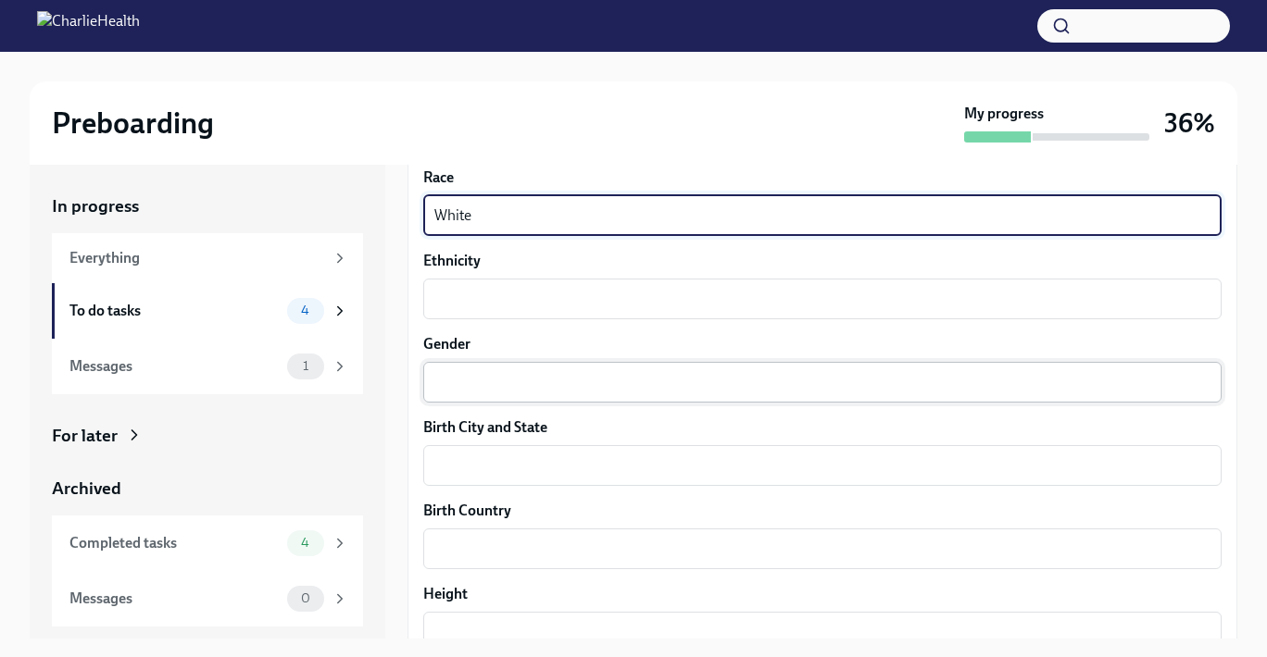
scroll to position [1133, 0]
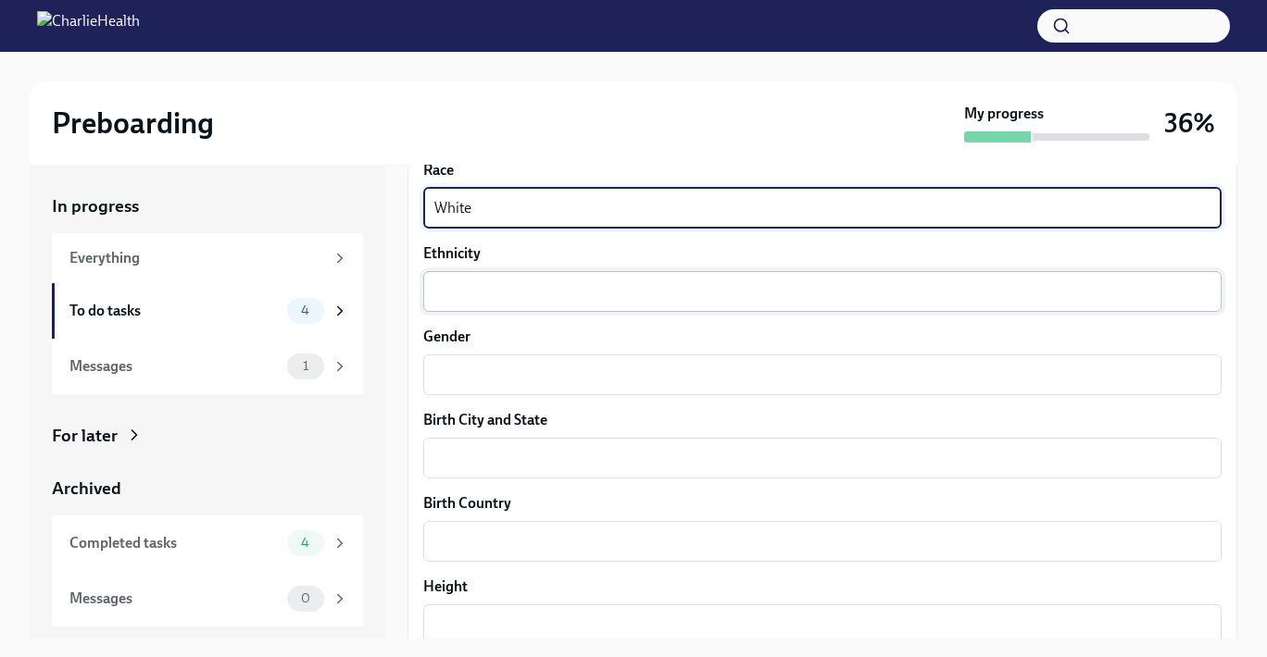
type textarea "White"
click at [529, 298] on textarea "Ethnicity" at bounding box center [822, 292] width 776 height 22
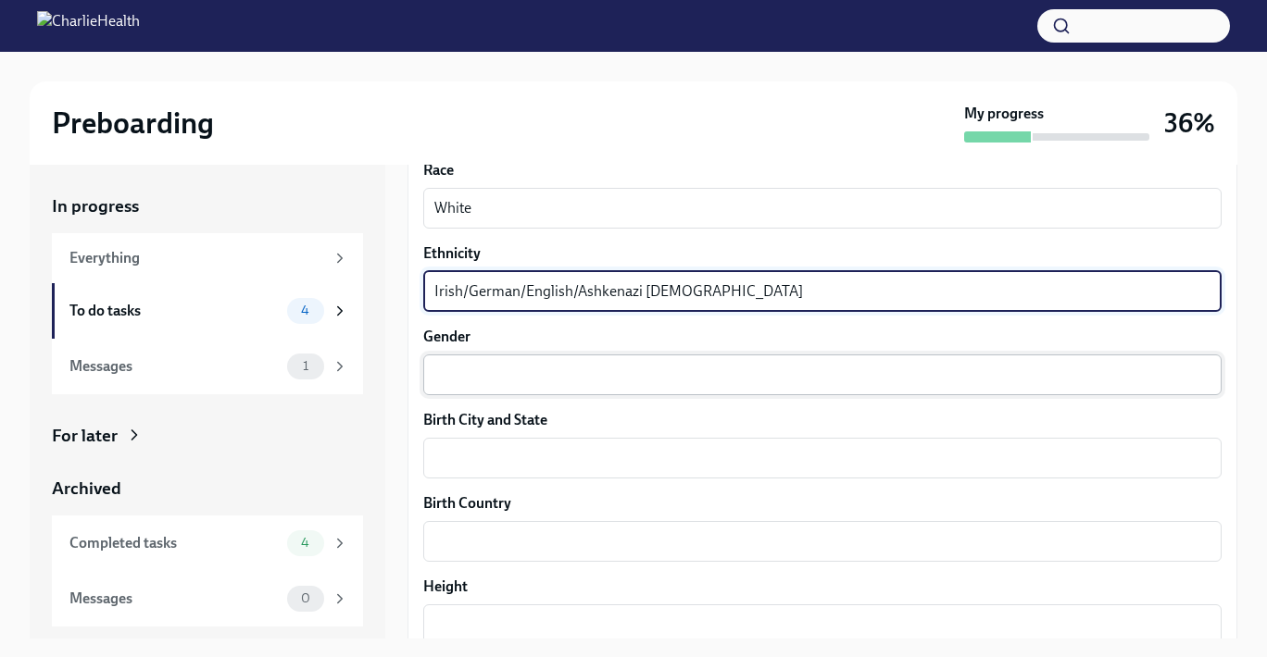
type textarea "Irish/German/English/Ashkenazi [DEMOGRAPHIC_DATA]"
click at [457, 368] on textarea "Gender" at bounding box center [822, 375] width 776 height 22
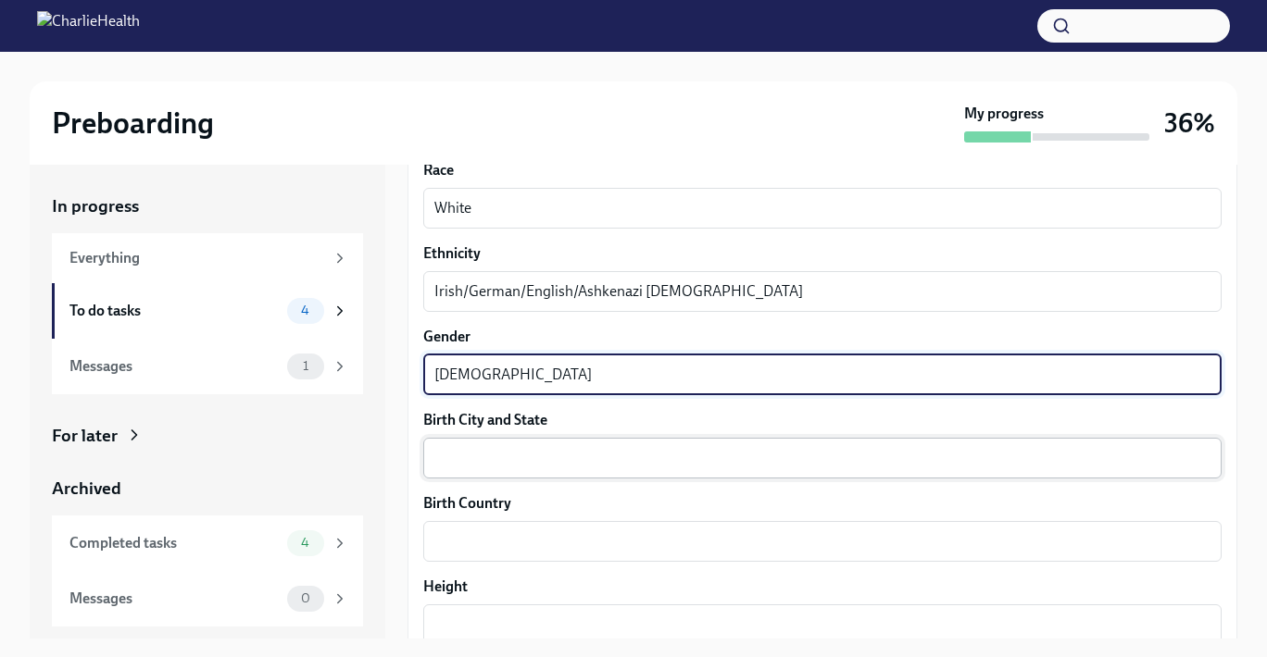
type textarea "[DEMOGRAPHIC_DATA]"
click at [491, 468] on textarea "Birth City and State" at bounding box center [822, 458] width 776 height 22
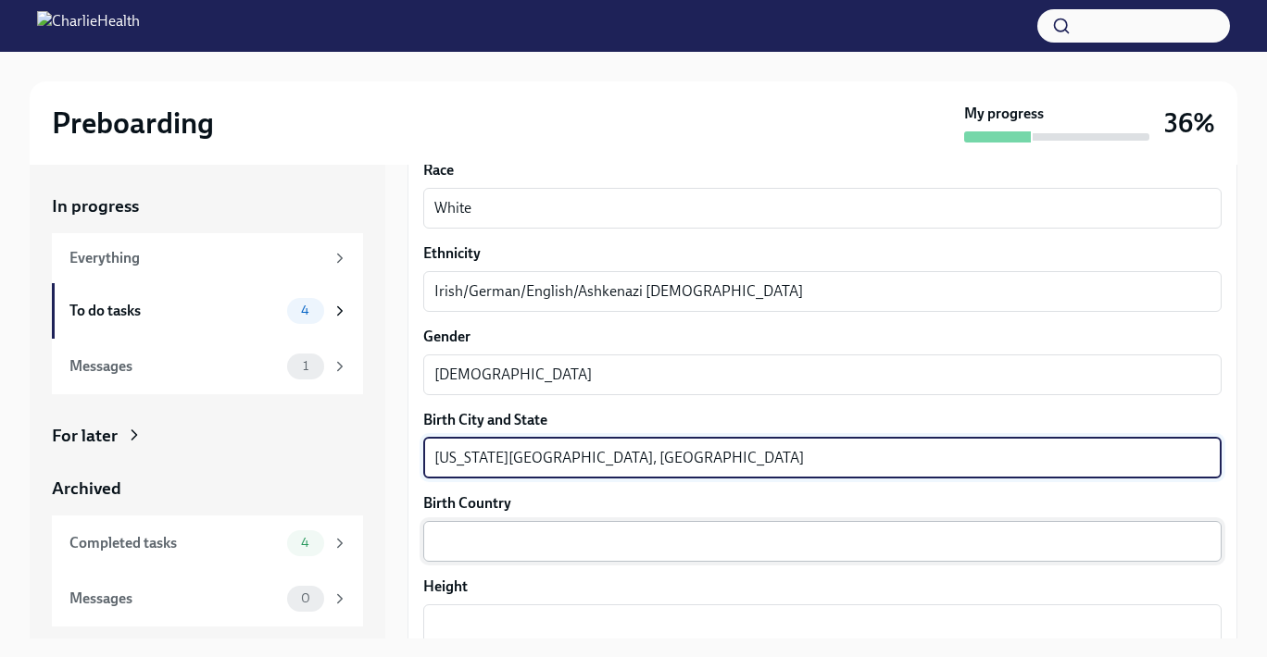
type textarea "[US_STATE][GEOGRAPHIC_DATA], [GEOGRAPHIC_DATA]"
click at [494, 542] on textarea "Birth Country" at bounding box center [822, 542] width 776 height 22
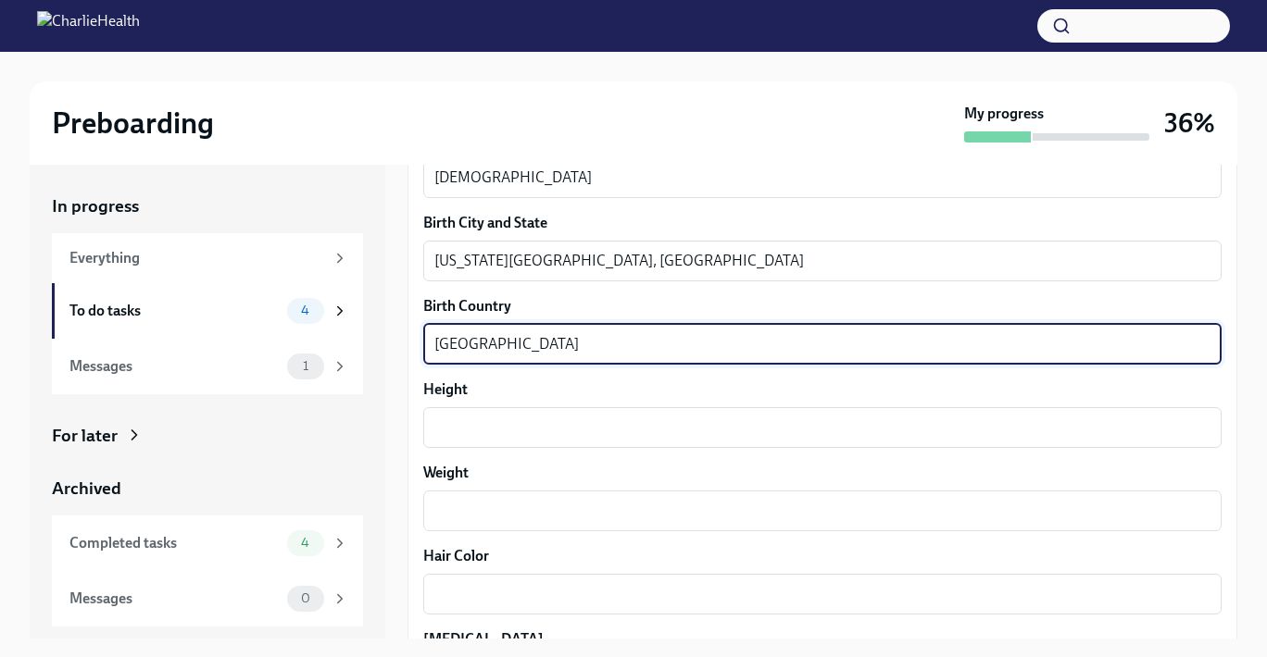
scroll to position [1336, 0]
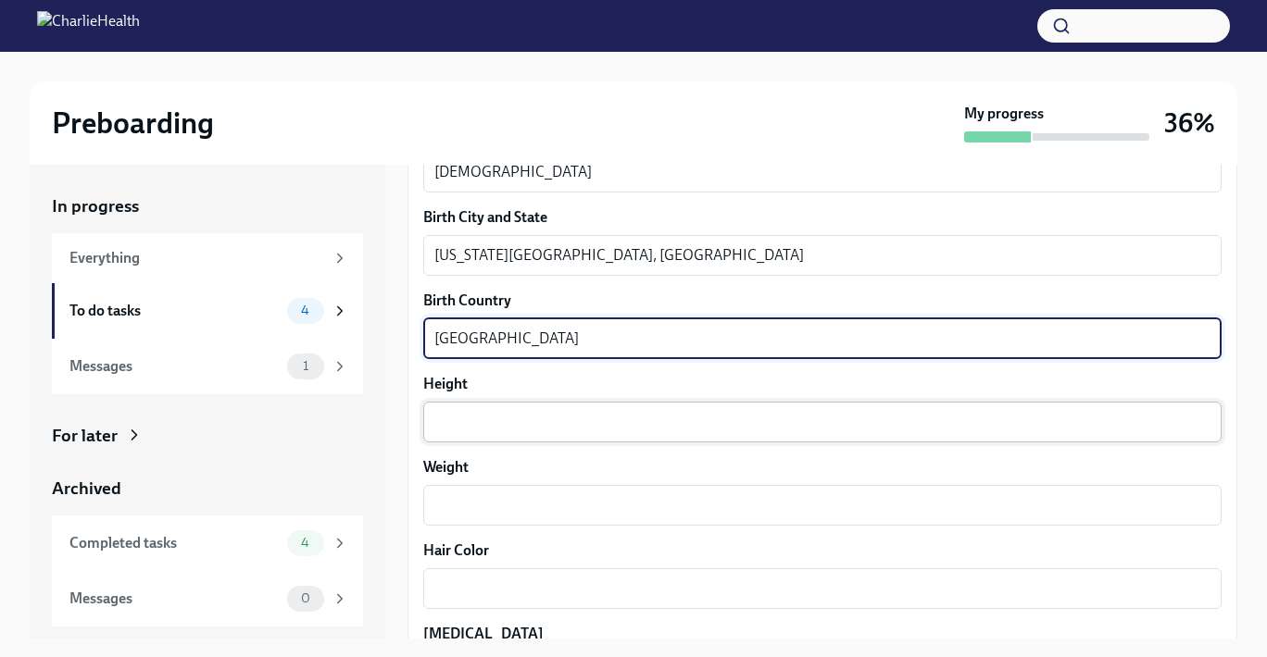
type textarea "[GEOGRAPHIC_DATA]"
click at [506, 432] on div "x ​" at bounding box center [822, 422] width 798 height 41
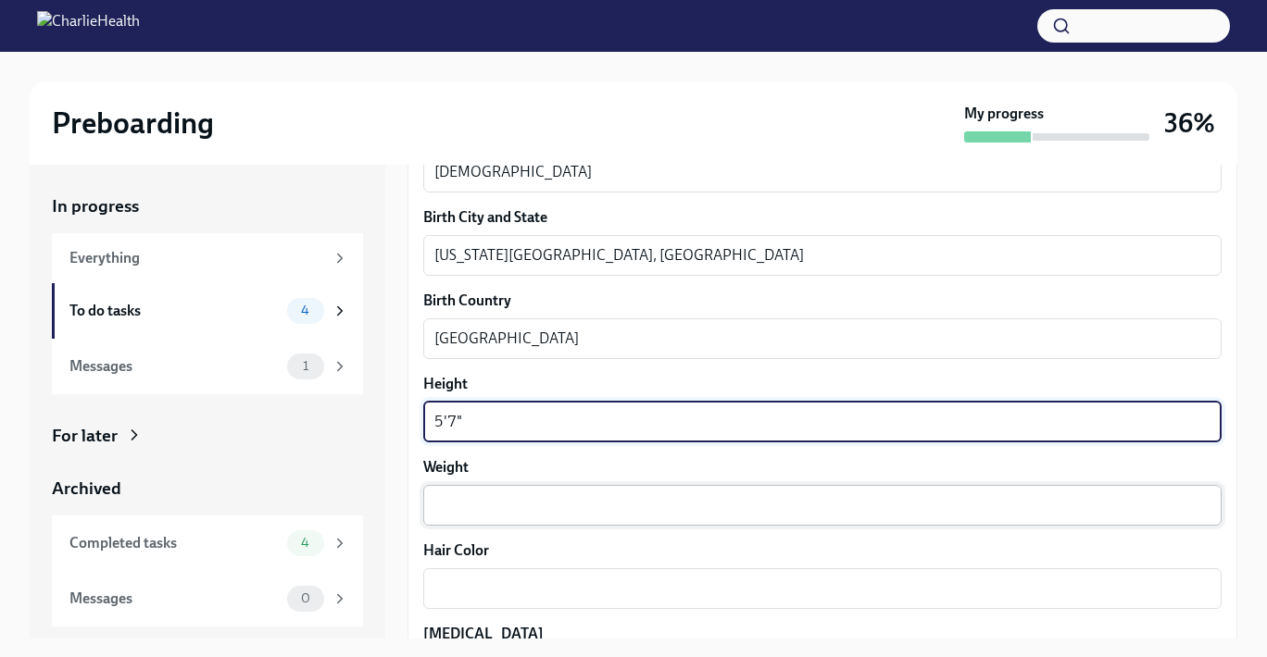
type textarea "5'7""
click at [498, 507] on textarea "Weight" at bounding box center [822, 505] width 776 height 22
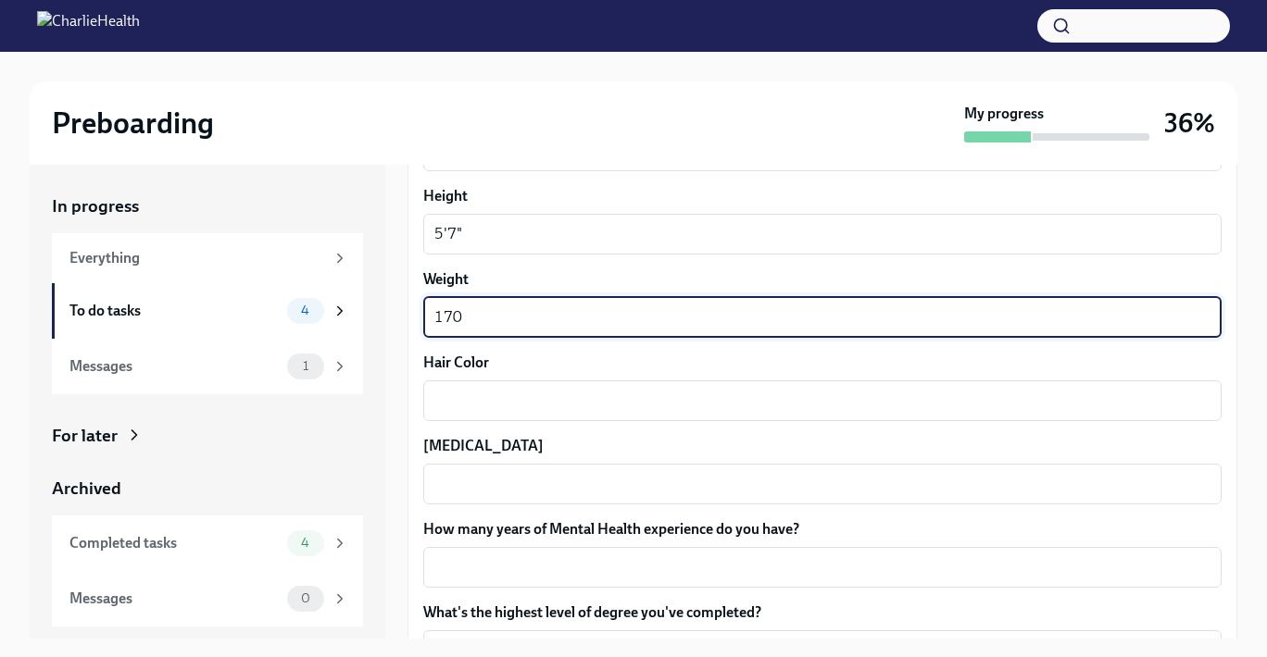
scroll to position [1526, 0]
type textarea "170"
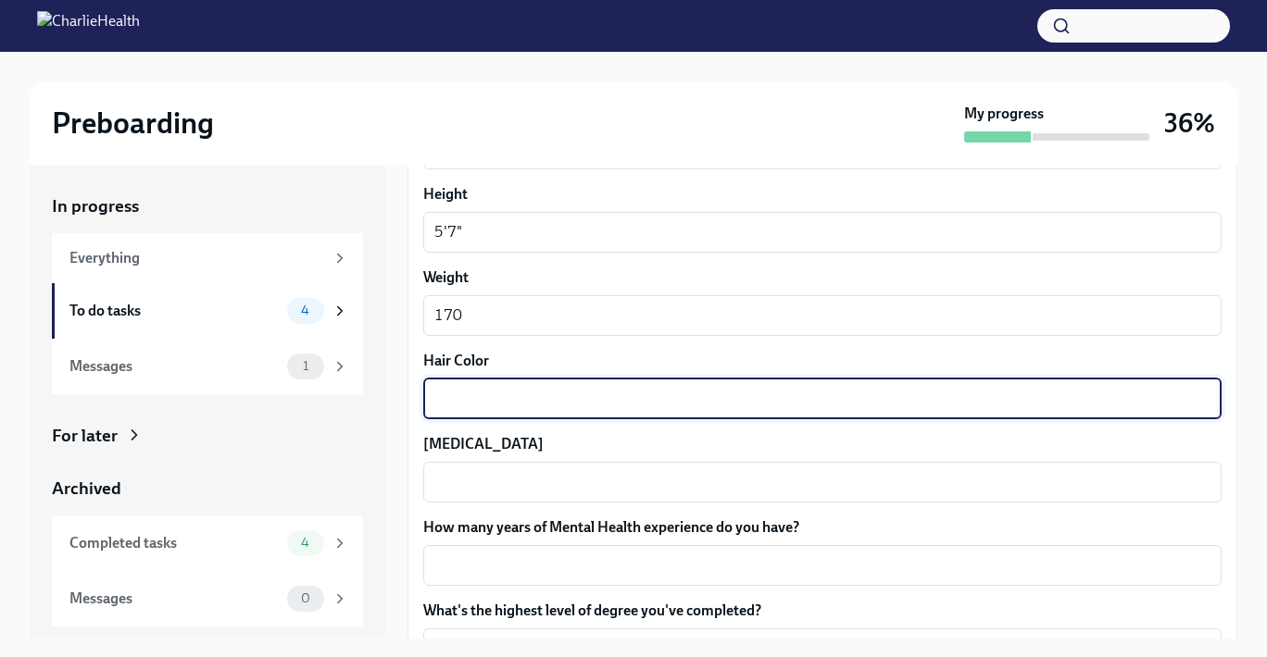
click at [512, 393] on textarea "Hair Color" at bounding box center [822, 399] width 776 height 22
type textarea "Brown"
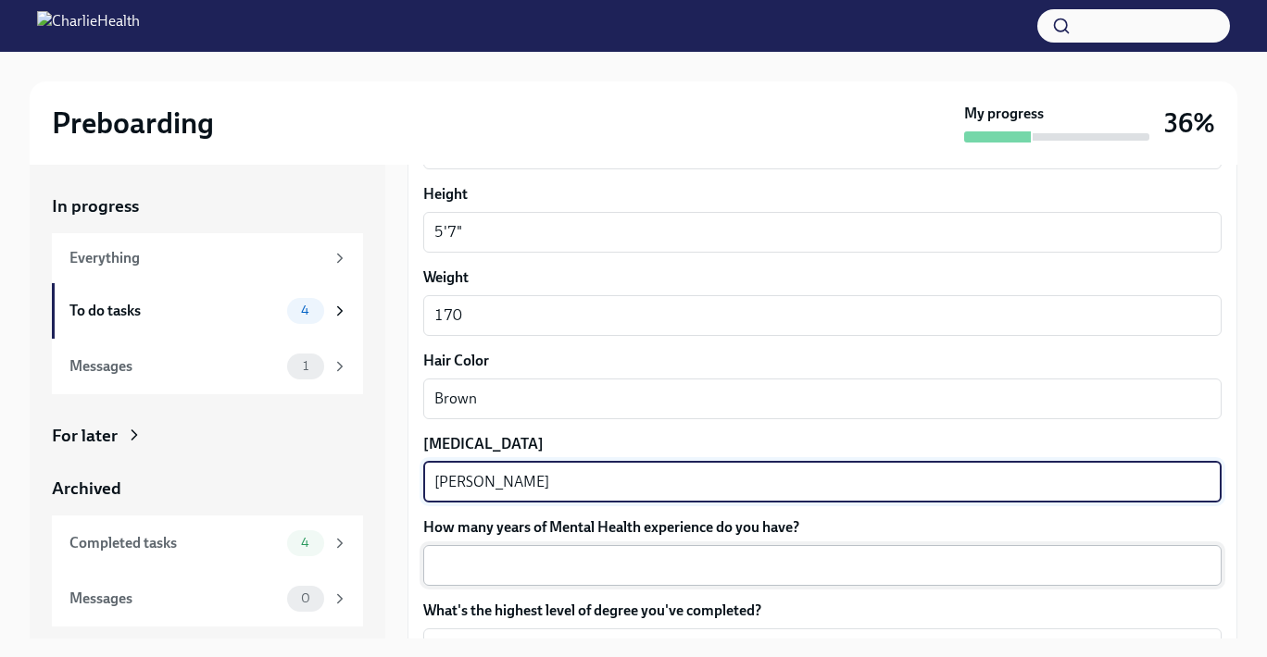
type textarea "[PERSON_NAME]"
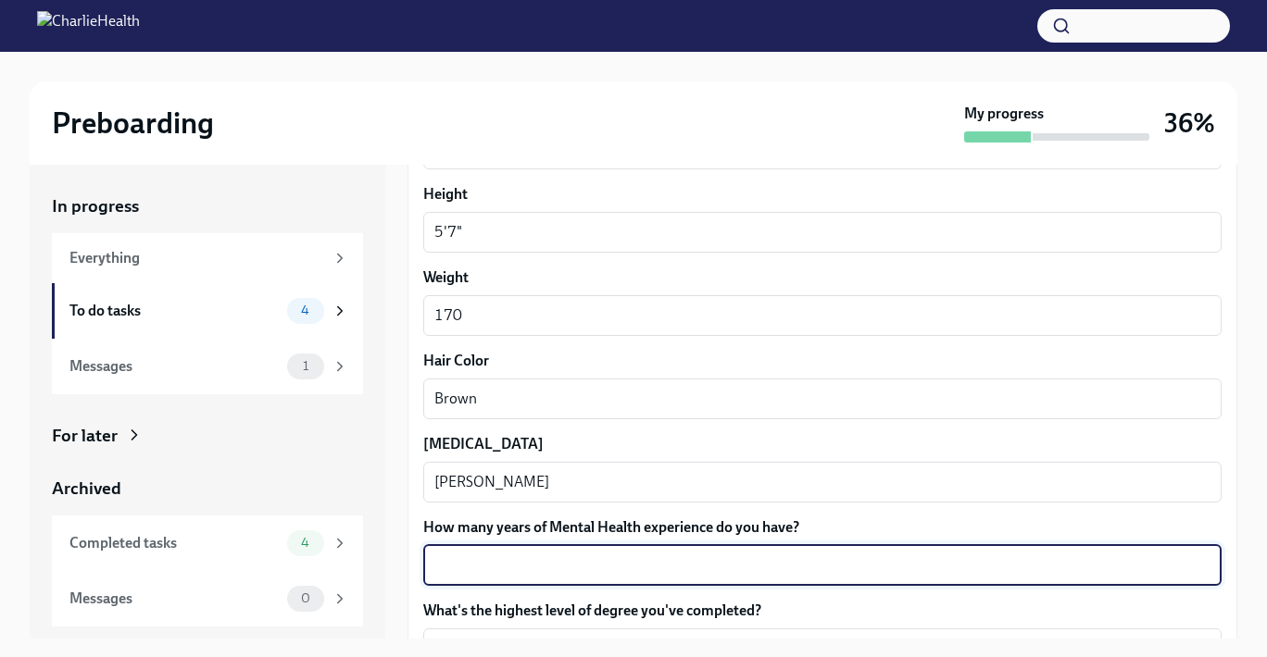
click at [556, 559] on textarea "How many years of Mental Health experience do you have?" at bounding box center [822, 566] width 776 height 22
type textarea "2"
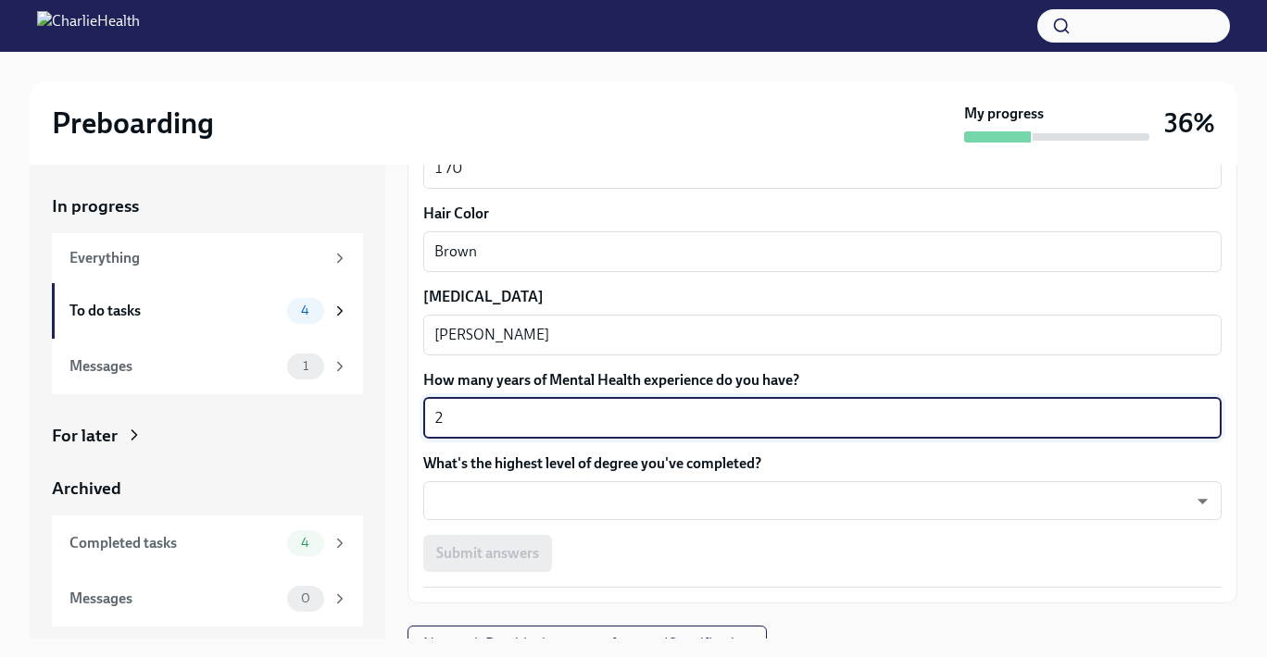
scroll to position [1681, 0]
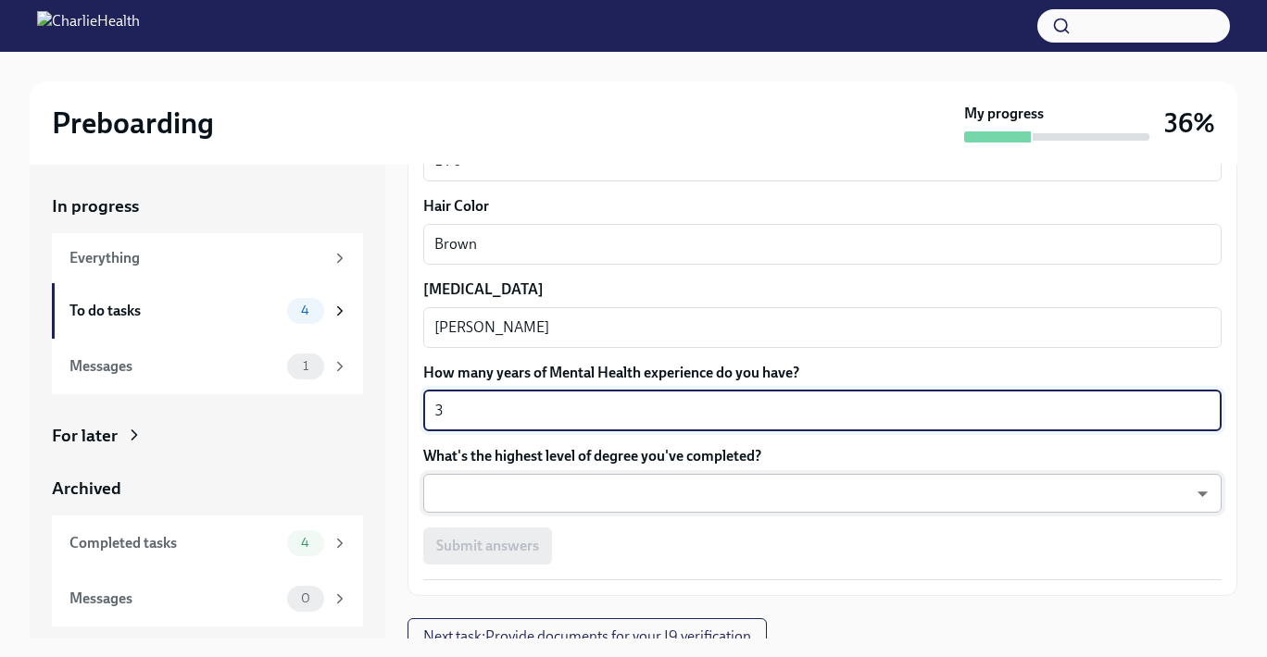
type textarea "3"
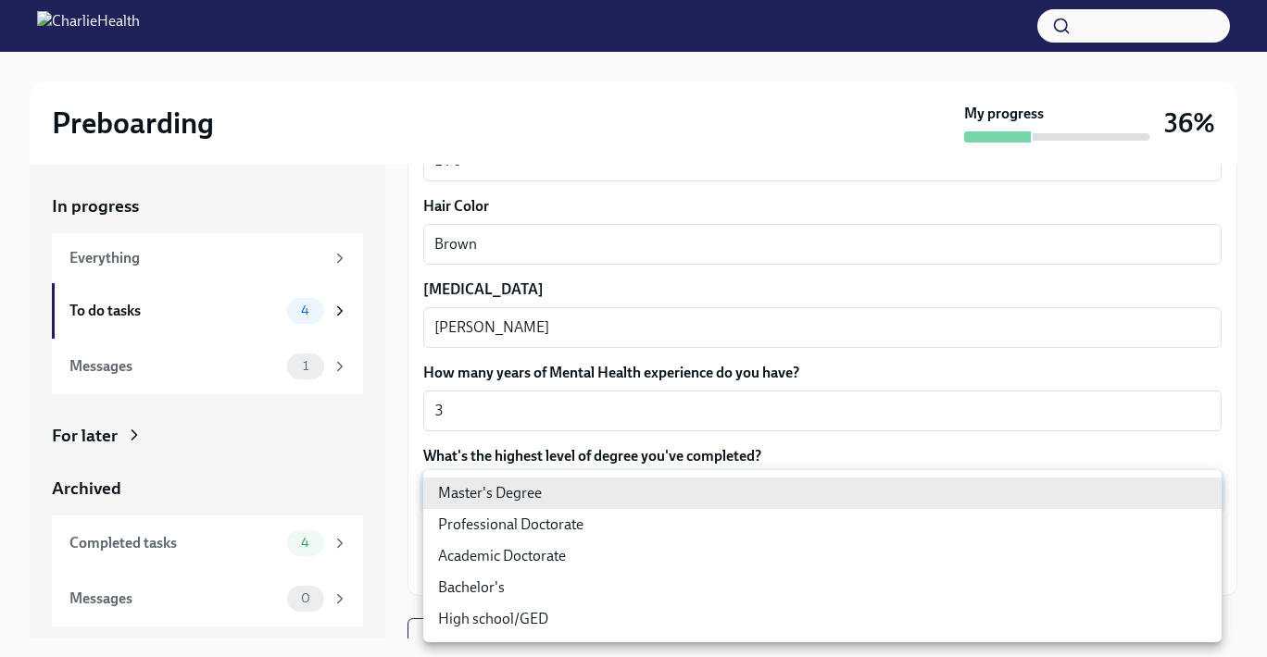
click at [598, 506] on body "Preboarding My progress 36% In progress Everything To do tasks 4 Messages 1 For…" at bounding box center [633, 345] width 1267 height 691
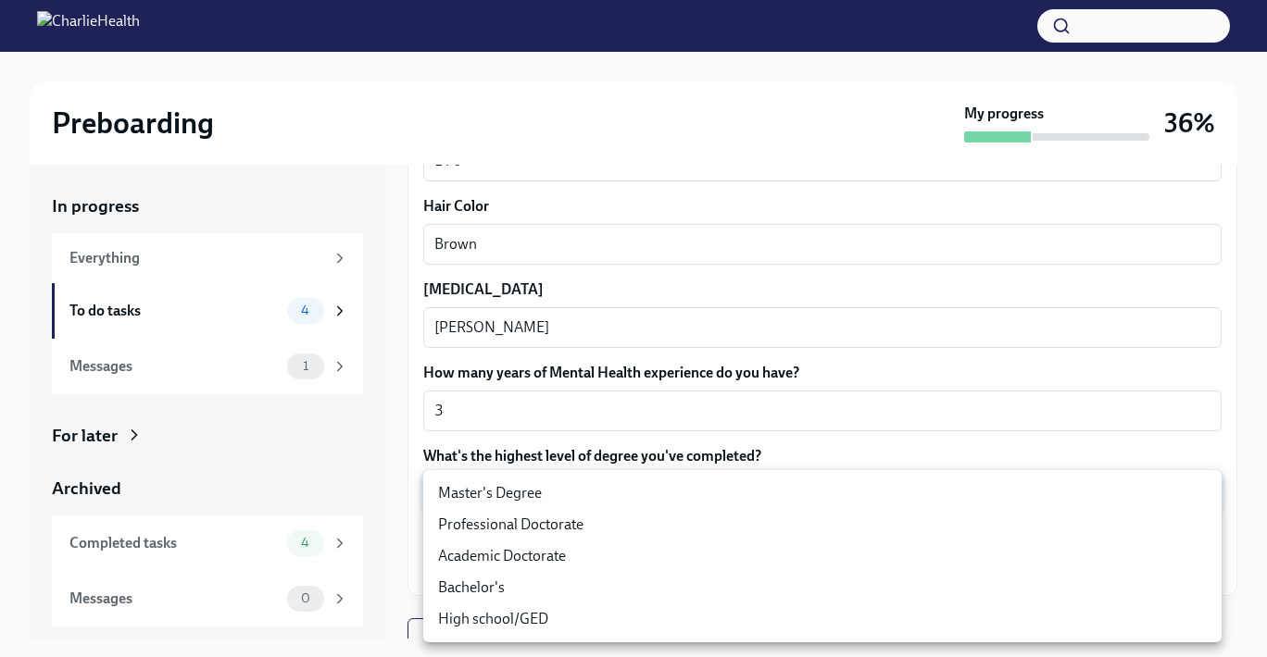
click at [598, 504] on li "Master's Degree" at bounding box center [822, 493] width 798 height 31
type input "2vBr-ghkD"
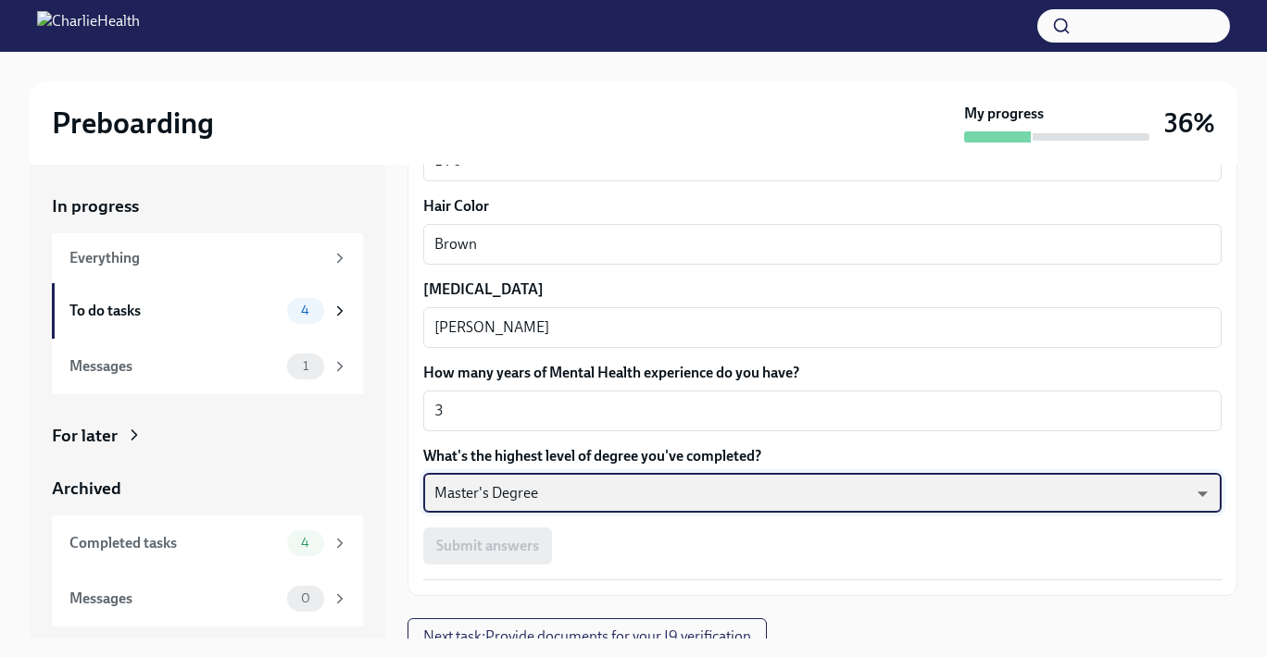
scroll to position [1697, 0]
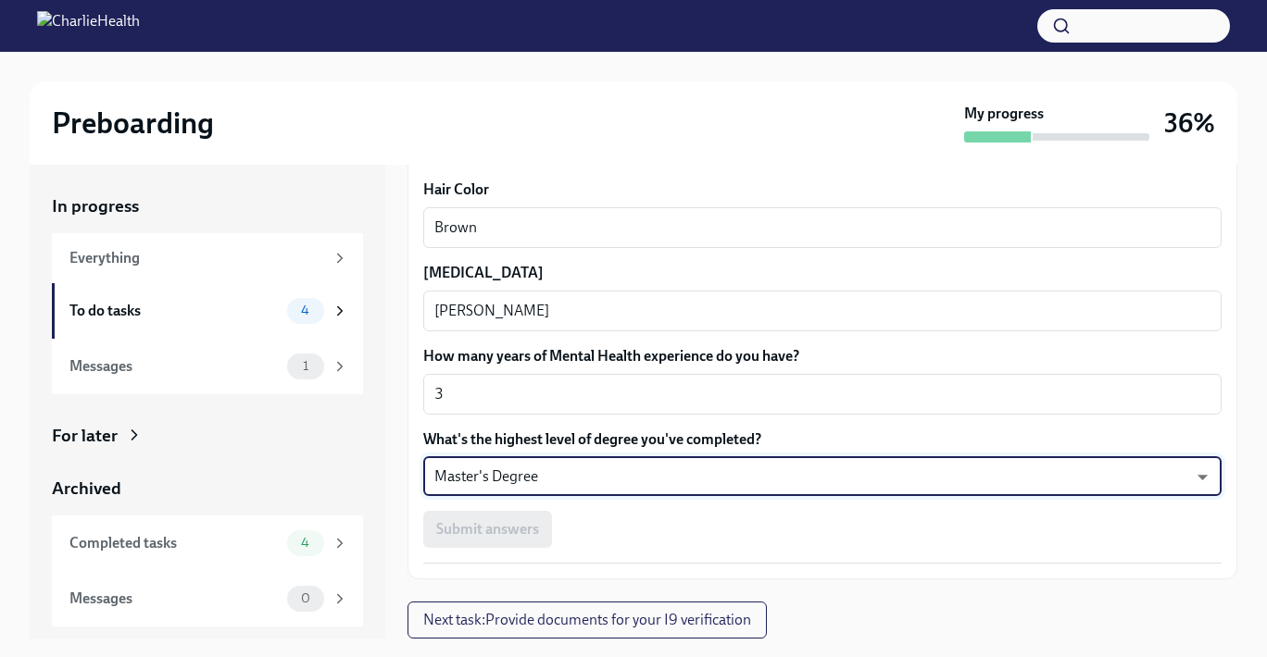
click at [515, 519] on div "Submit answers" at bounding box center [822, 529] width 798 height 37
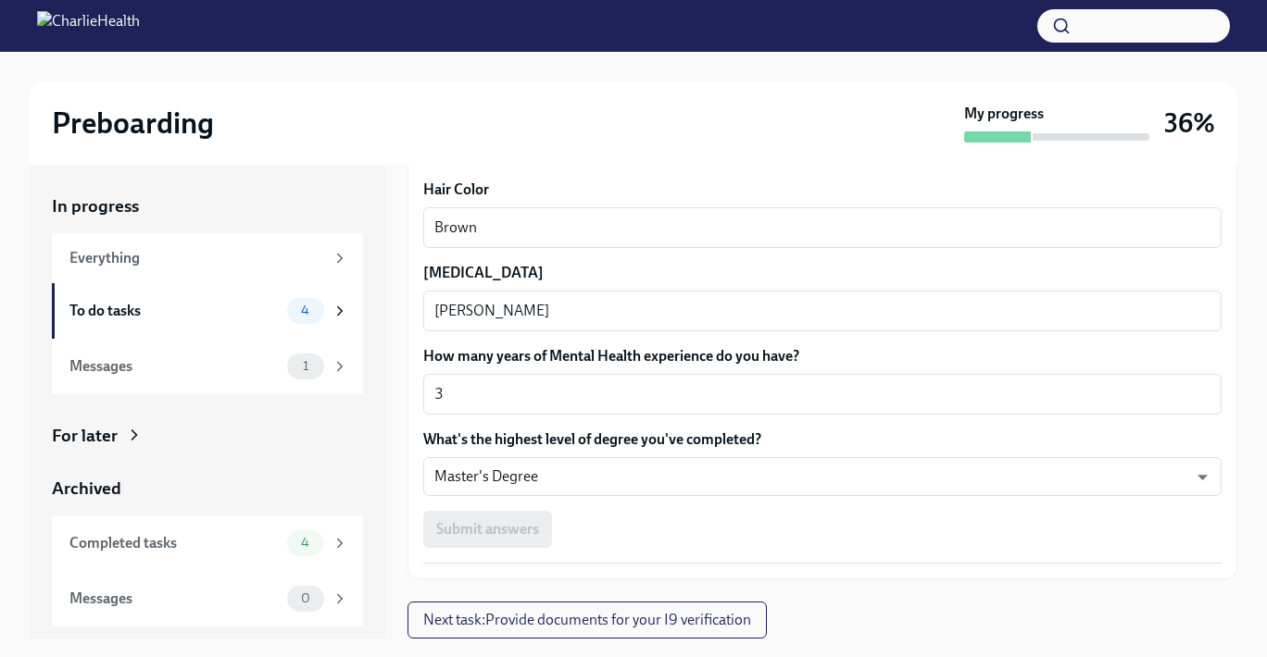
click at [523, 537] on div "Submit answers" at bounding box center [822, 529] width 798 height 37
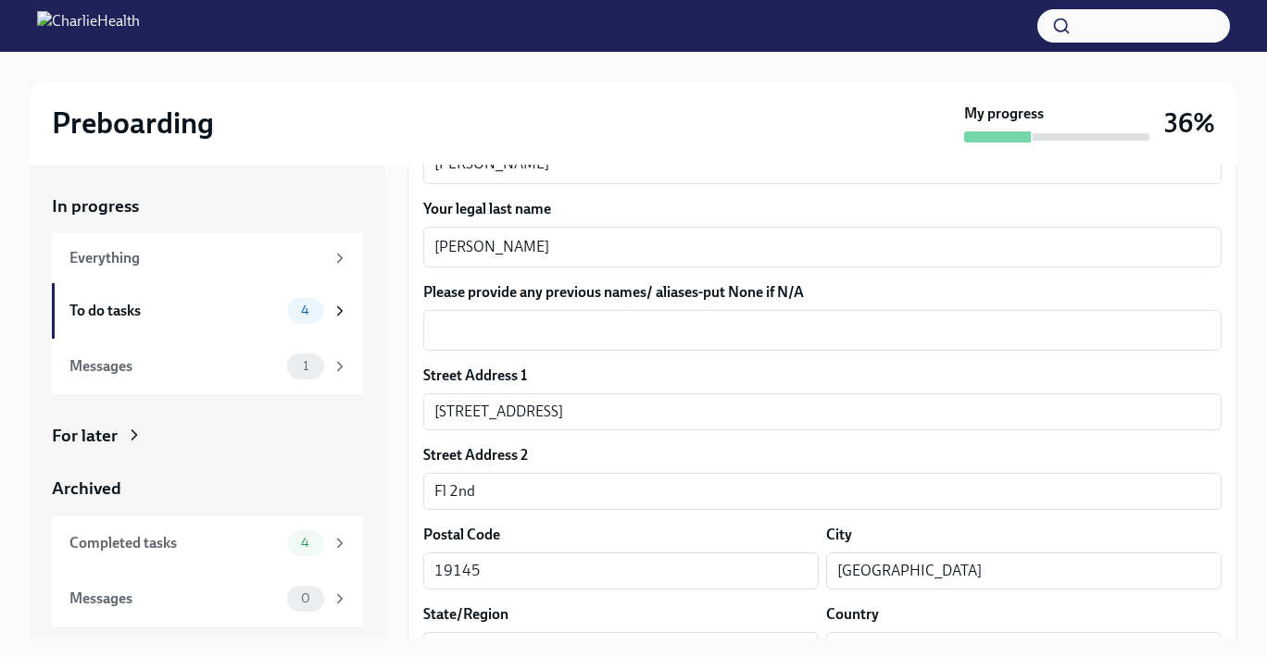
scroll to position [345, 0]
click at [641, 398] on input "[STREET_ADDRESS]" at bounding box center [822, 411] width 798 height 37
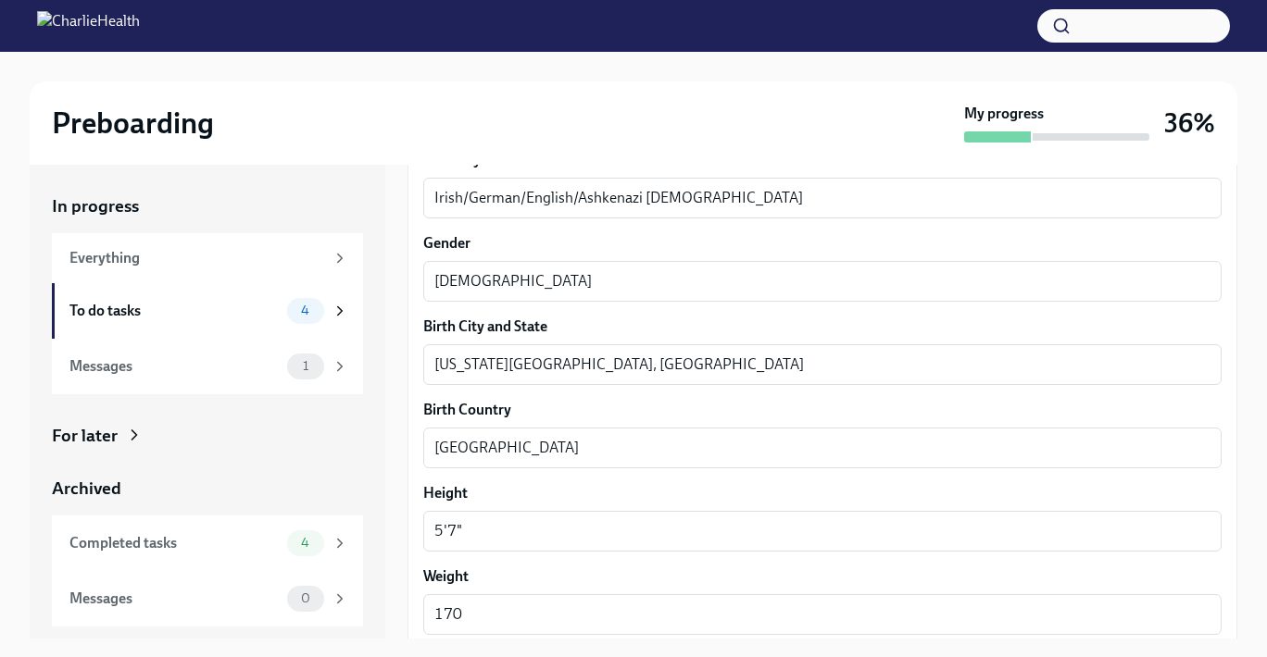
scroll to position [1697, 0]
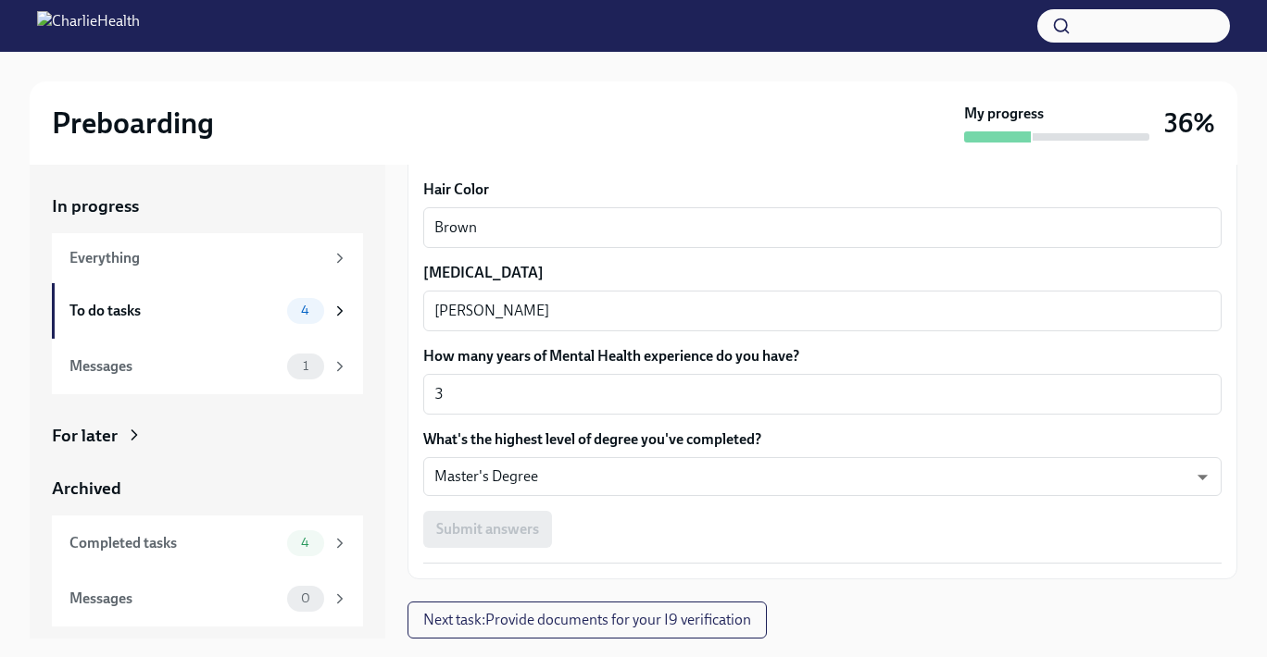
click at [753, 528] on div "Submit answers" at bounding box center [822, 529] width 798 height 37
click at [528, 531] on div "Submit answers" at bounding box center [822, 529] width 798 height 37
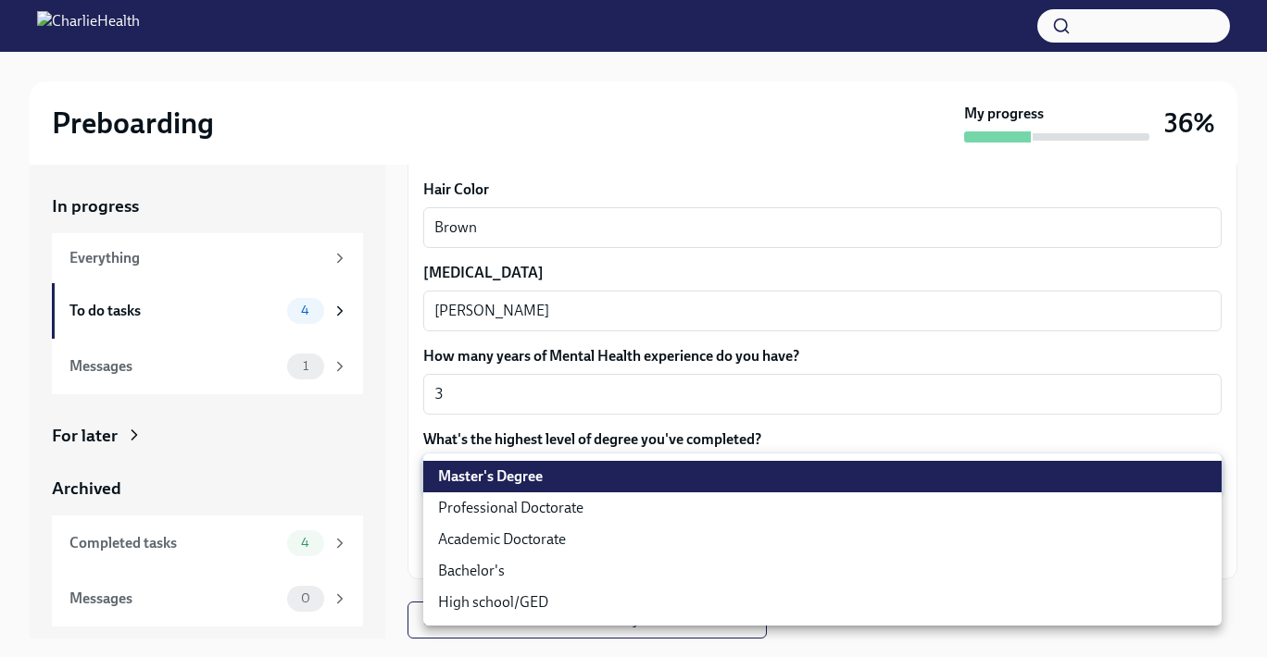
click at [570, 470] on body "Preboarding My progress 36% In progress Everything To do tasks 4 Messages 1 For…" at bounding box center [633, 345] width 1267 height 691
click at [570, 470] on li "Master's Degree" at bounding box center [822, 476] width 798 height 31
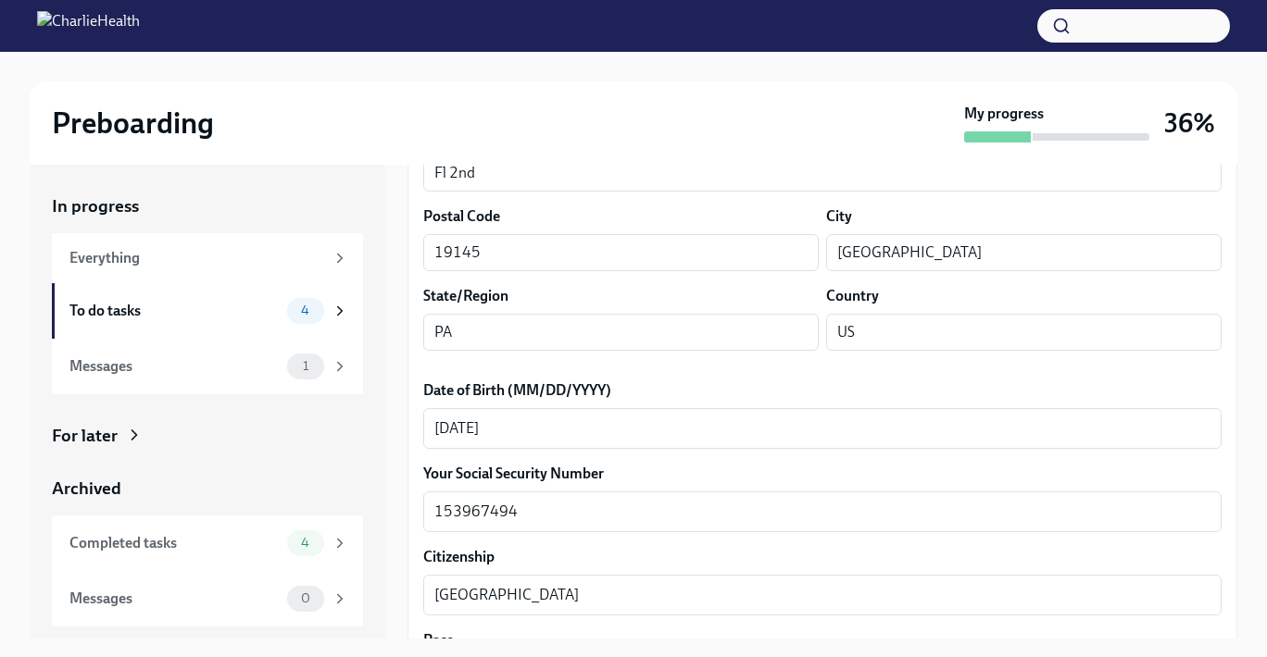
scroll to position [659, 0]
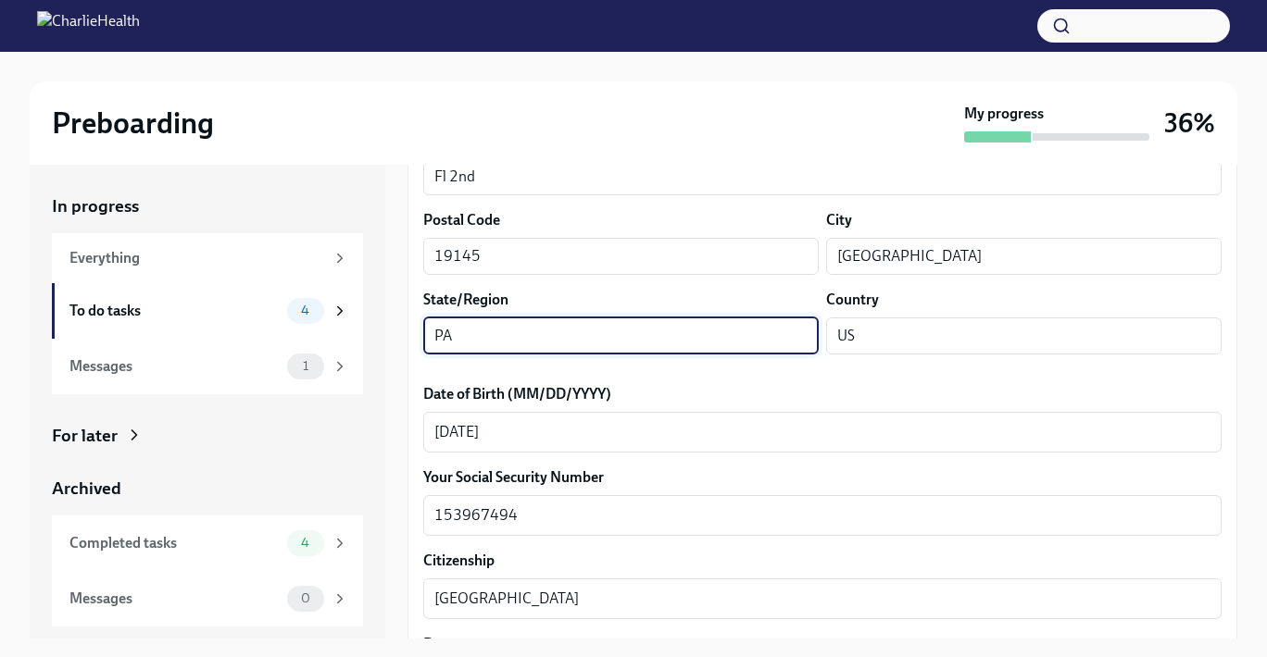
click at [550, 330] on input "PA" at bounding box center [620, 336] width 395 height 37
type input "P"
type input "PA"
click at [972, 336] on input "US" at bounding box center [1023, 336] width 395 height 37
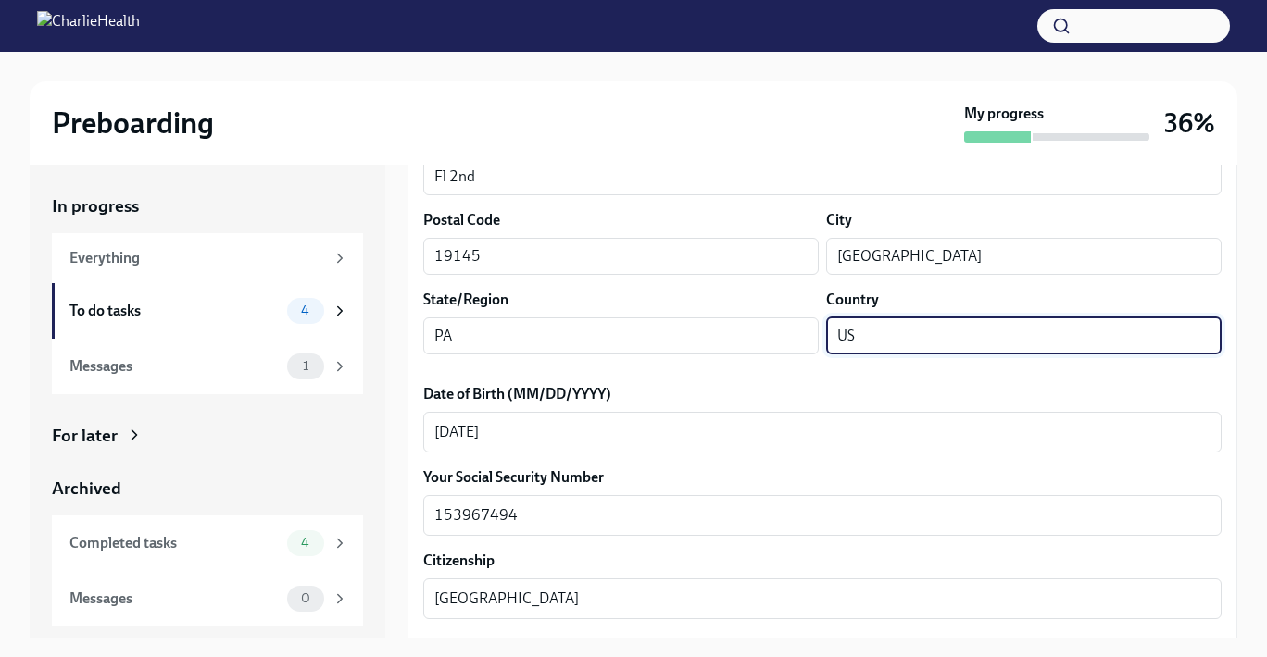
type input "U"
type input "[GEOGRAPHIC_DATA]"
click at [973, 251] on input "[GEOGRAPHIC_DATA]" at bounding box center [1023, 256] width 395 height 37
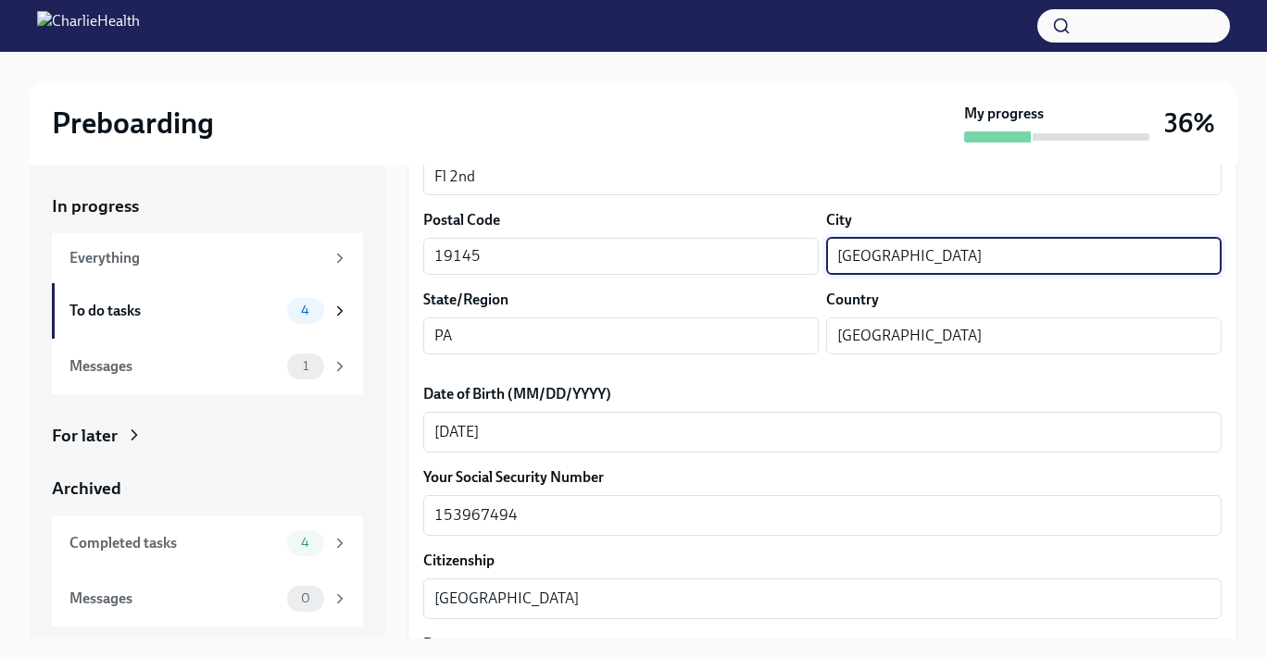
click at [973, 251] on input "[GEOGRAPHIC_DATA]" at bounding box center [1023, 256] width 395 height 37
type input "[GEOGRAPHIC_DATA]"
click at [704, 275] on div "Street Address 1 [STREET_ADDRESS][GEOGRAPHIC_DATA] Address 2 Fl 2nd ​ Postal Co…" at bounding box center [822, 210] width 798 height 319
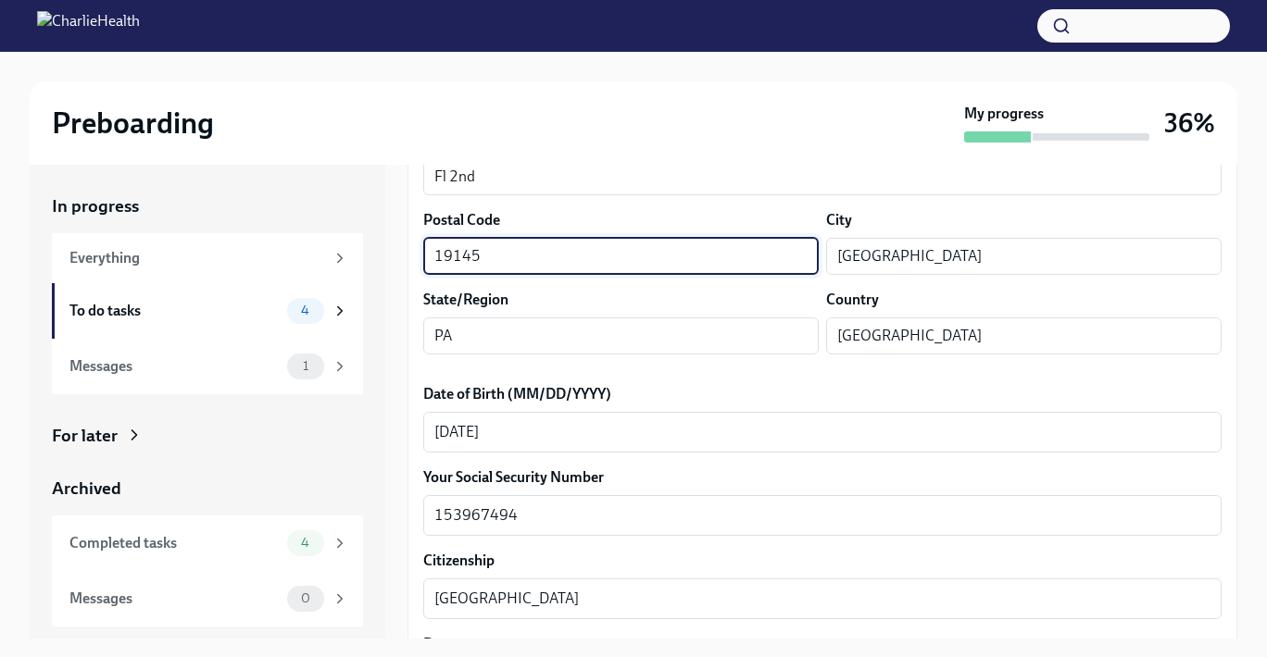
click at [704, 262] on input "19145" at bounding box center [620, 256] width 395 height 37
type input "19145"
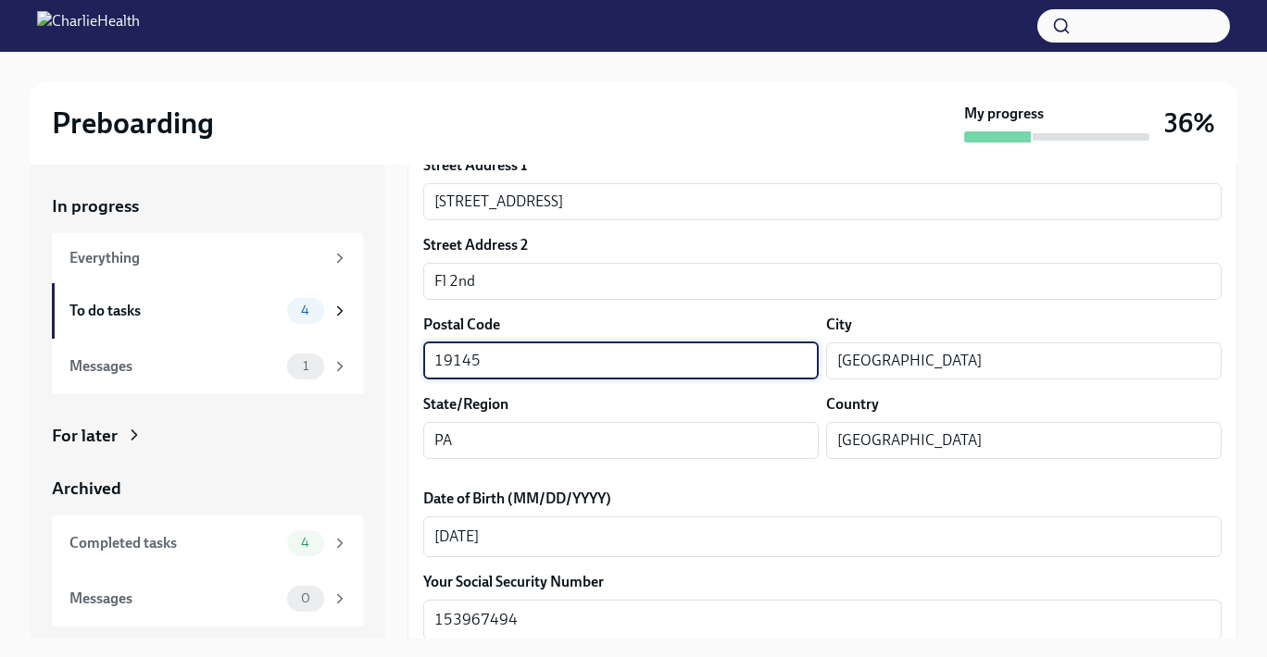
scroll to position [533, 0]
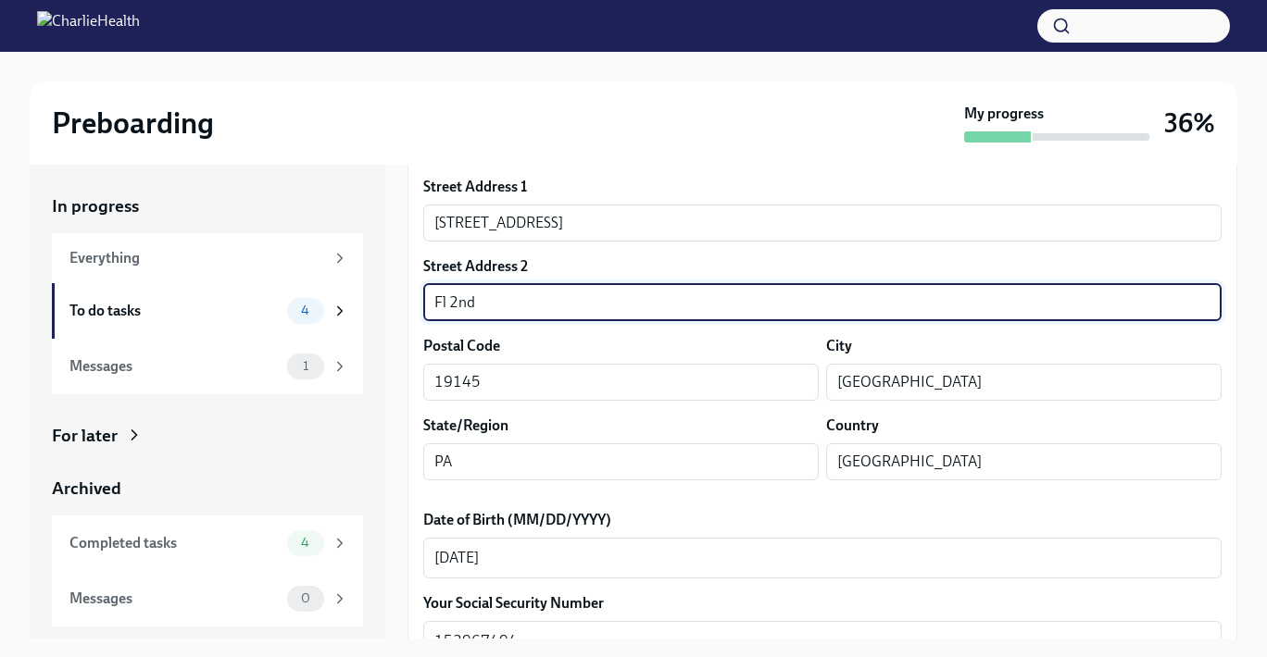
click at [696, 298] on input "Fl 2nd" at bounding box center [822, 302] width 798 height 37
type input "Fl 2"
click at [666, 218] on input "[STREET_ADDRESS]" at bounding box center [822, 223] width 798 height 37
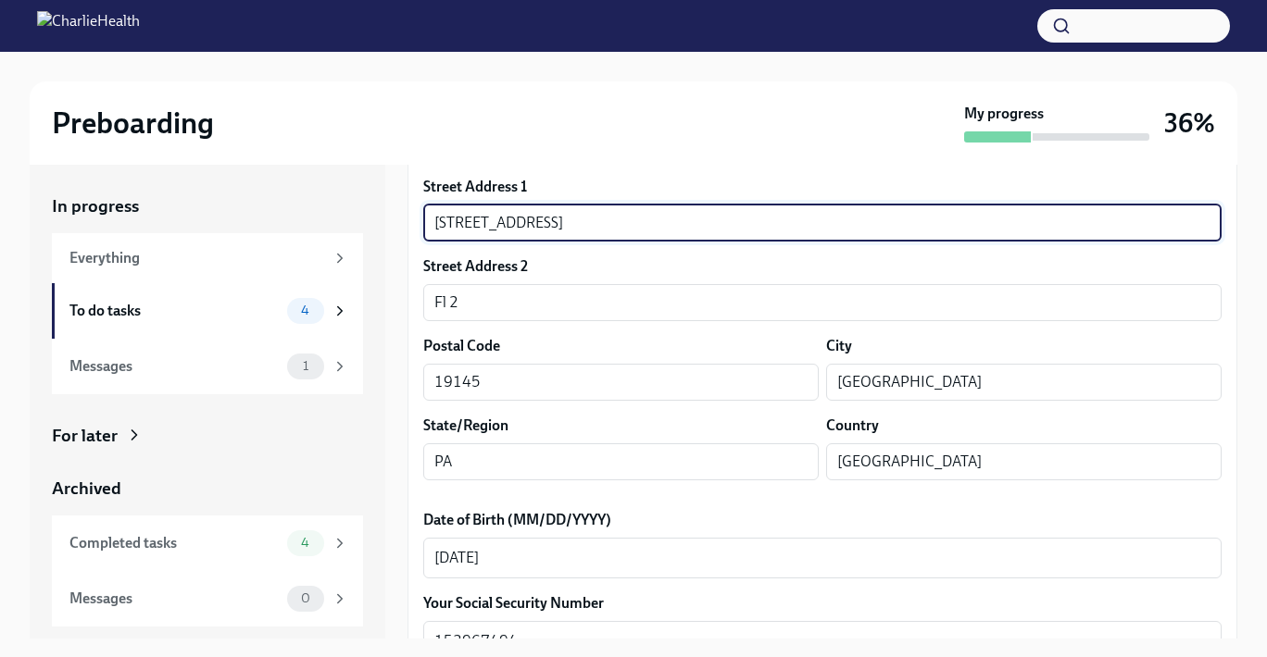
click at [666, 218] on input "[STREET_ADDRESS]" at bounding box center [822, 223] width 798 height 37
type input "[STREET_ADDRESS]"
click at [854, 275] on div "Street Address 2" at bounding box center [822, 266] width 798 height 20
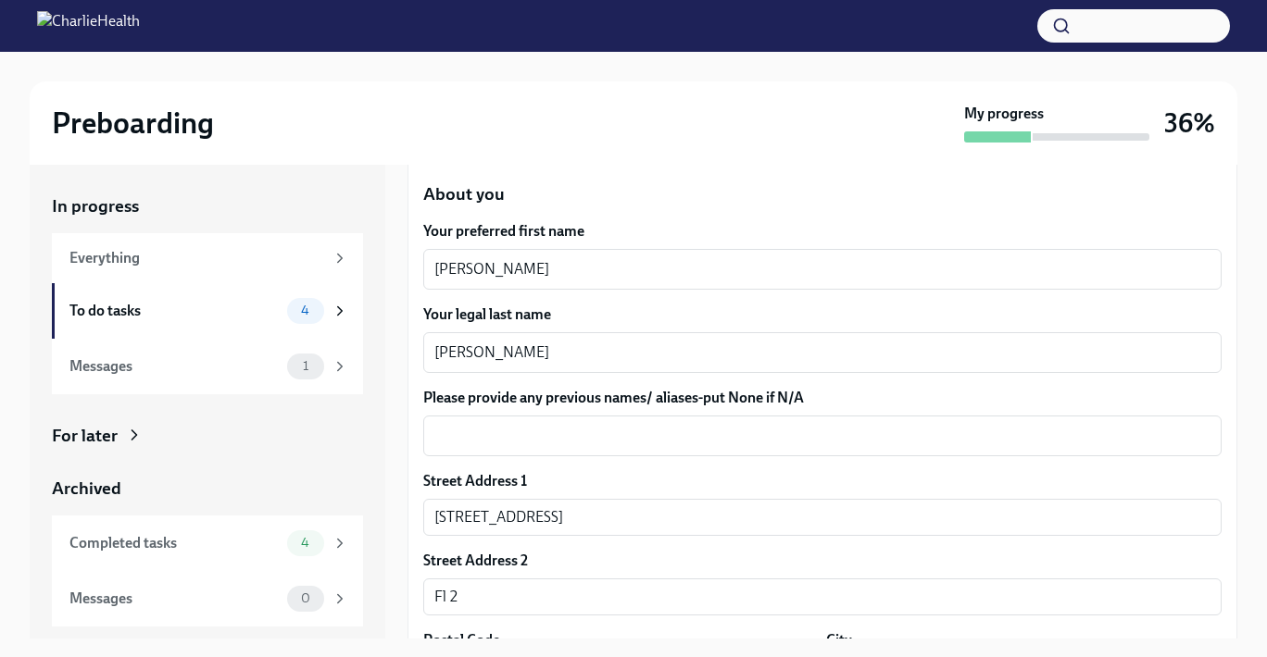
scroll to position [244, 0]
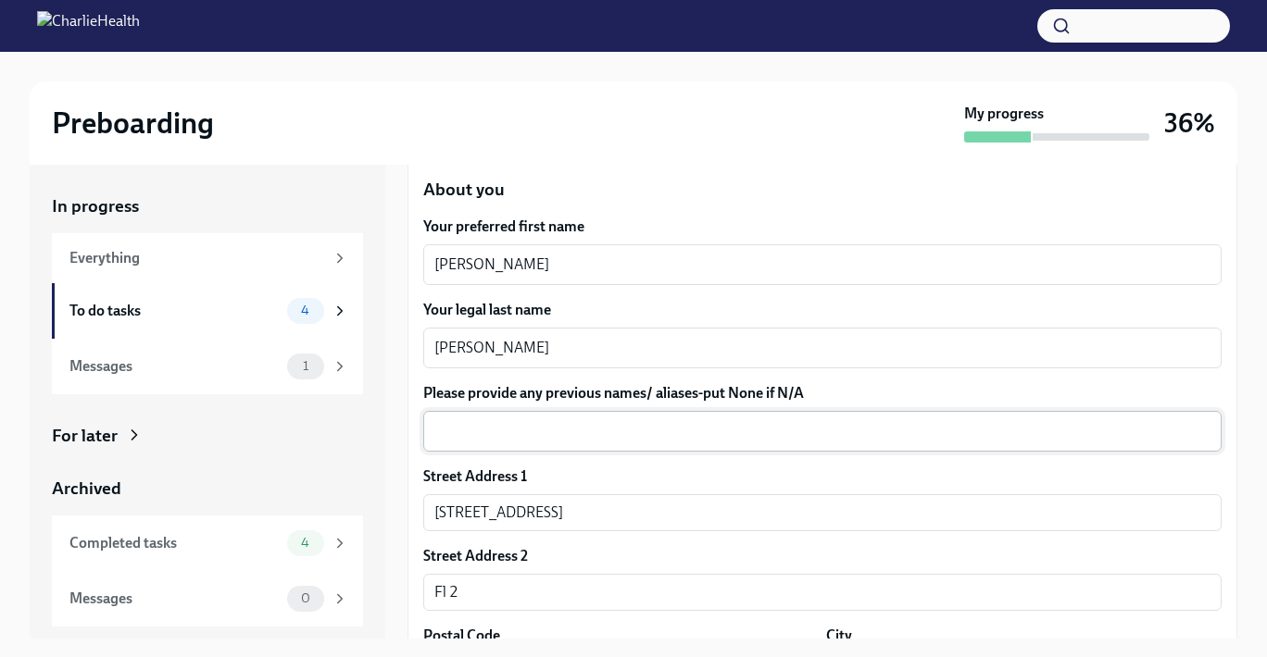
click at [774, 452] on div "x ​" at bounding box center [822, 431] width 798 height 41
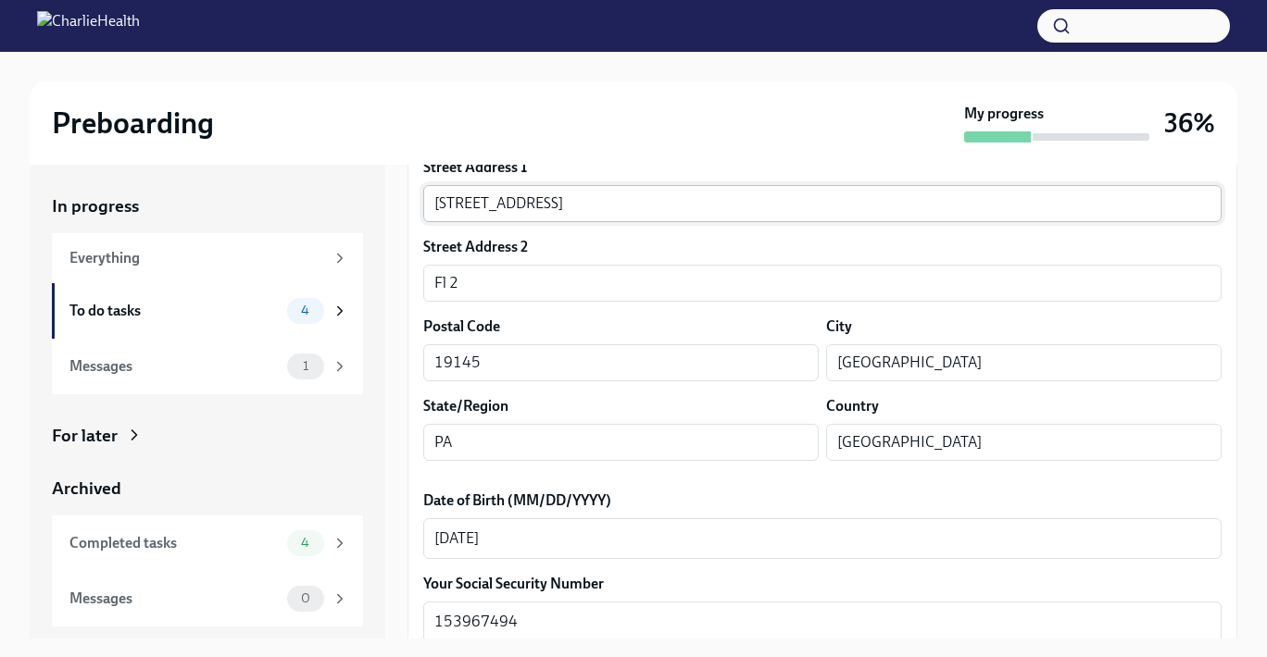
scroll to position [1697, 0]
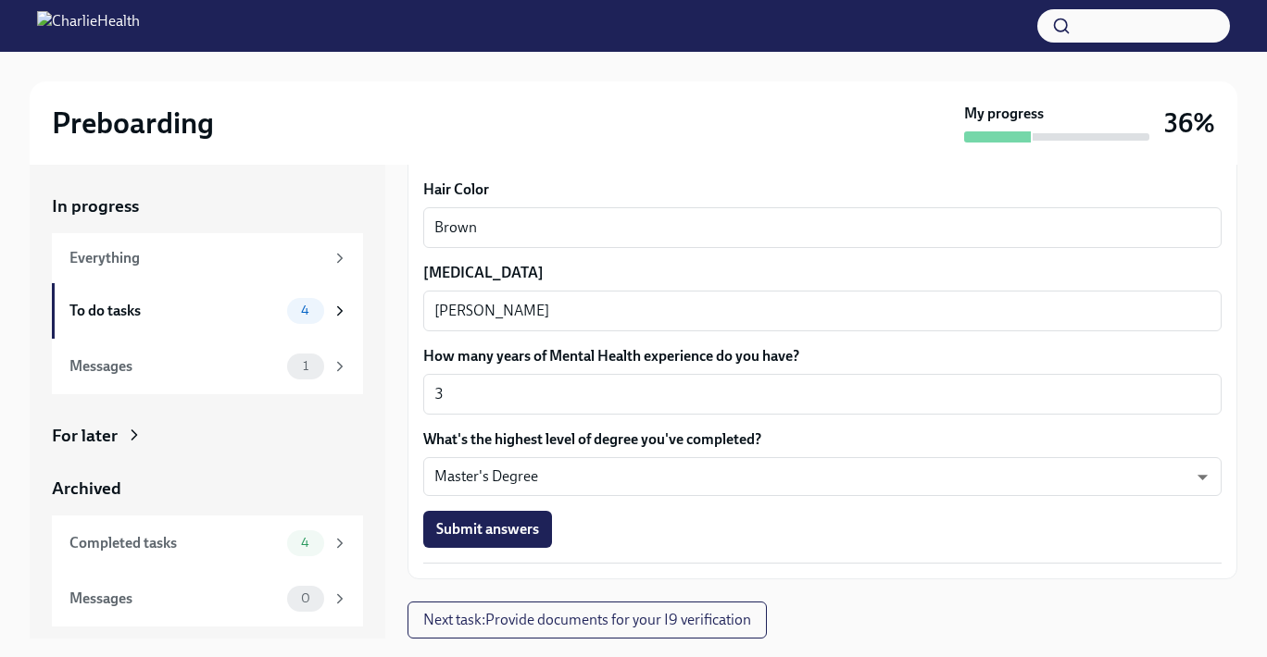
type textarea "N/A"
click at [513, 523] on span "Submit answers" at bounding box center [487, 529] width 103 height 19
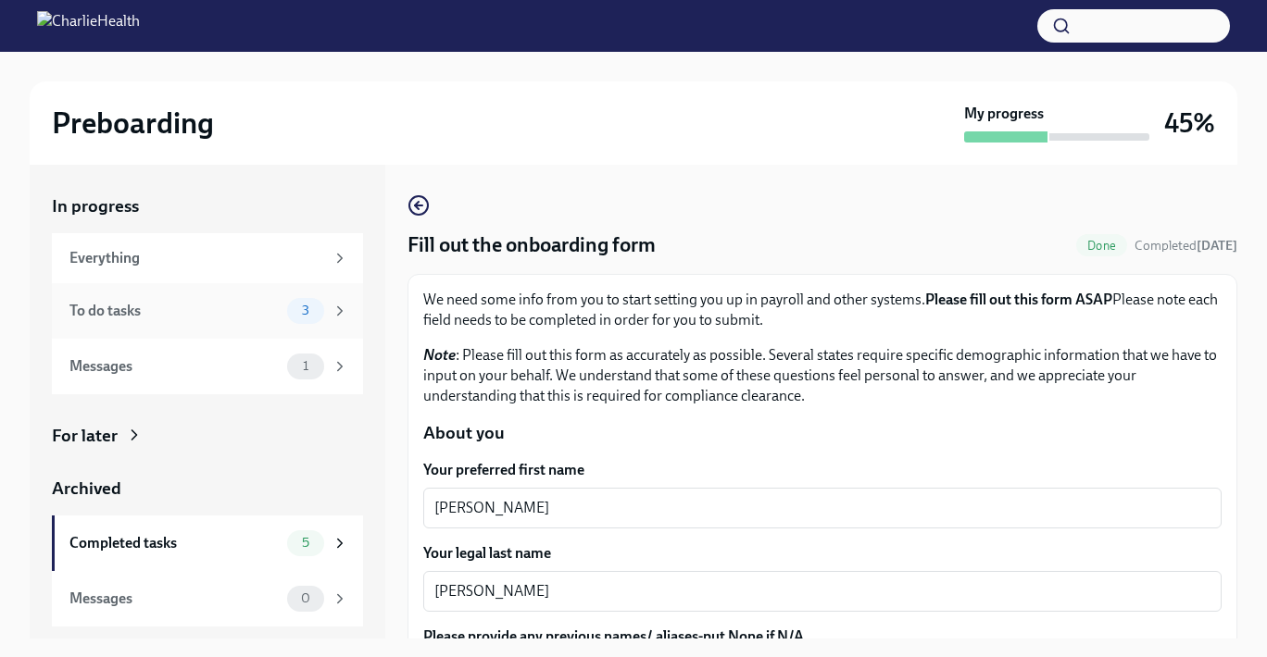
click at [306, 304] on span "3" at bounding box center [306, 311] width 30 height 14
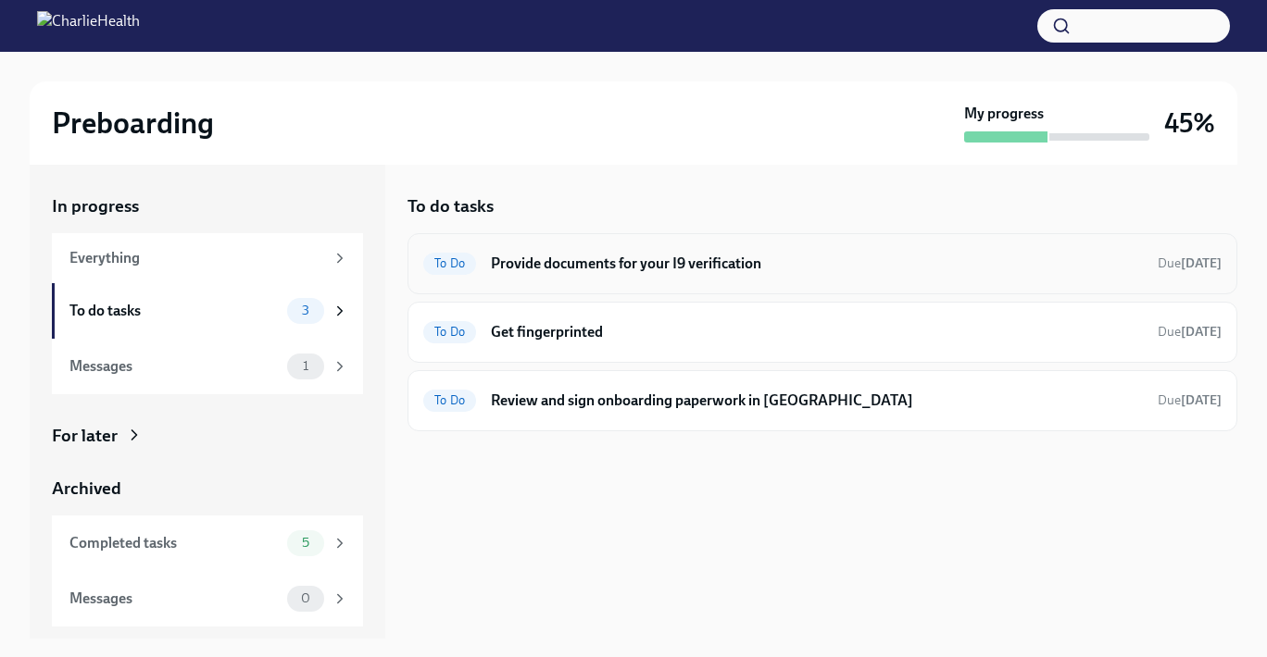
click at [626, 260] on h6 "Provide documents for your I9 verification" at bounding box center [817, 264] width 652 height 20
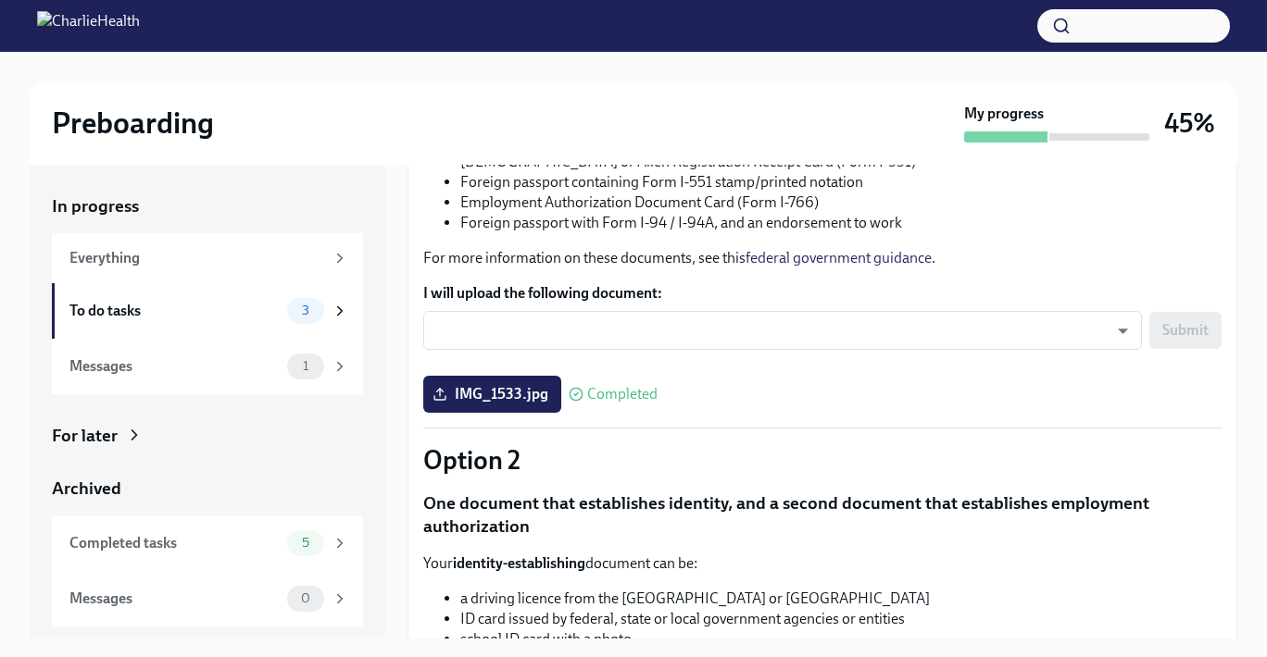
scroll to position [270, 0]
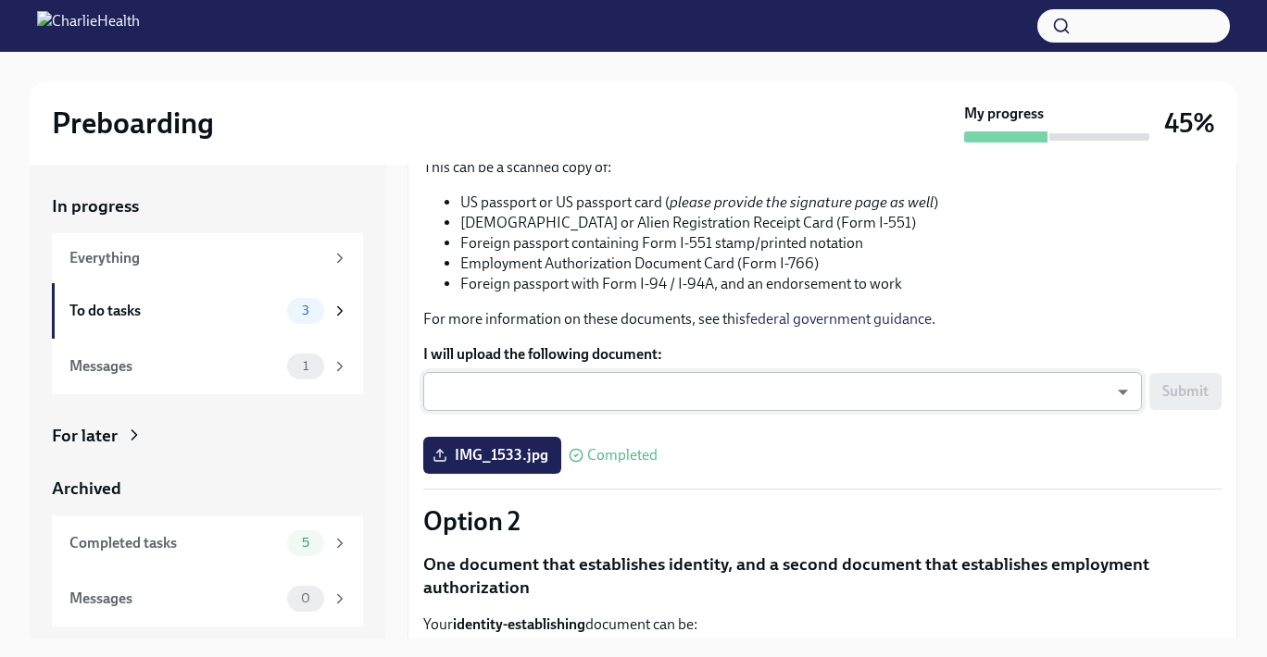
click at [624, 381] on body "Preboarding My progress 45% In progress Everything To do tasks 3 Messages 1 For…" at bounding box center [633, 345] width 1267 height 691
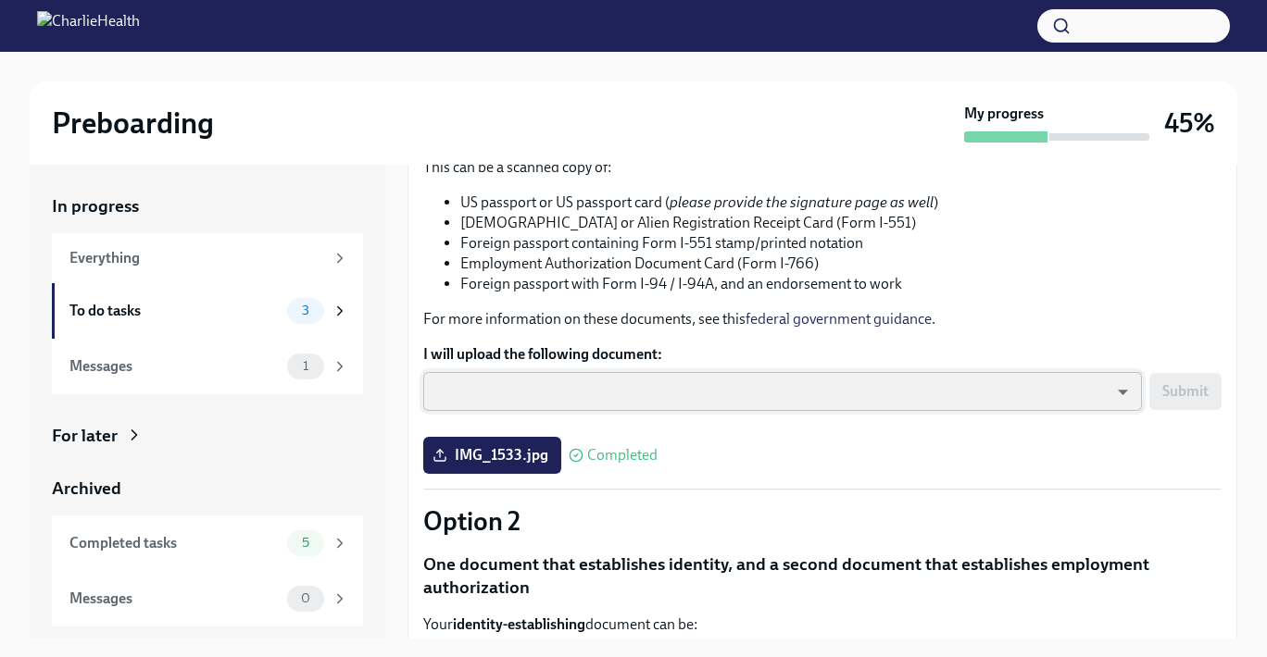
type input "KnYOjnC8x"
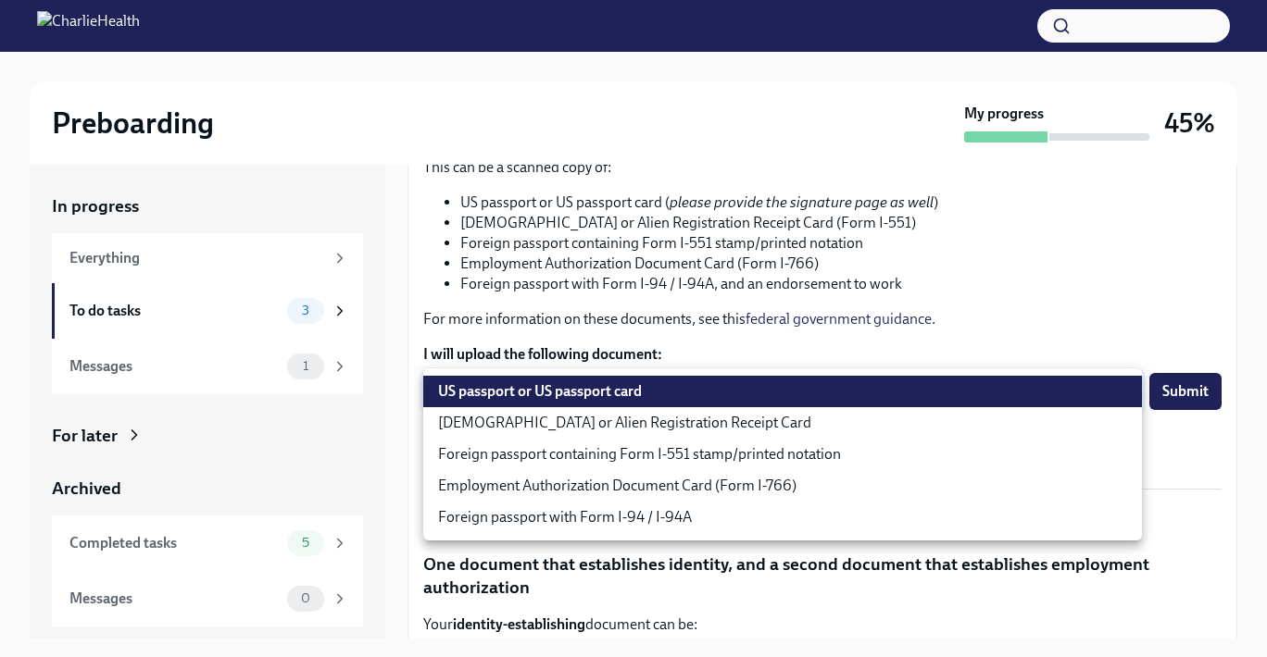
click at [624, 381] on body "Preboarding My progress 45% In progress Everything To do tasks 3 Messages 1 For…" at bounding box center [633, 345] width 1267 height 691
click at [624, 381] on li "US passport or US passport card" at bounding box center [782, 391] width 719 height 31
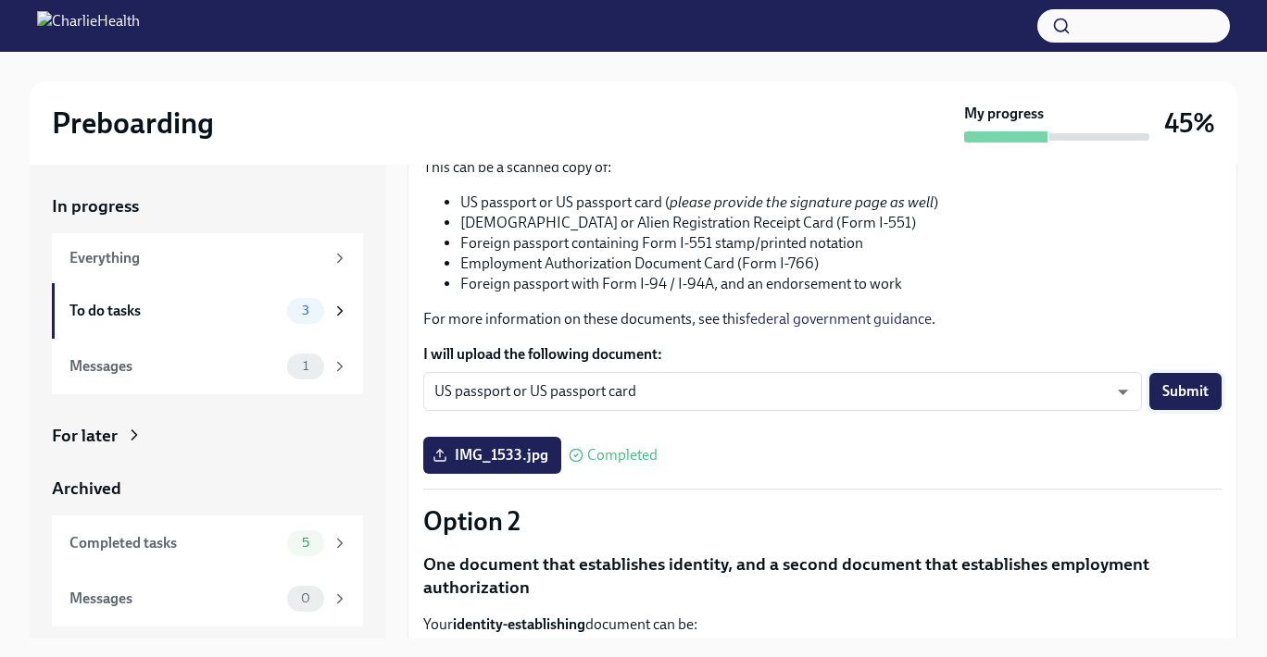
click at [1172, 395] on span "Submit" at bounding box center [1185, 391] width 46 height 19
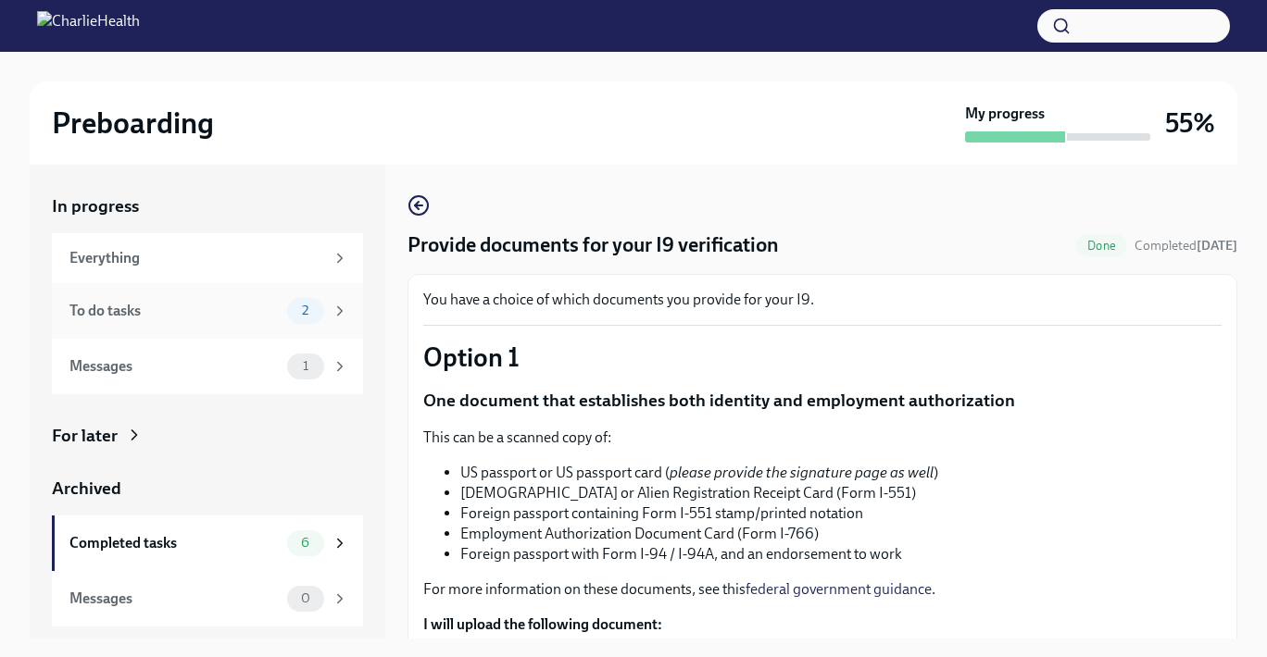
click at [316, 301] on div "2" at bounding box center [305, 311] width 37 height 26
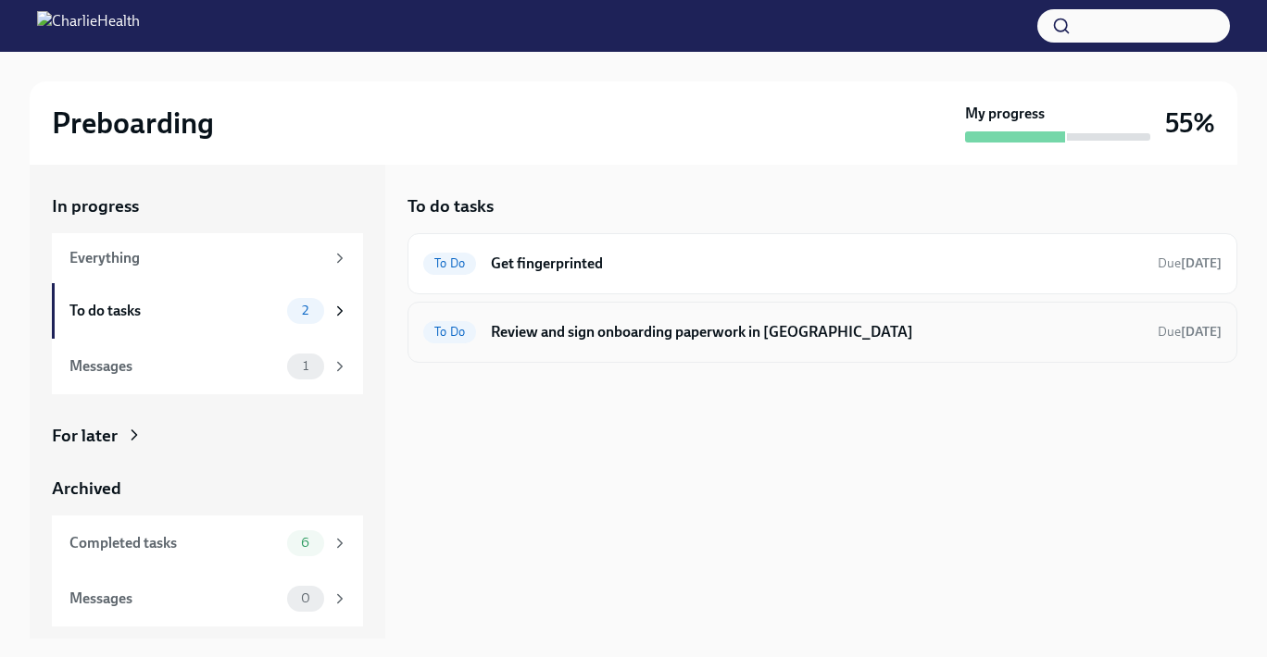
click at [569, 325] on h6 "Review and sign onboarding paperwork in [GEOGRAPHIC_DATA]" at bounding box center [817, 332] width 652 height 20
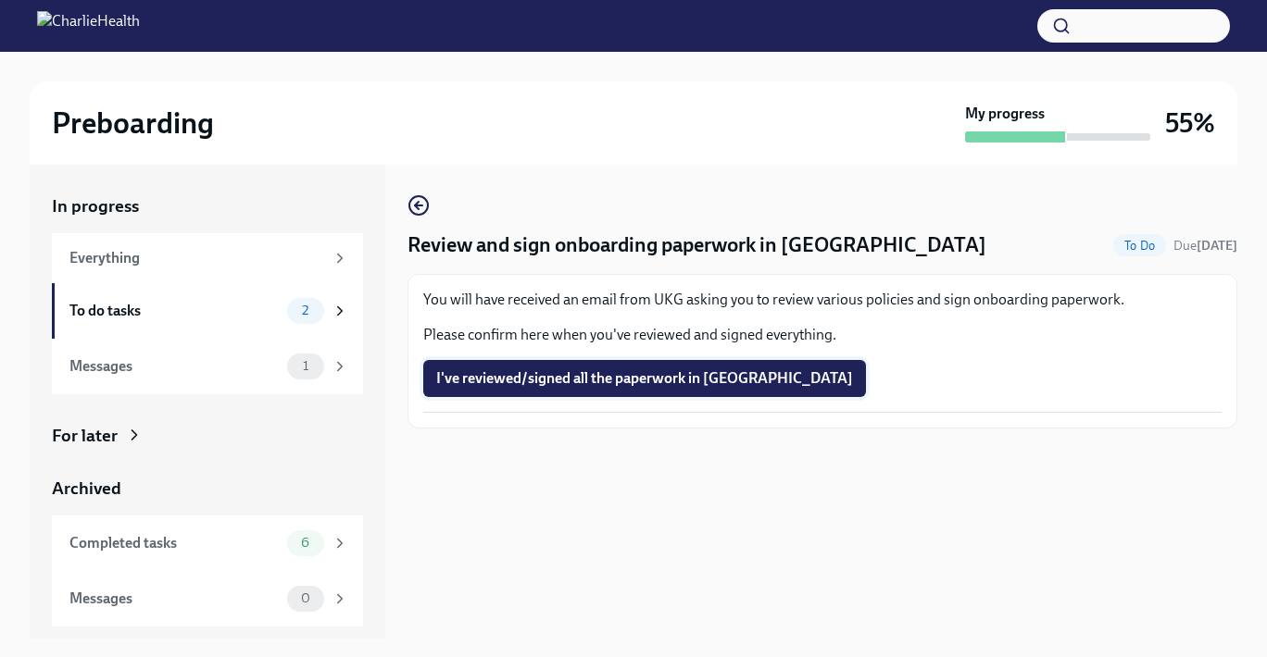
click at [567, 371] on span "I've reviewed/signed all the paperwork in [GEOGRAPHIC_DATA]" at bounding box center [644, 378] width 417 height 19
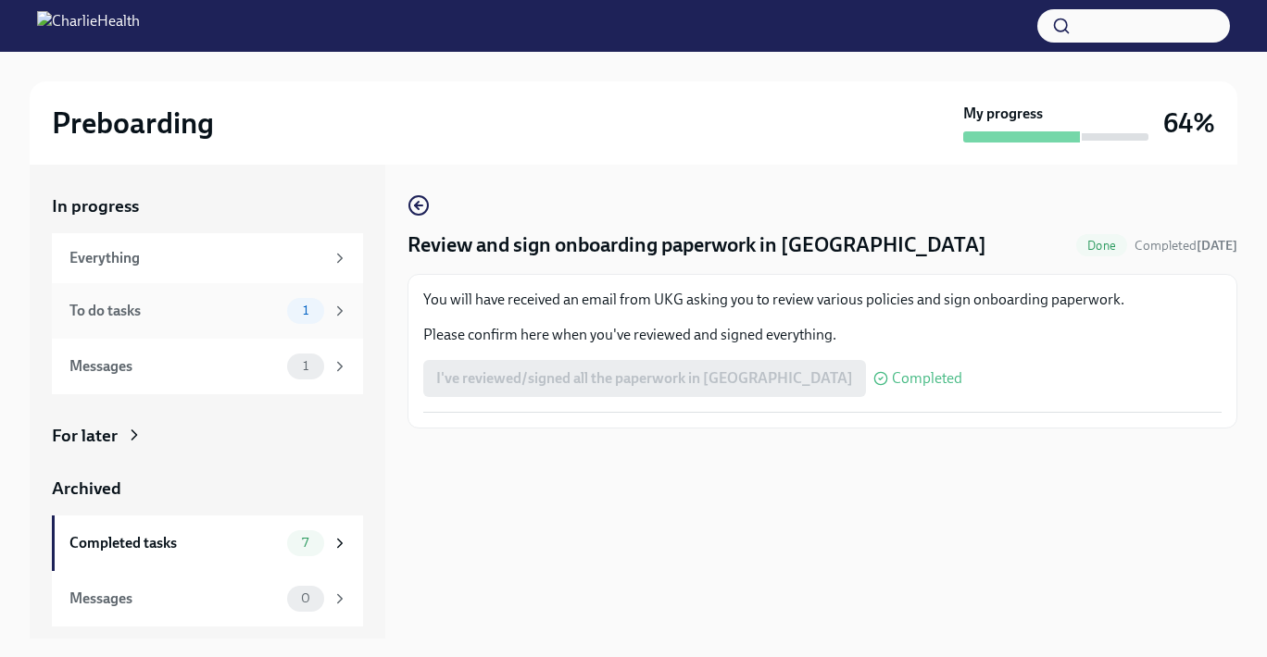
click at [253, 318] on div "To do tasks" at bounding box center [174, 311] width 210 height 20
